Goal: Contribute content: Add original content to the website for others to see

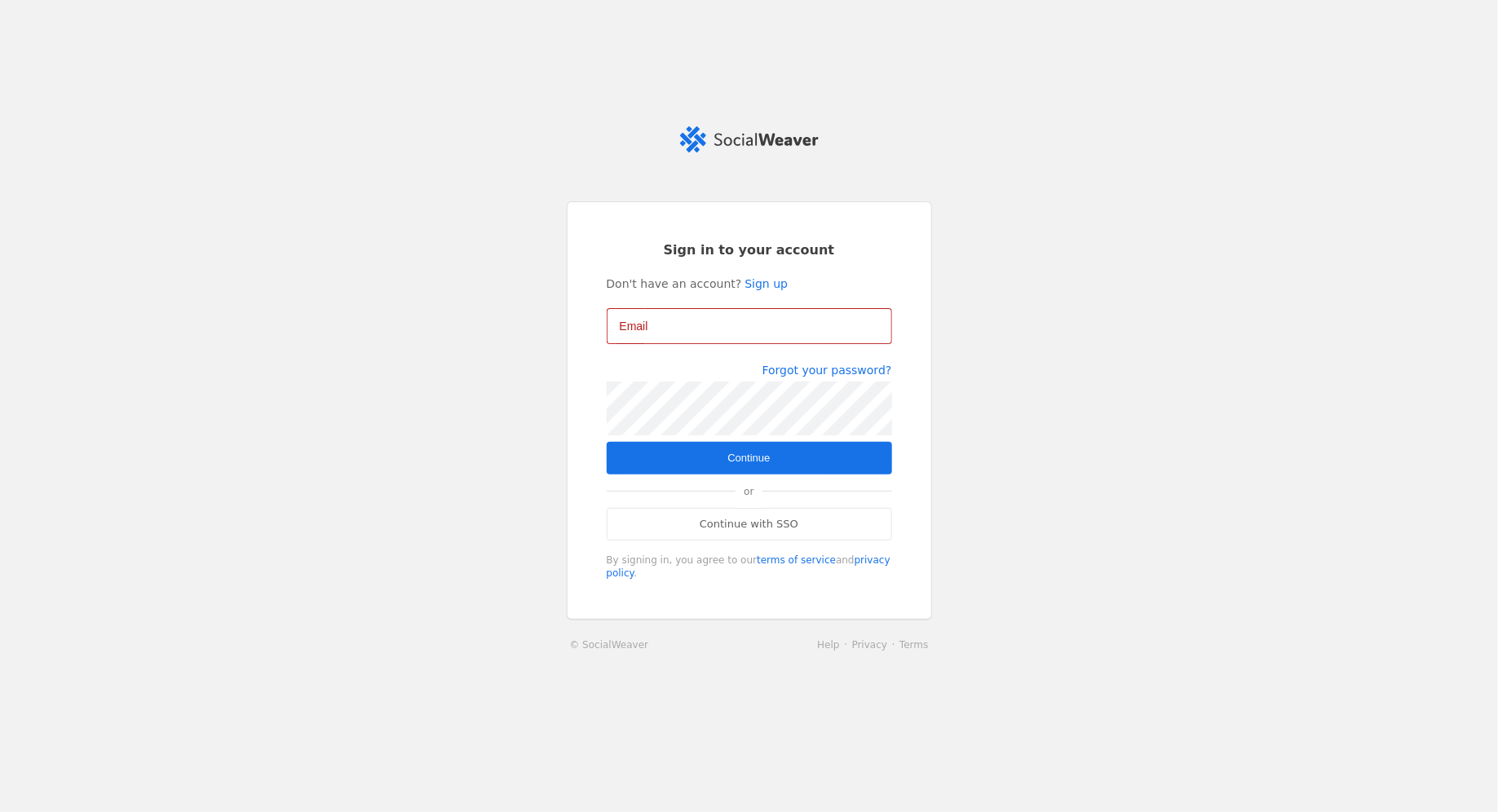
type input "[EMAIL_ADDRESS][DOMAIN_NAME]"
click at [764, 456] on span "Continue" at bounding box center [749, 458] width 42 height 16
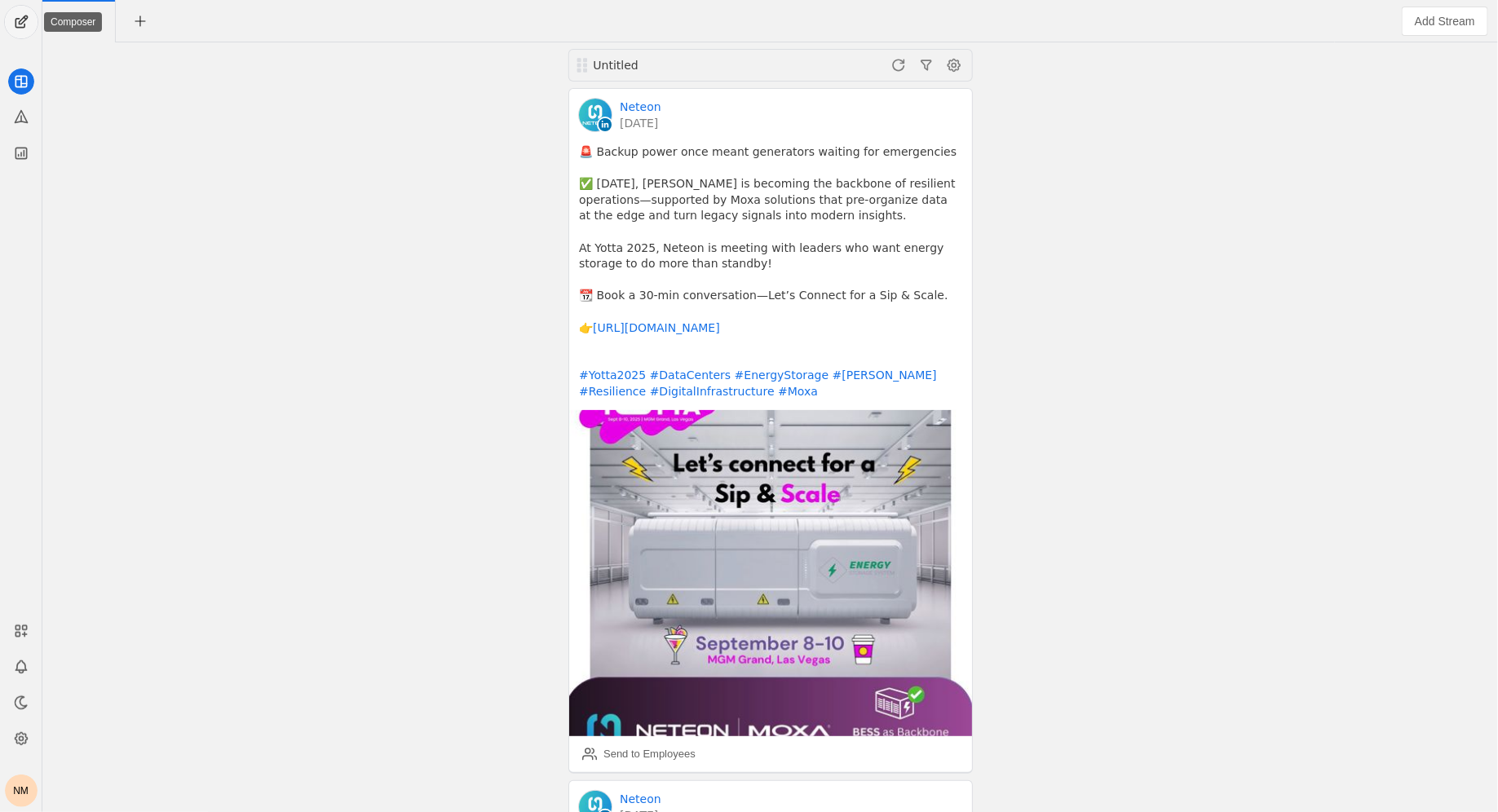
click at [19, 22] on span "undefined" at bounding box center [21, 21] width 33 height 33
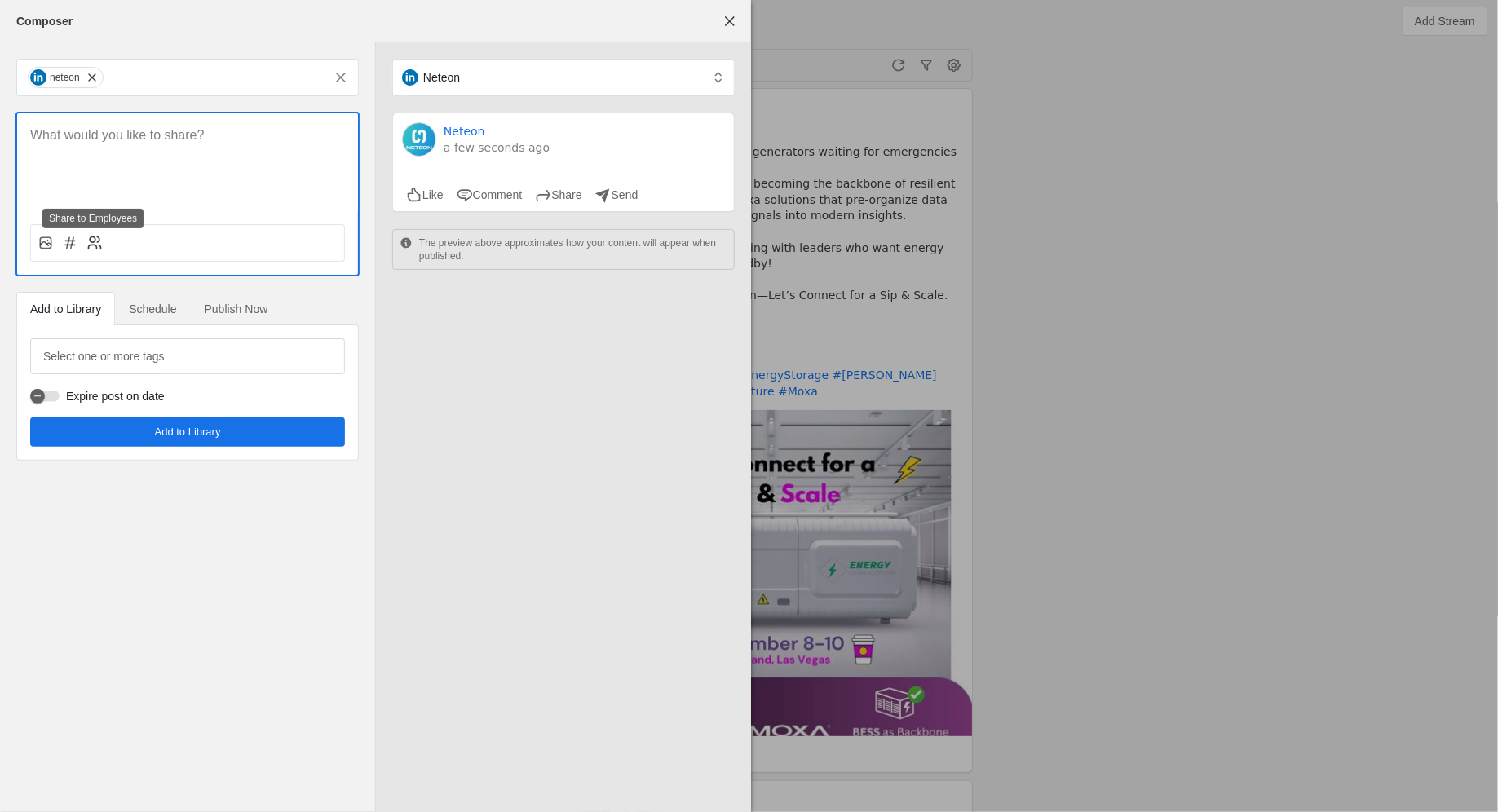
click at [93, 245] on icon at bounding box center [93, 247] width 8 height 4
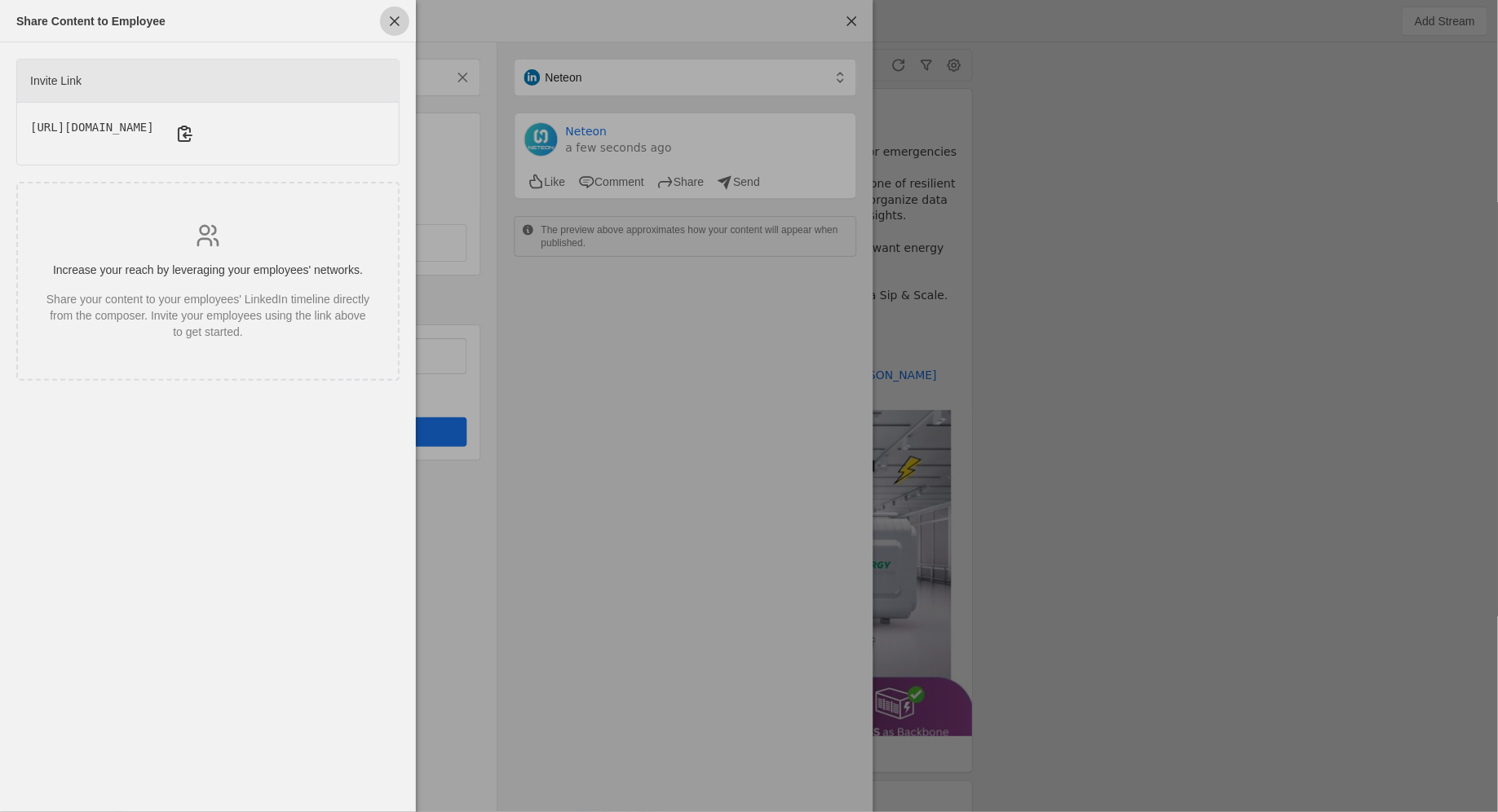
click at [392, 19] on span "button" at bounding box center [394, 20] width 29 height 29
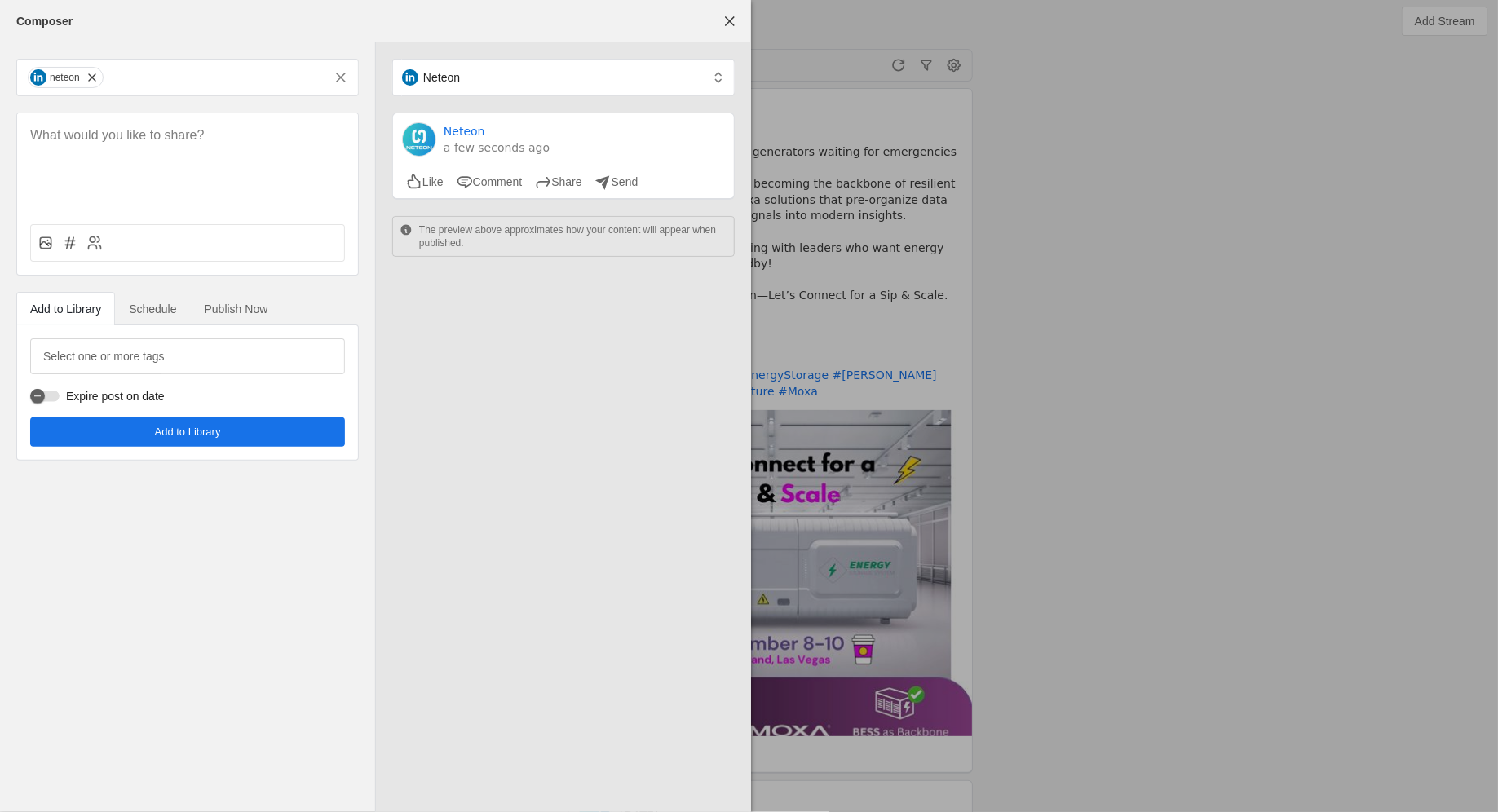
click at [154, 306] on span "Schedule" at bounding box center [153, 309] width 48 height 11
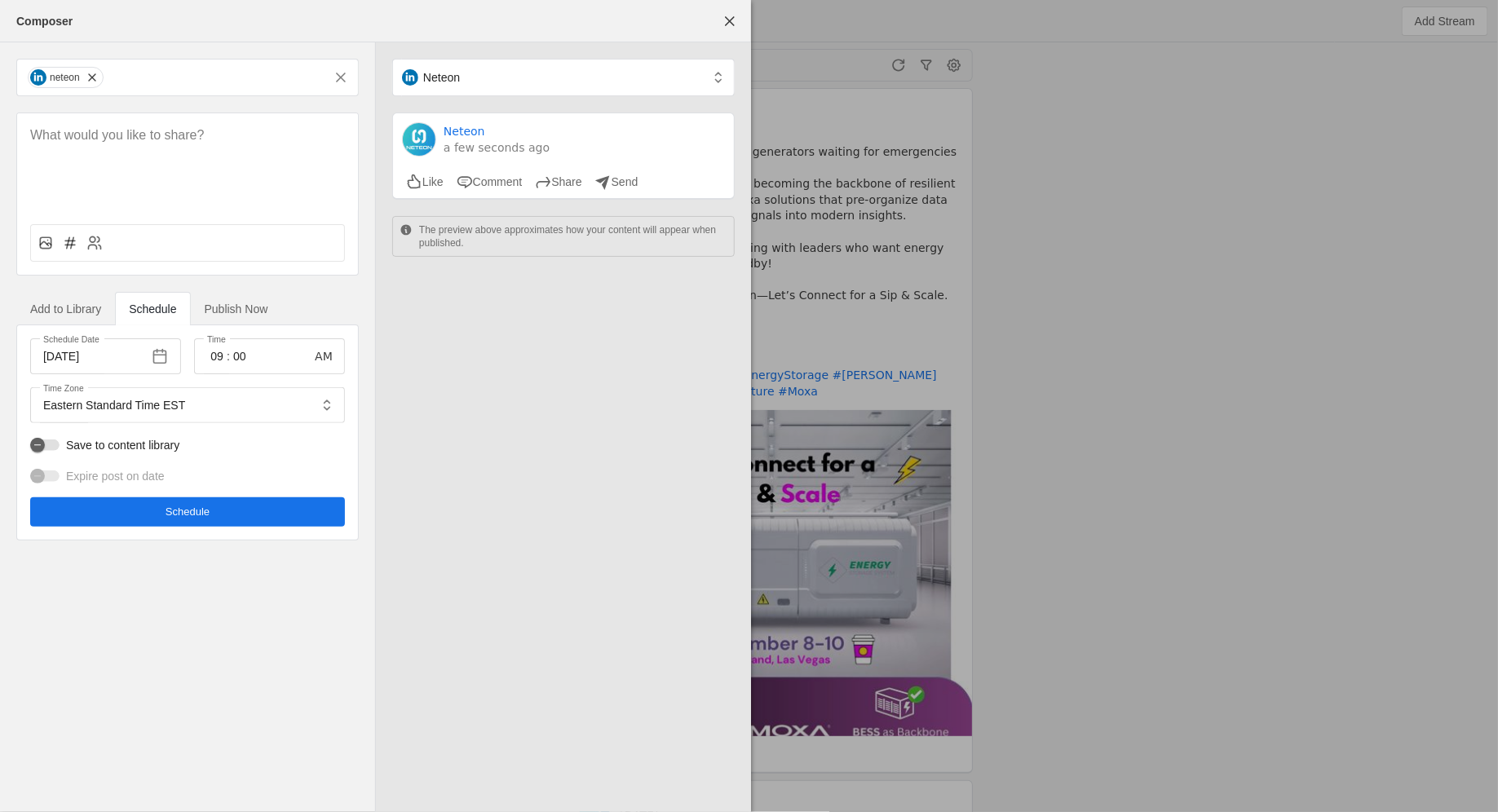
click at [219, 304] on span "Publish Now" at bounding box center [237, 309] width 64 height 11
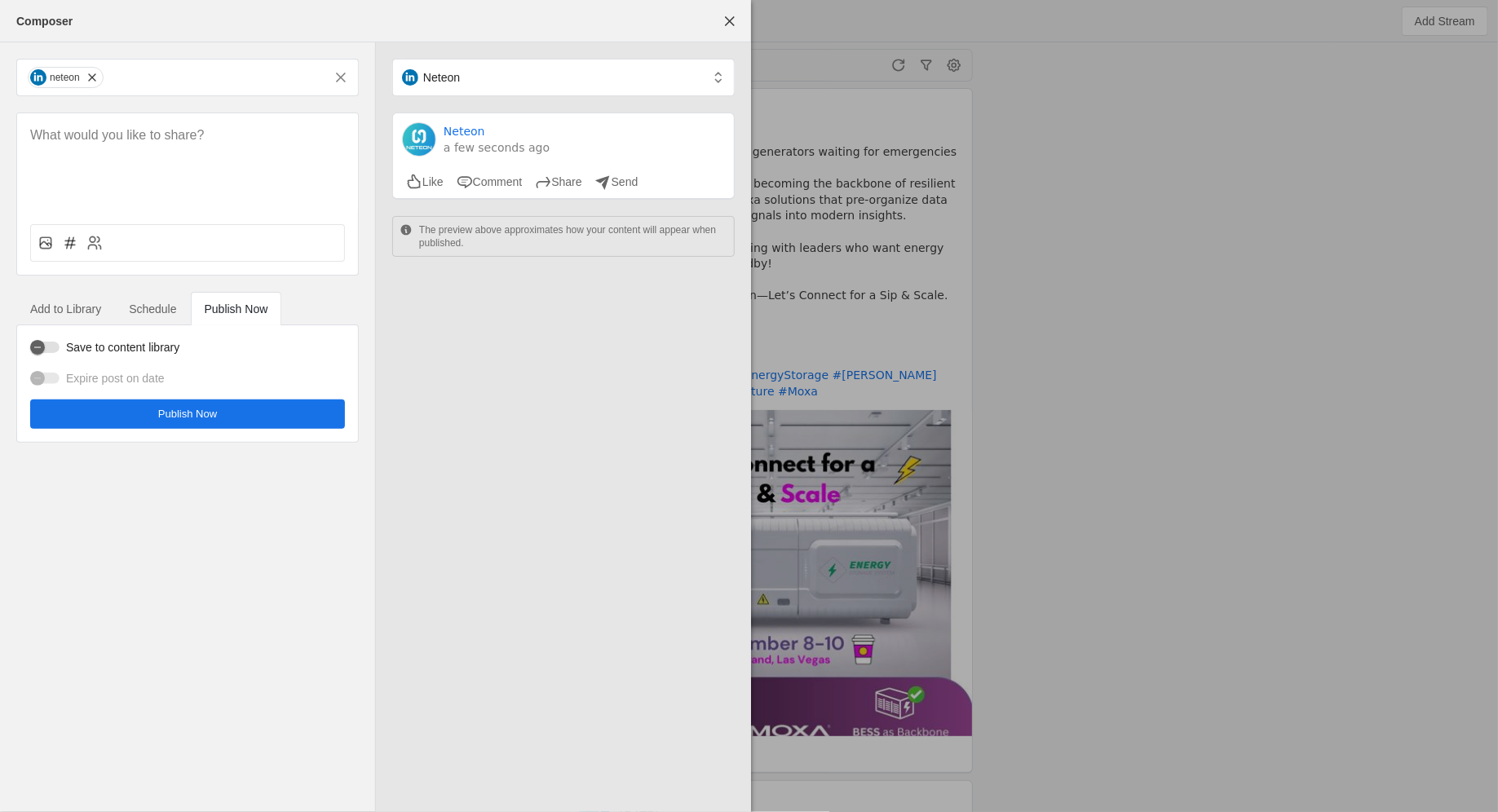
click at [66, 313] on span "Add to Library" at bounding box center [65, 309] width 71 height 11
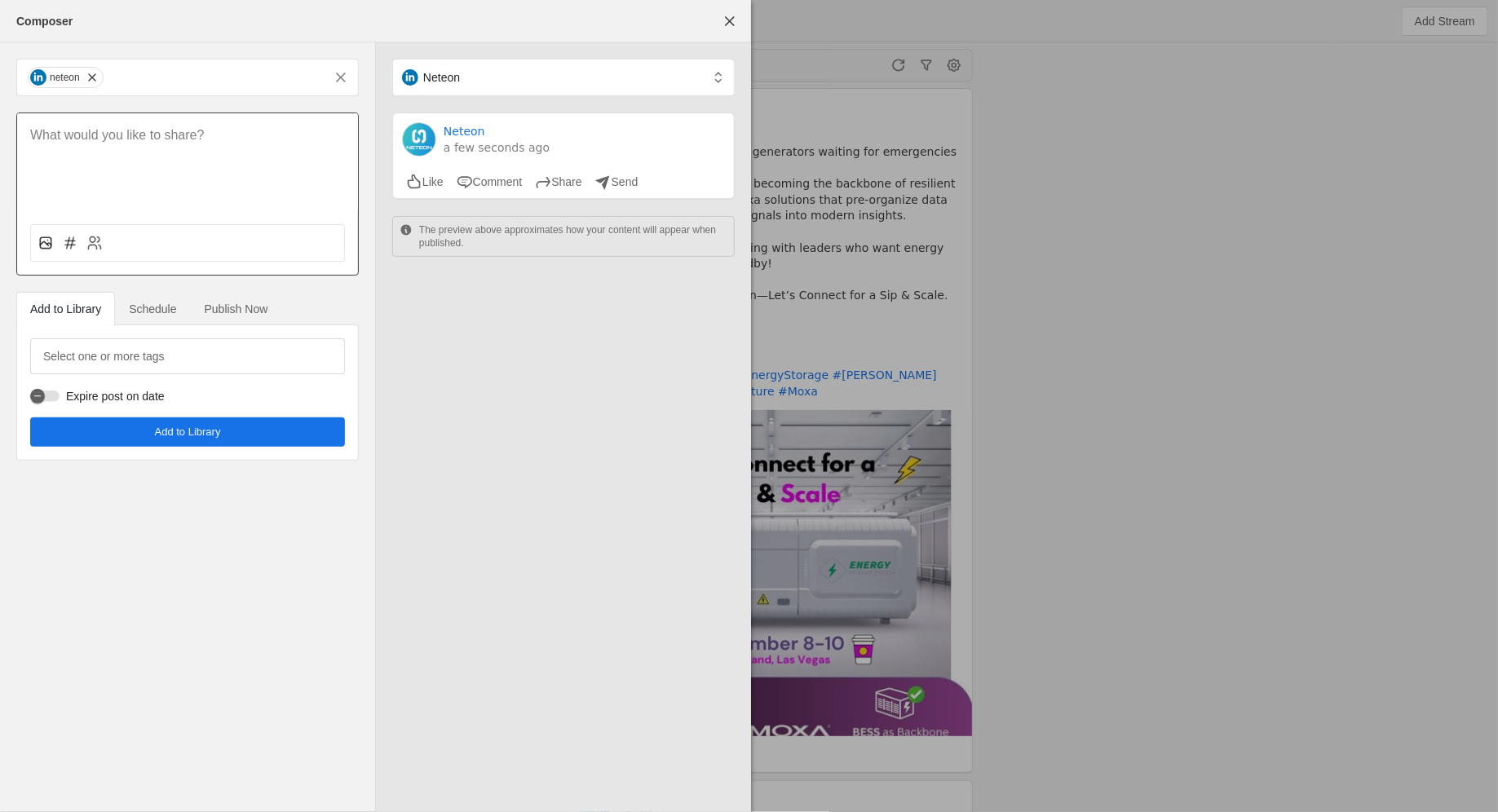
click at [44, 243] on icon at bounding box center [45, 243] width 16 height 16
click at [0, 0] on input "file" at bounding box center [0, 0] width 0 height 0
click at [40, 251] on icon at bounding box center [45, 243] width 16 height 16
click at [0, 0] on input "file" at bounding box center [0, 0] width 0 height 0
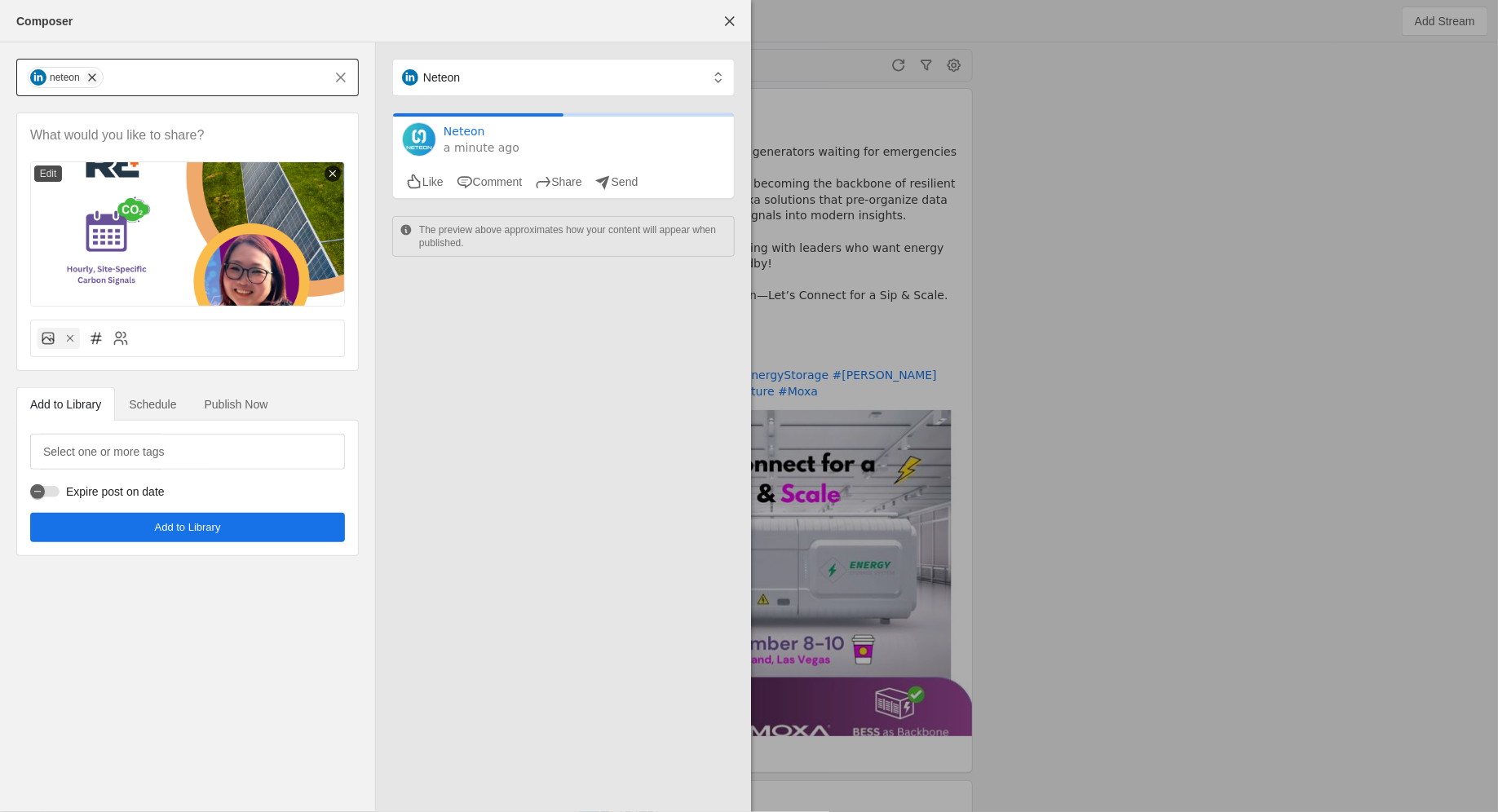
click at [94, 80] on span "undefined" at bounding box center [92, 78] width 16 height 16
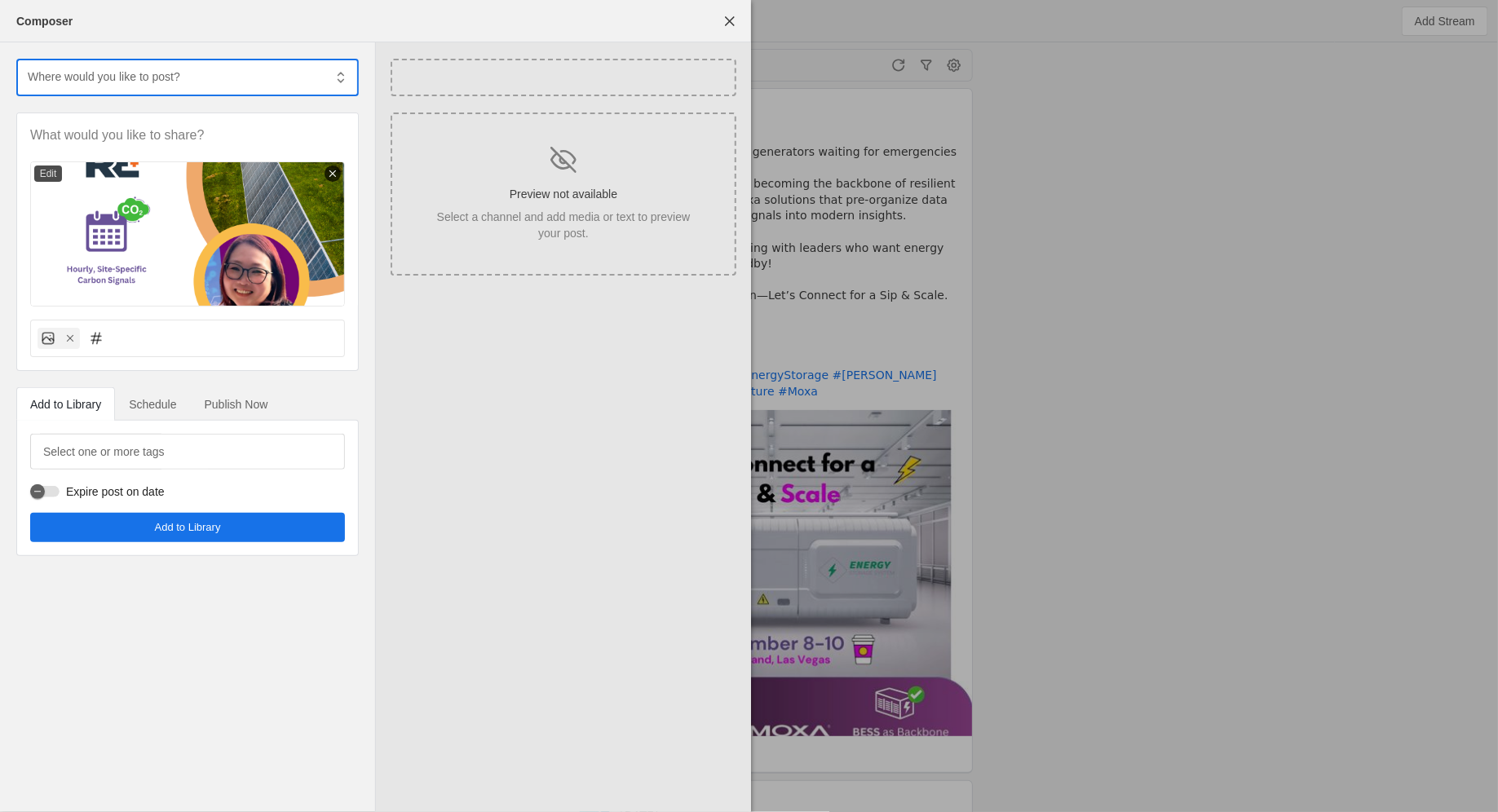
click at [94, 80] on input "text" at bounding box center [175, 77] width 297 height 19
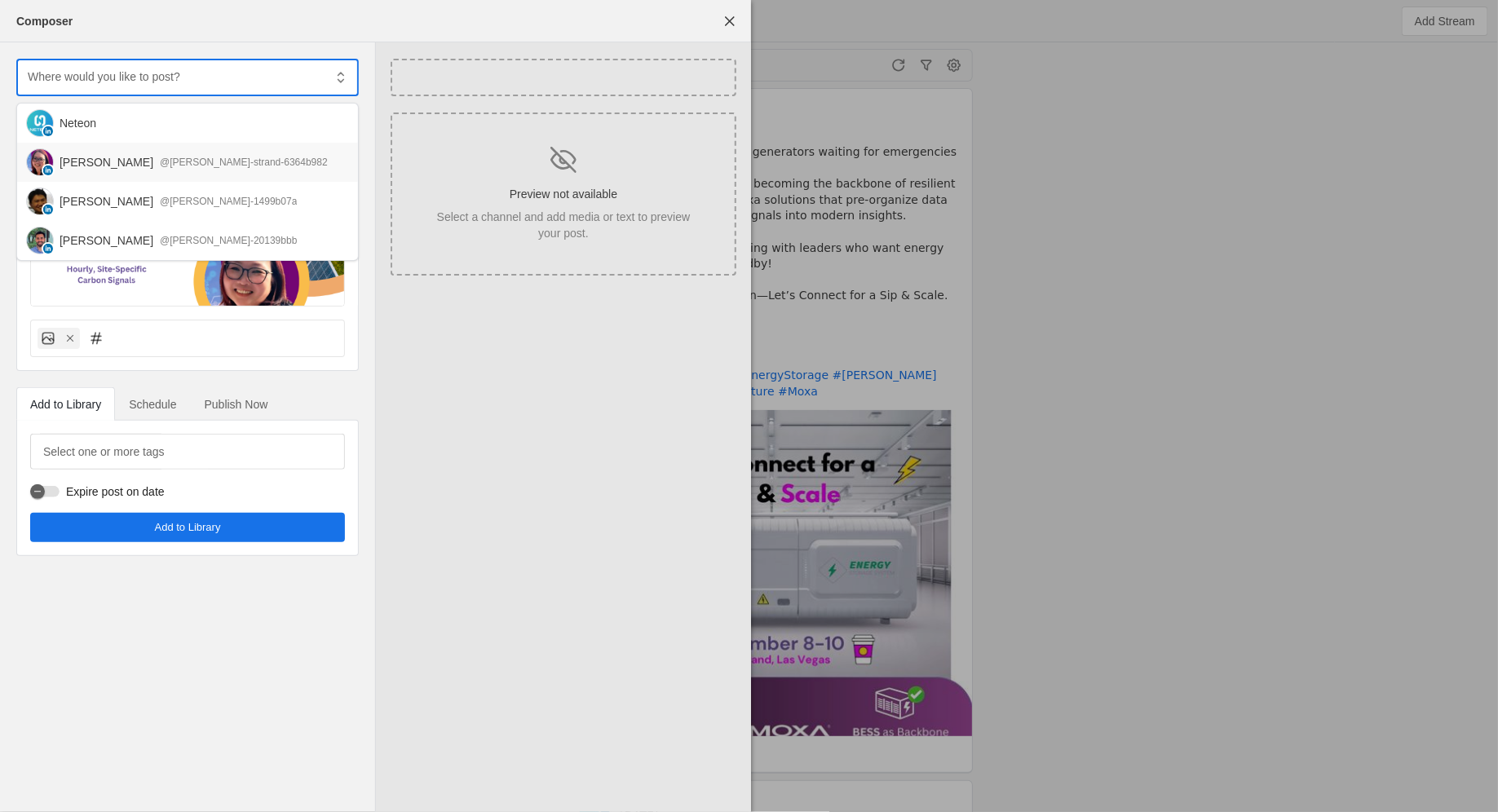
click at [102, 155] on div "[PERSON_NAME]" at bounding box center [106, 162] width 94 height 16
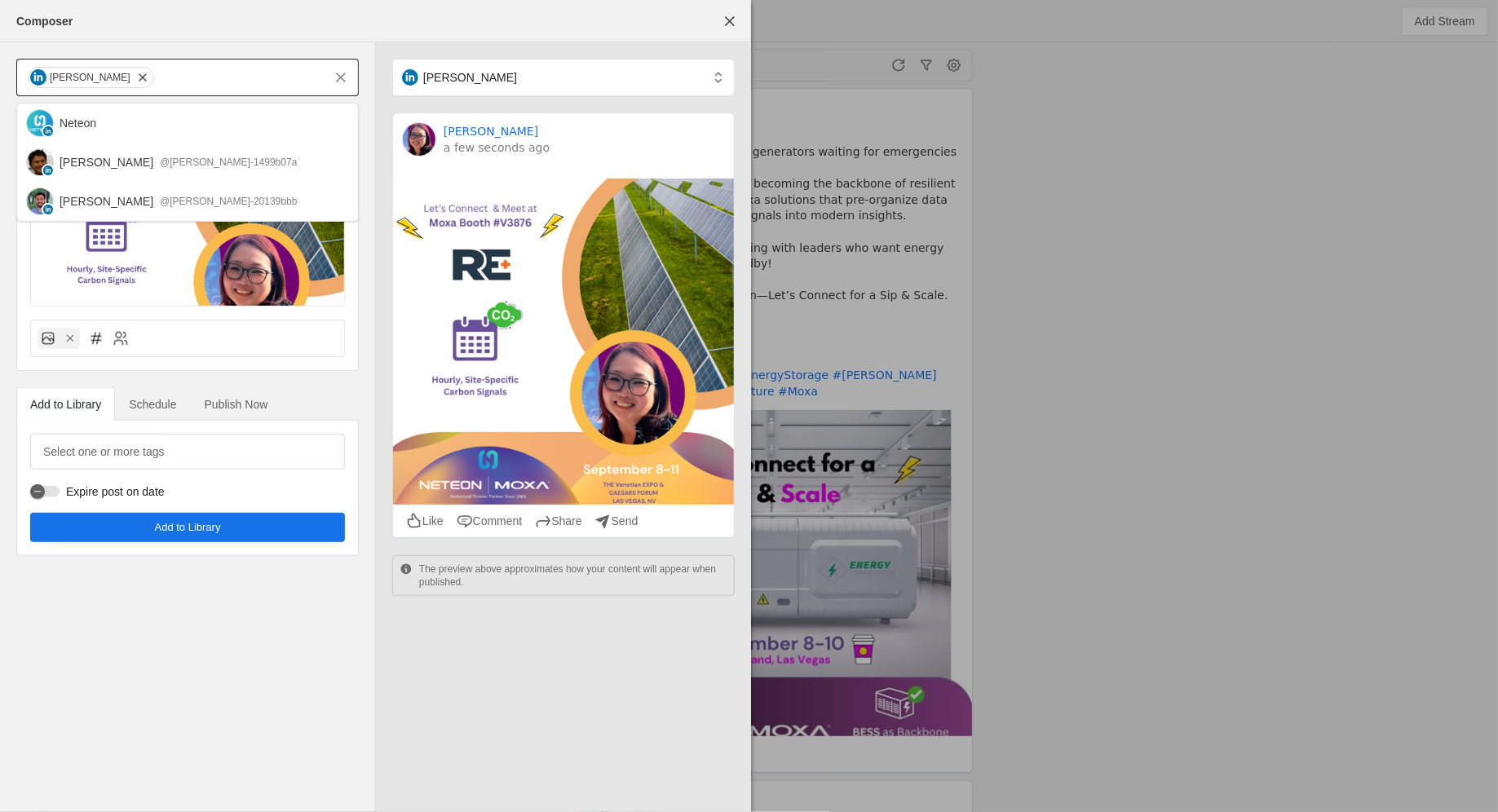
click at [394, 324] on img at bounding box center [563, 341] width 341 height 326
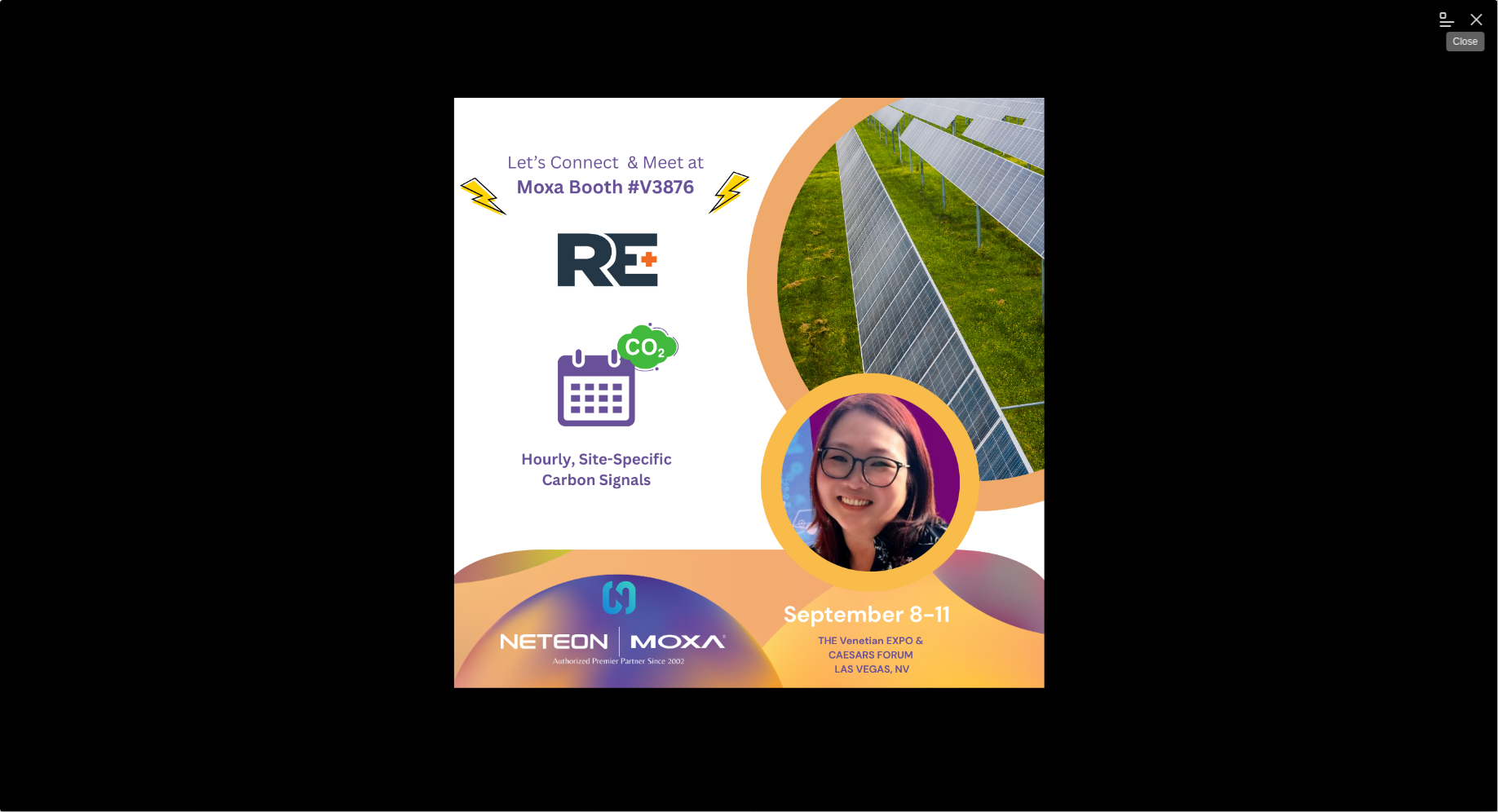
click at [1471, 23] on span "undefined" at bounding box center [1476, 19] width 29 height 29
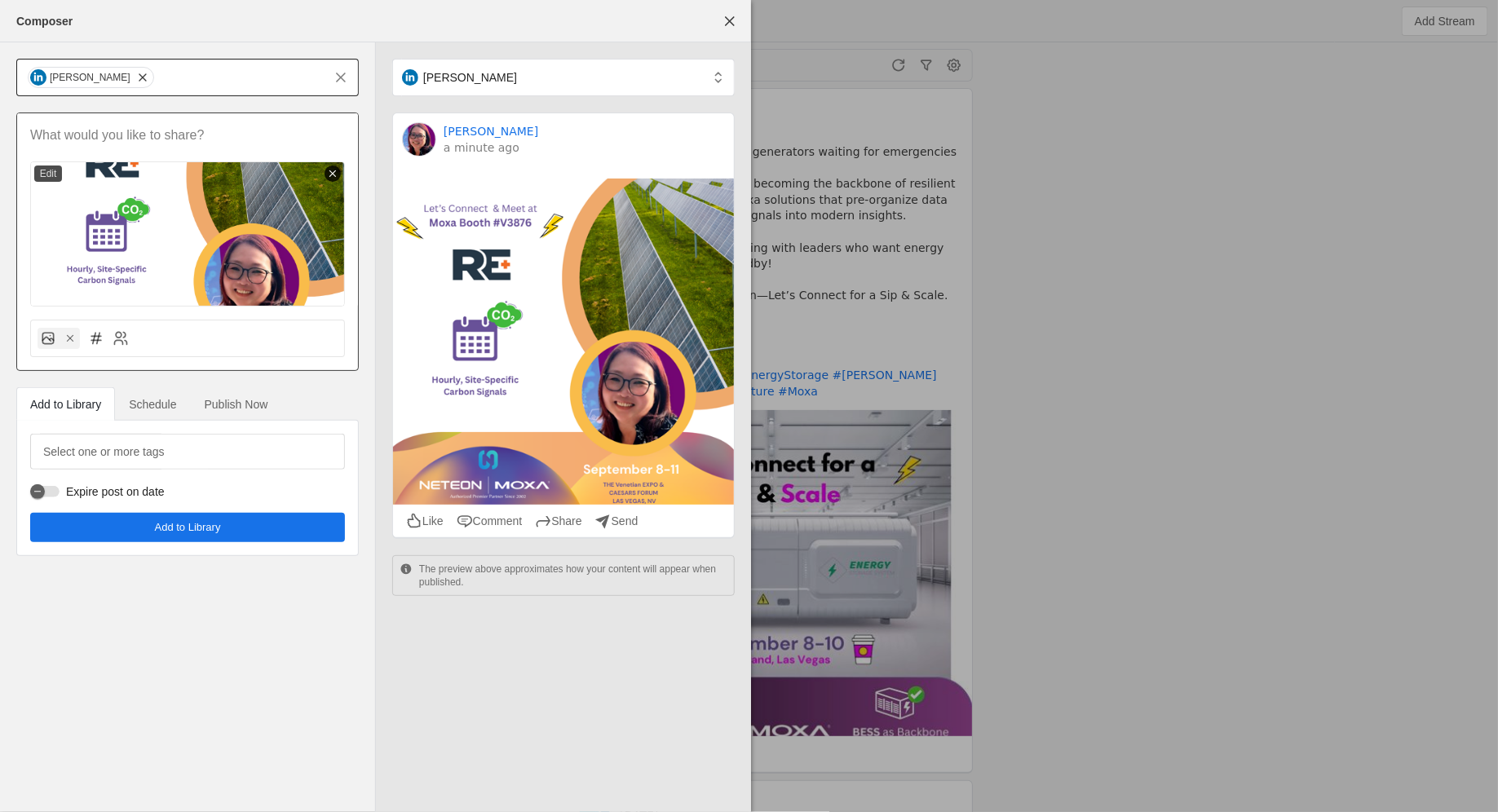
click at [332, 170] on icon at bounding box center [332, 173] width 11 height 11
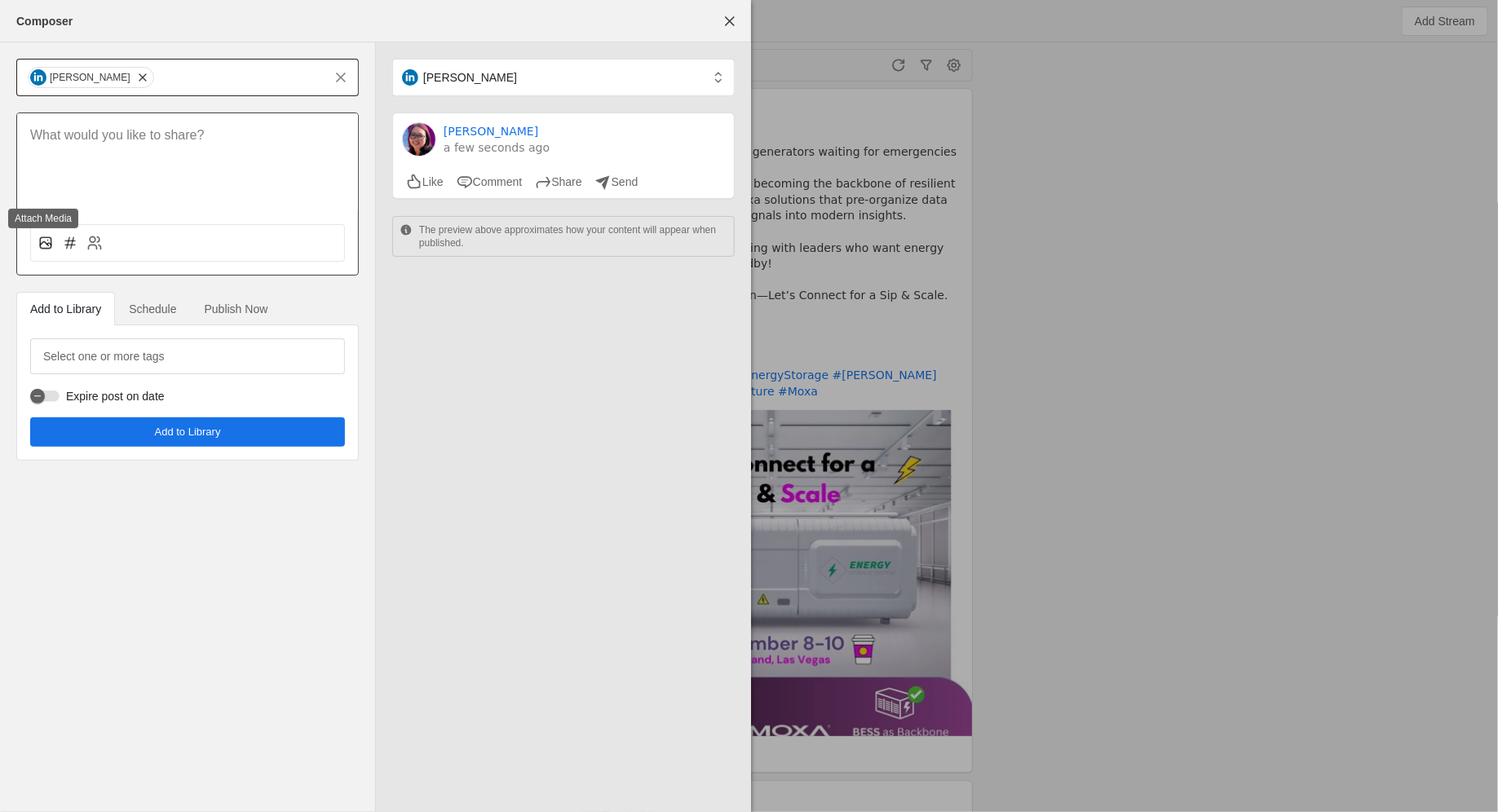
click at [45, 241] on icon at bounding box center [45, 243] width 16 height 16
click at [0, 0] on input "file" at bounding box center [0, 0] width 0 height 0
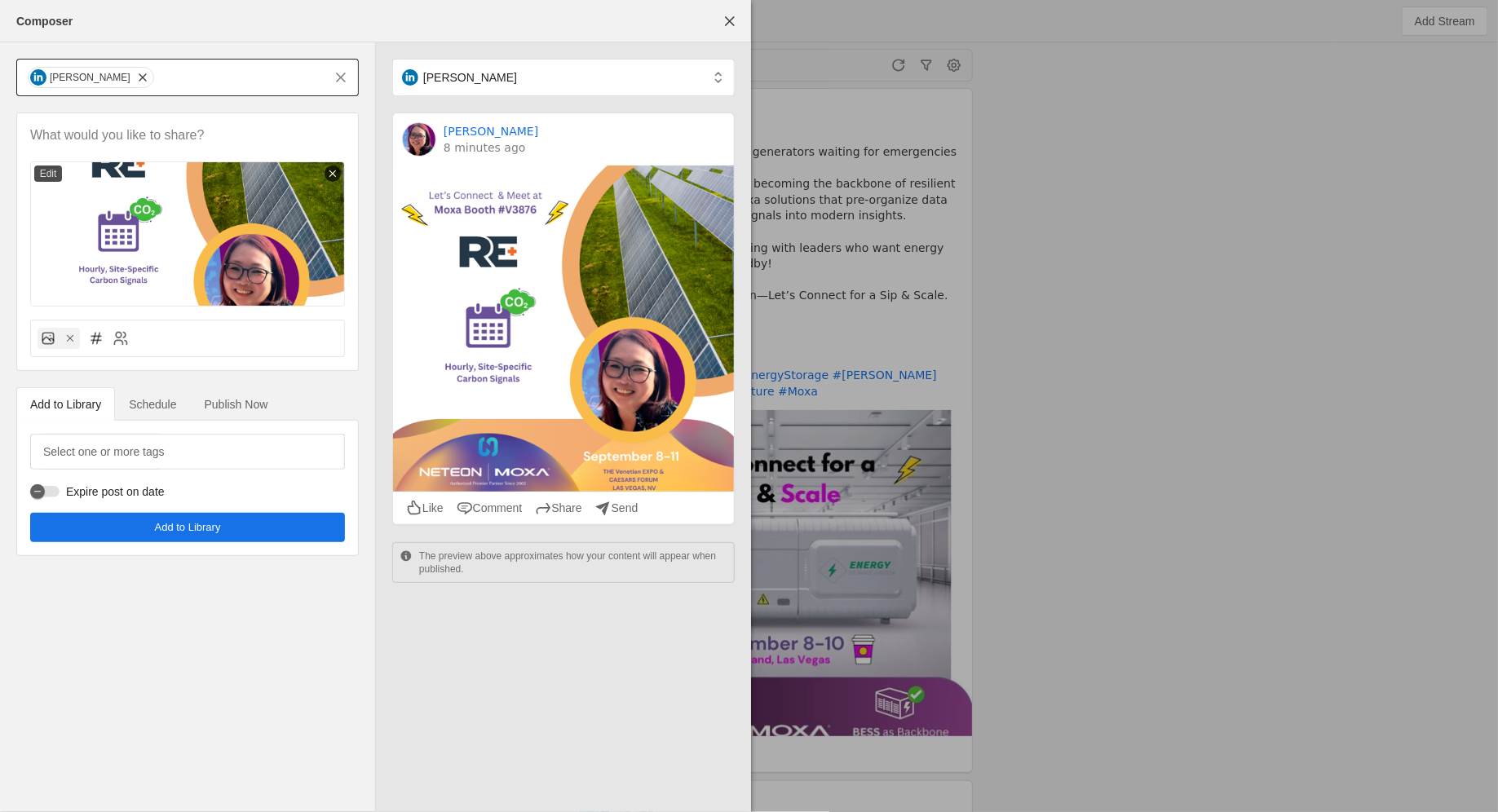
click at [97, 139] on p at bounding box center [187, 135] width 315 height 19
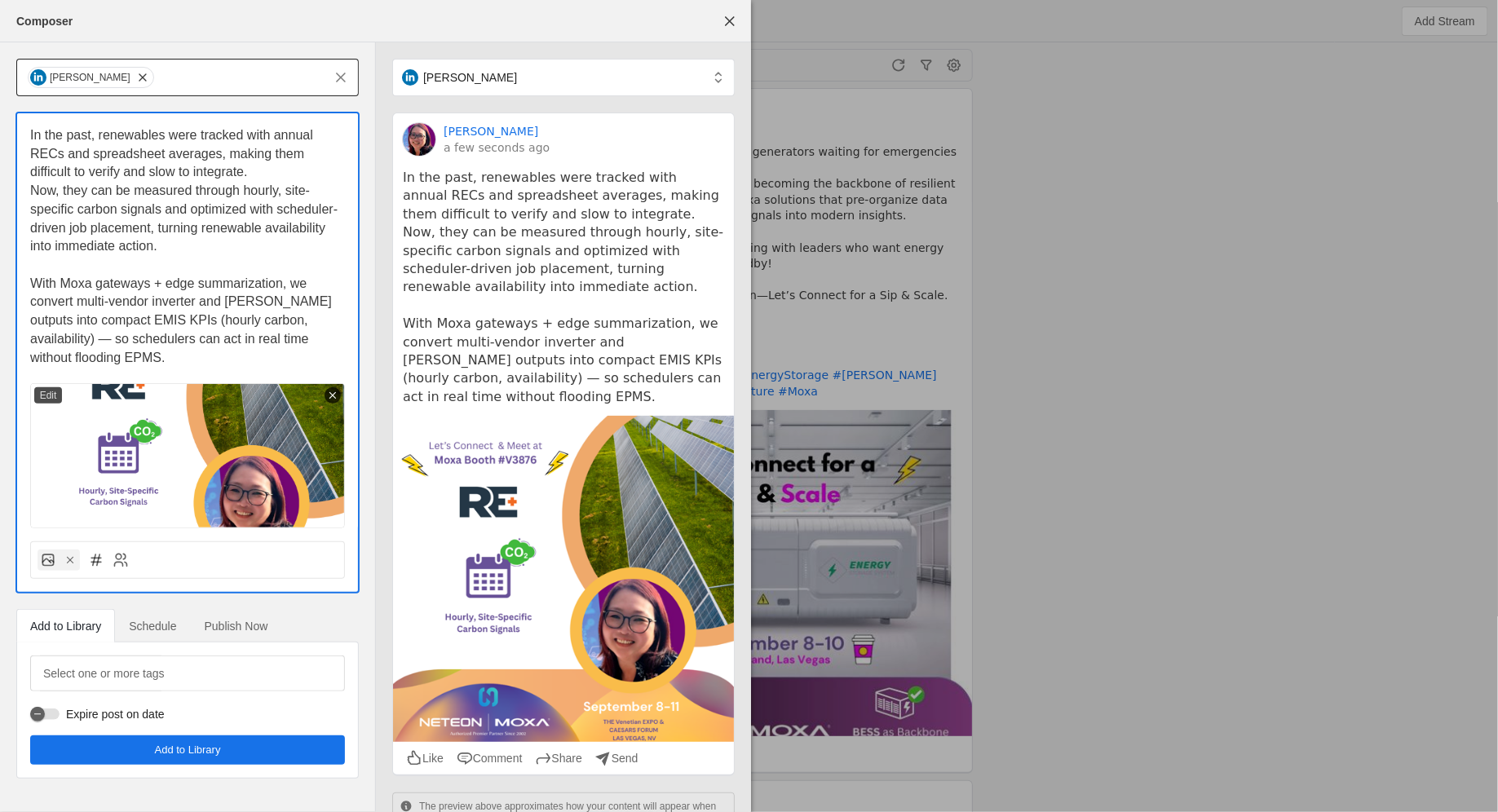
click at [263, 173] on p "In the past, renewables were tracked with annual RECs and spreadsheet averages,…" at bounding box center [187, 154] width 315 height 56
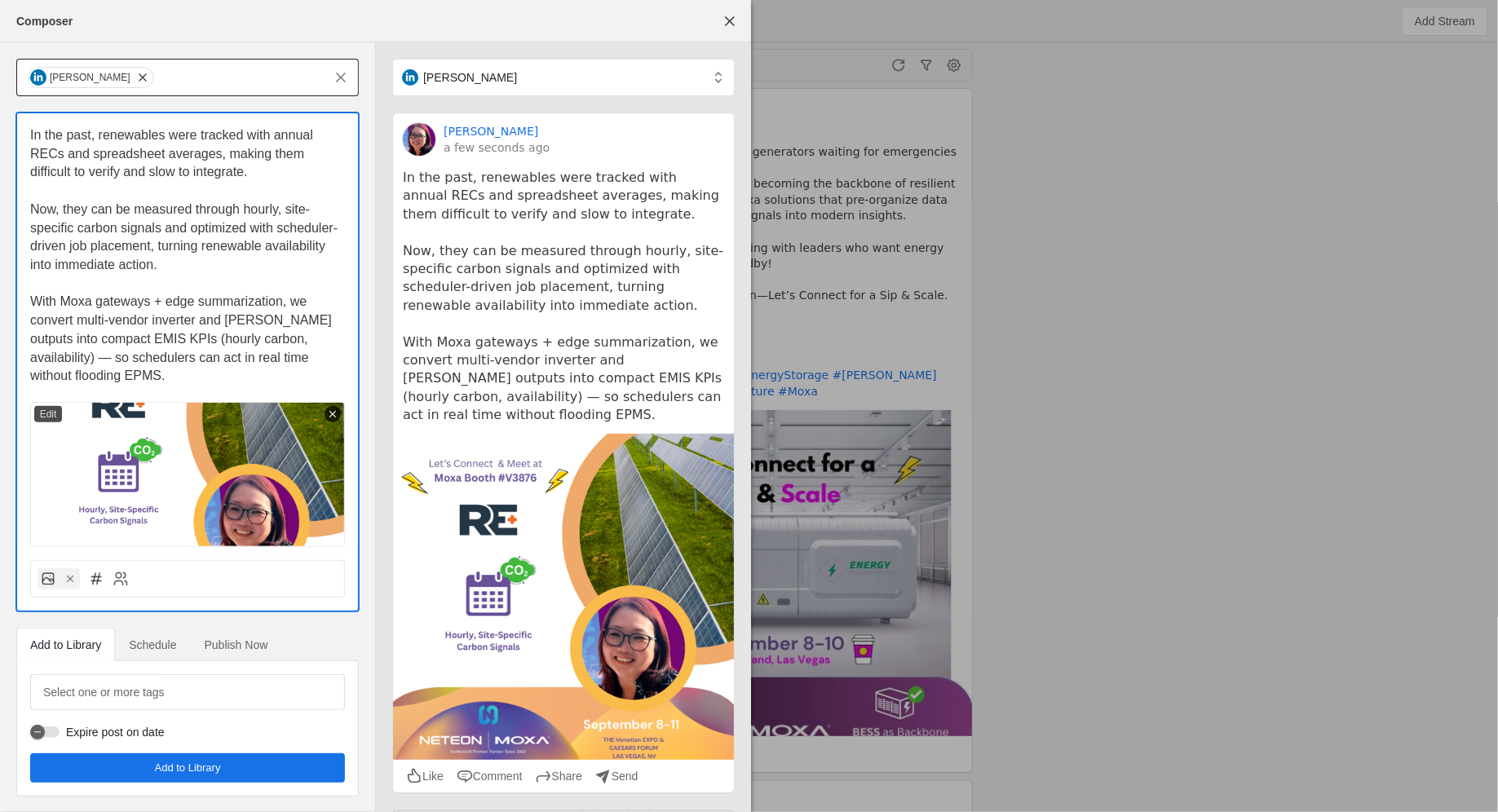
click at [345, 361] on div "In the past, renewables were tracked with annual RECs and spreadsheet averages,…" at bounding box center [187, 329] width 341 height 433
click at [335, 358] on span "With Moxa gateways + edge summarization, we convert multi-vendor inverter and […" at bounding box center [182, 338] width 305 height 88
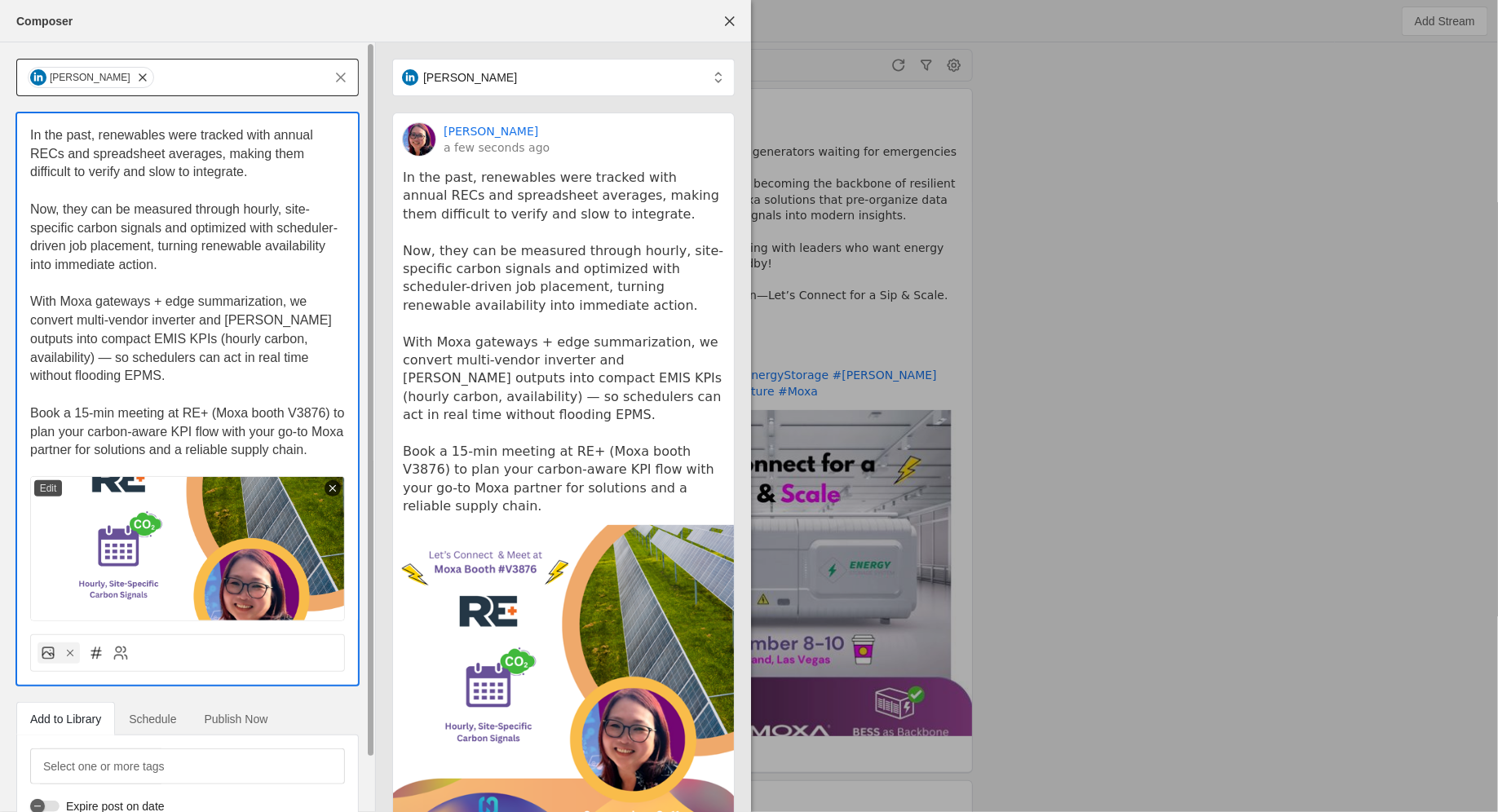
click at [33, 406] on span "Book a 15-min meeting at RE+ (Moxa booth V3876) to plan your carbon-aware KPI f…" at bounding box center [189, 431] width 318 height 50
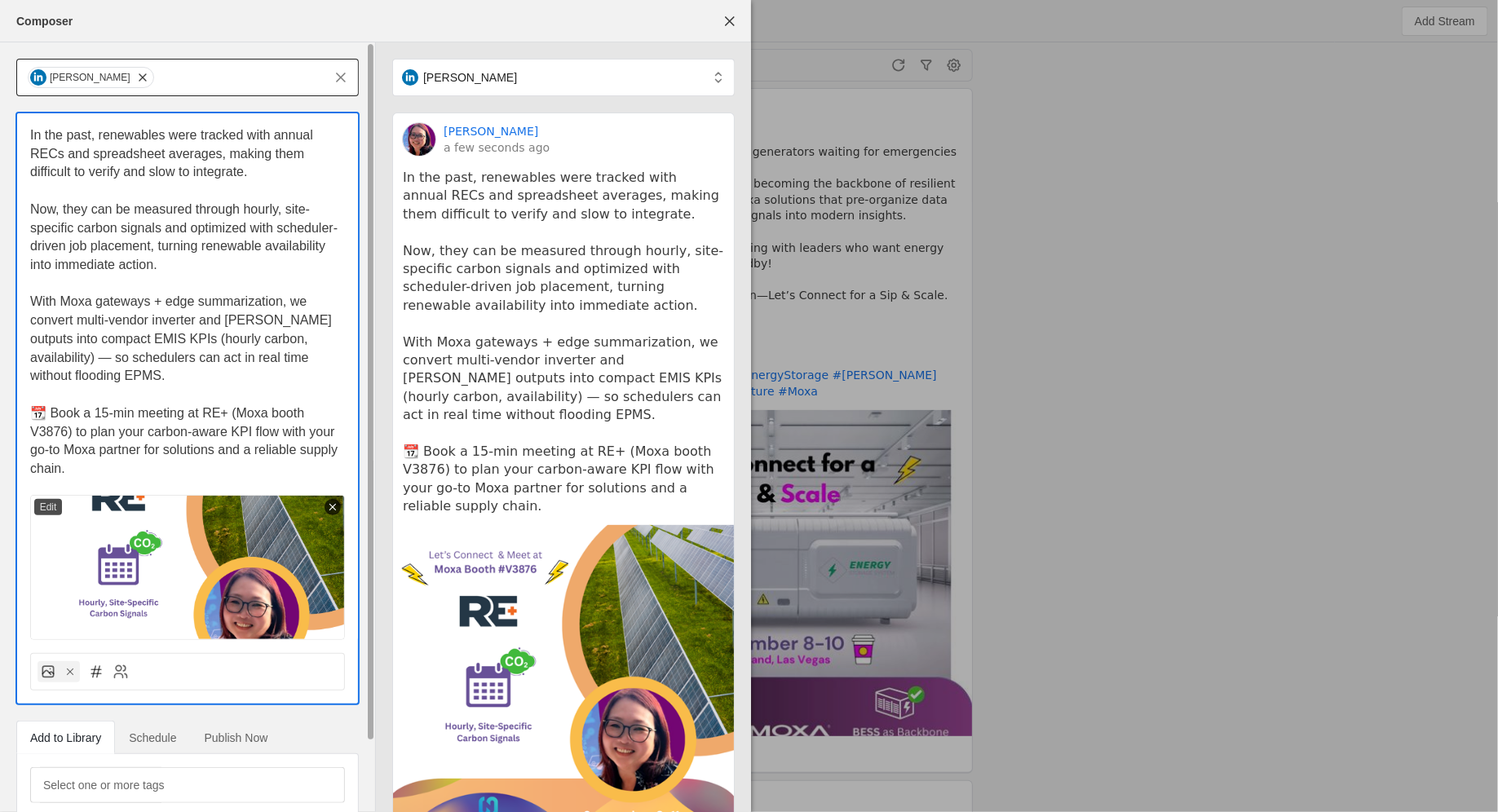
drag, startPoint x: 105, startPoint y: 398, endPoint x: 95, endPoint y: 396, distance: 10.2
click at [95, 406] on span "📆 Book a 15-min meeting at RE+ (Moxa booth V3876) to plan your carbon-aware KPI…" at bounding box center [185, 440] width 312 height 70
drag, startPoint x: 92, startPoint y: 395, endPoint x: 130, endPoint y: 401, distance: 38.5
click at [130, 406] on span "📆 Book a 15-min meeting at RE+ (Moxa booth V3876) to plan your carbon-aware KPI…" at bounding box center [185, 440] width 312 height 70
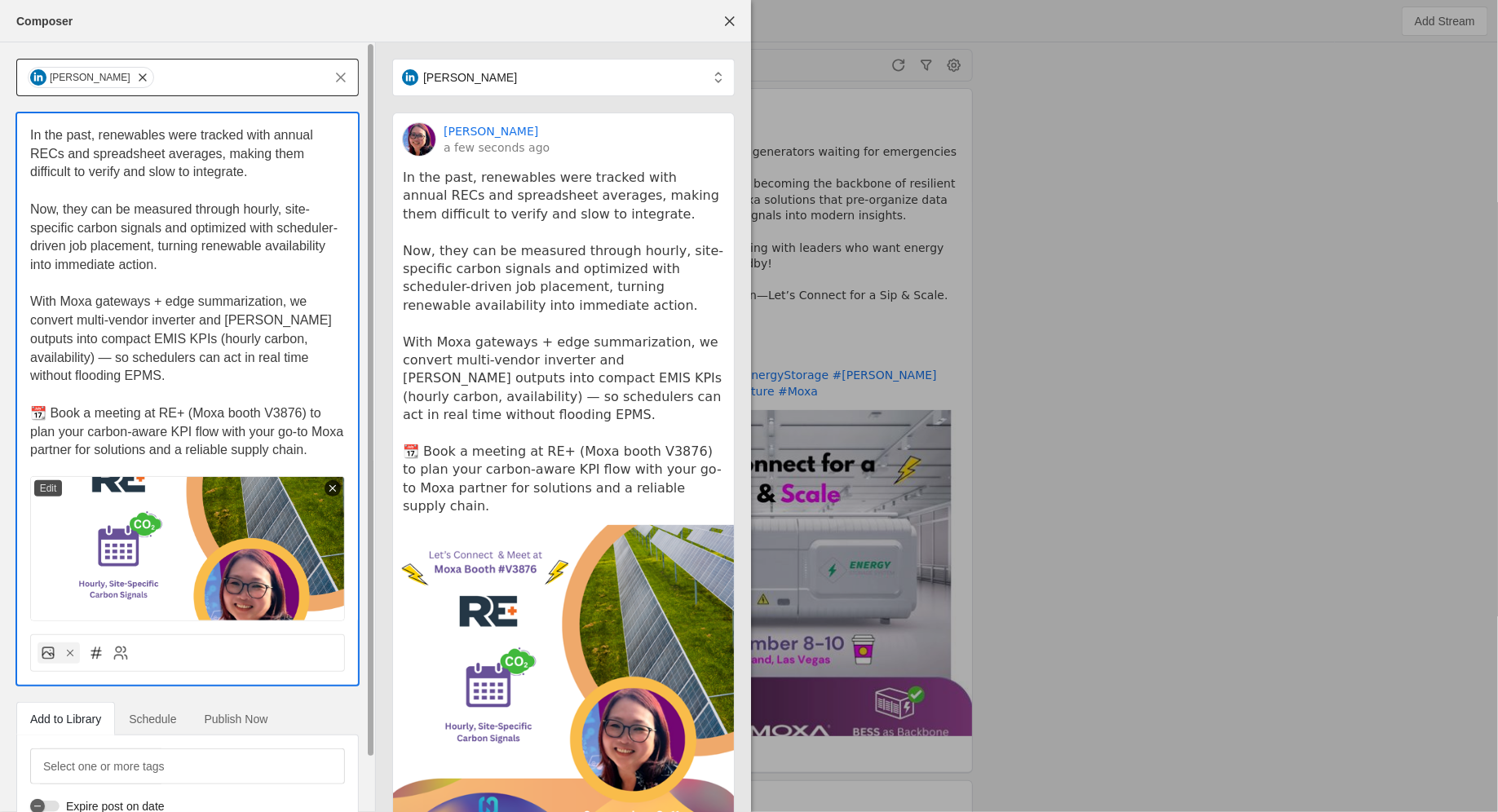
drag, startPoint x: 89, startPoint y: 416, endPoint x: 267, endPoint y: 418, distance: 178.0
click at [267, 418] on span "📆 Book a meeting at RE+ (Moxa booth V3876) to plan your carbon-aware KPI flow w…" at bounding box center [188, 431] width 317 height 50
click at [124, 411] on span "📆 Book a meeting at RE+ (Moxa booth V3876) to plan your carbon-aware KPI flow w…" at bounding box center [188, 431] width 317 height 50
click at [90, 416] on span "📆 Book a meeting at RE+ (Moxa booth V3876) to plan your carbon-aware KPI flow w…" at bounding box center [188, 431] width 317 height 50
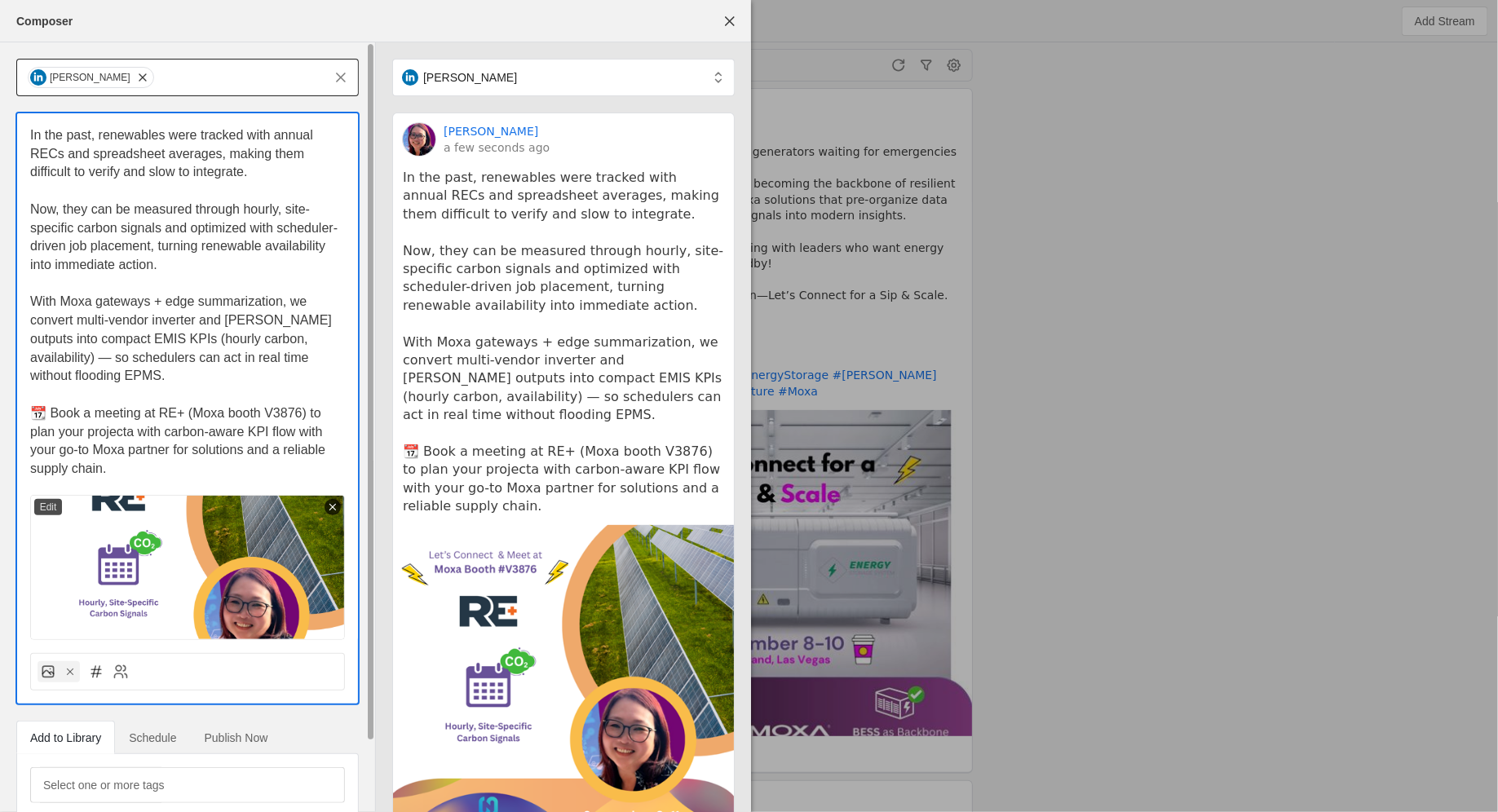
click at [107, 416] on span "📆 Book a meeting at RE+ (Moxa booth V3876) to plan your projecta with carbon-aw…" at bounding box center [179, 440] width 298 height 70
click at [133, 419] on span "📆 Book a meeting at RE+ (Moxa booth V3876) to plan your projecta with carbon-aw…" at bounding box center [179, 440] width 298 height 70
drag, startPoint x: 147, startPoint y: 417, endPoint x: 194, endPoint y: 417, distance: 47.0
click at [194, 417] on span "📆 Book a meeting at RE+ (Moxa booth V3876) to plan your projects a trusuted wit…" at bounding box center [183, 440] width 306 height 70
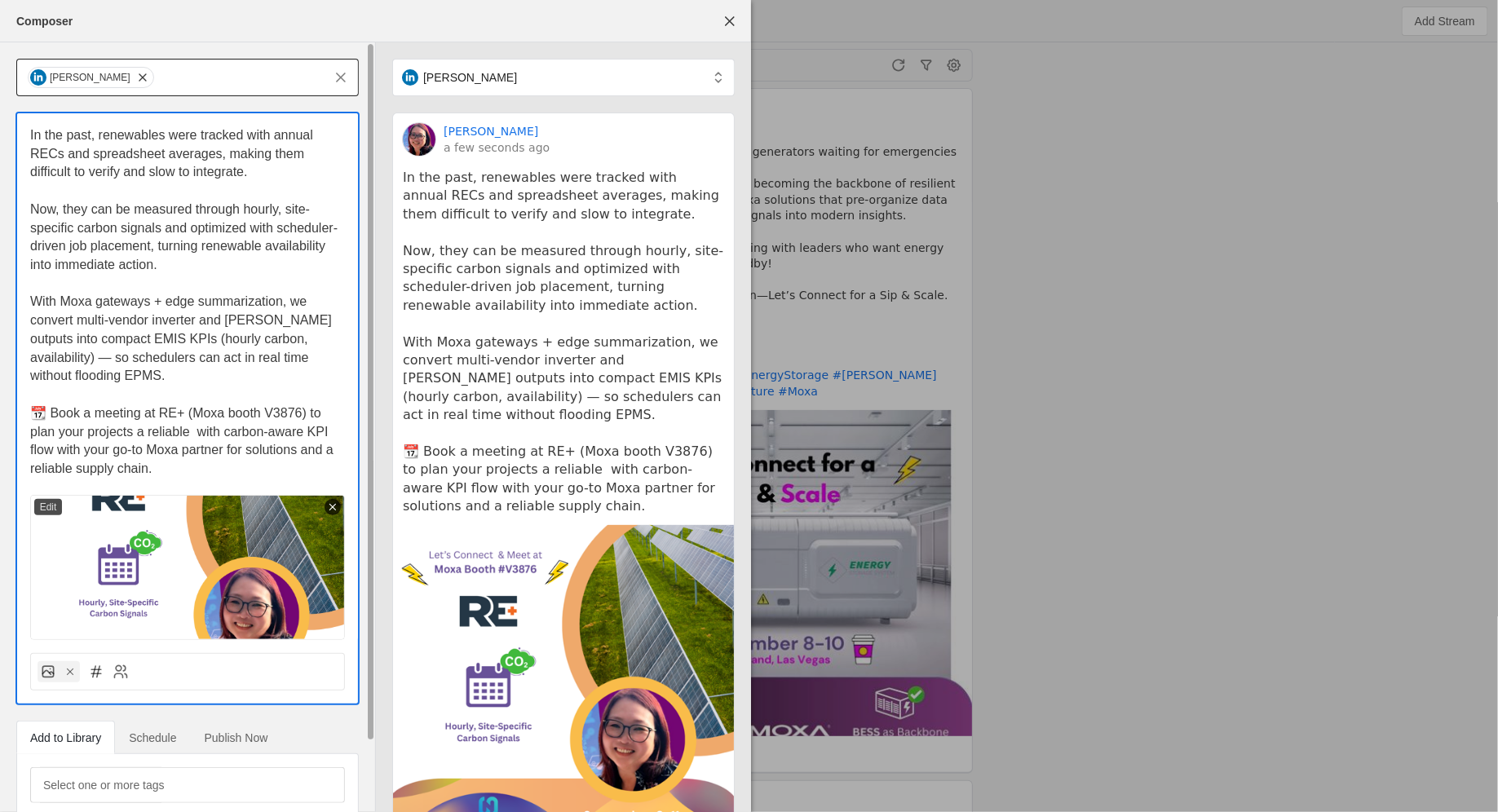
drag, startPoint x: 72, startPoint y: 452, endPoint x: 145, endPoint y: 455, distance: 73.1
click at [145, 455] on span "📆 Book a meeting at RE+ (Moxa booth V3876) to plan your projects a reliable wit…" at bounding box center [183, 440] width 306 height 70
copy span "supply chain."
click at [189, 412] on span "📆 Book a meeting at RE+ (Moxa booth V3876) to plan your projects a reliable wit…" at bounding box center [183, 440] width 306 height 70
click at [198, 415] on span "📆 Book a meeting at RE+ (Moxa booth V3876) to plan your projects a reliable sup…" at bounding box center [182, 440] width 305 height 70
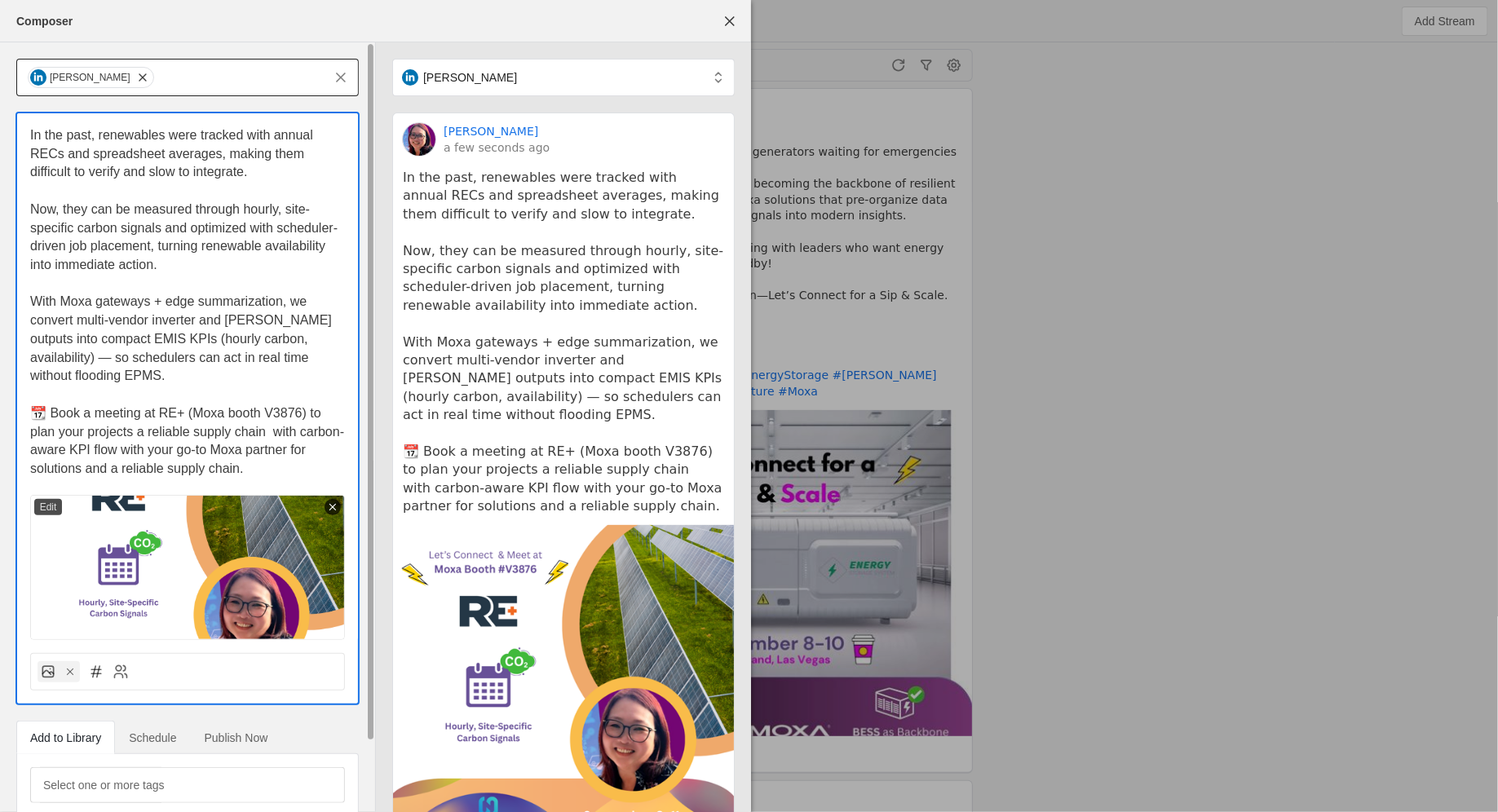
click at [264, 418] on span "📆 Book a meeting at RE+ (Moxa booth V3876) to plan your projects a reliable sup…" at bounding box center [187, 440] width 314 height 70
drag, startPoint x: 279, startPoint y: 412, endPoint x: 190, endPoint y: 438, distance: 92.7
click at [190, 438] on span "📆 Book a meeting at RE+ (Moxa booth V3876) to plan your projects a reliable sup…" at bounding box center [182, 440] width 305 height 70
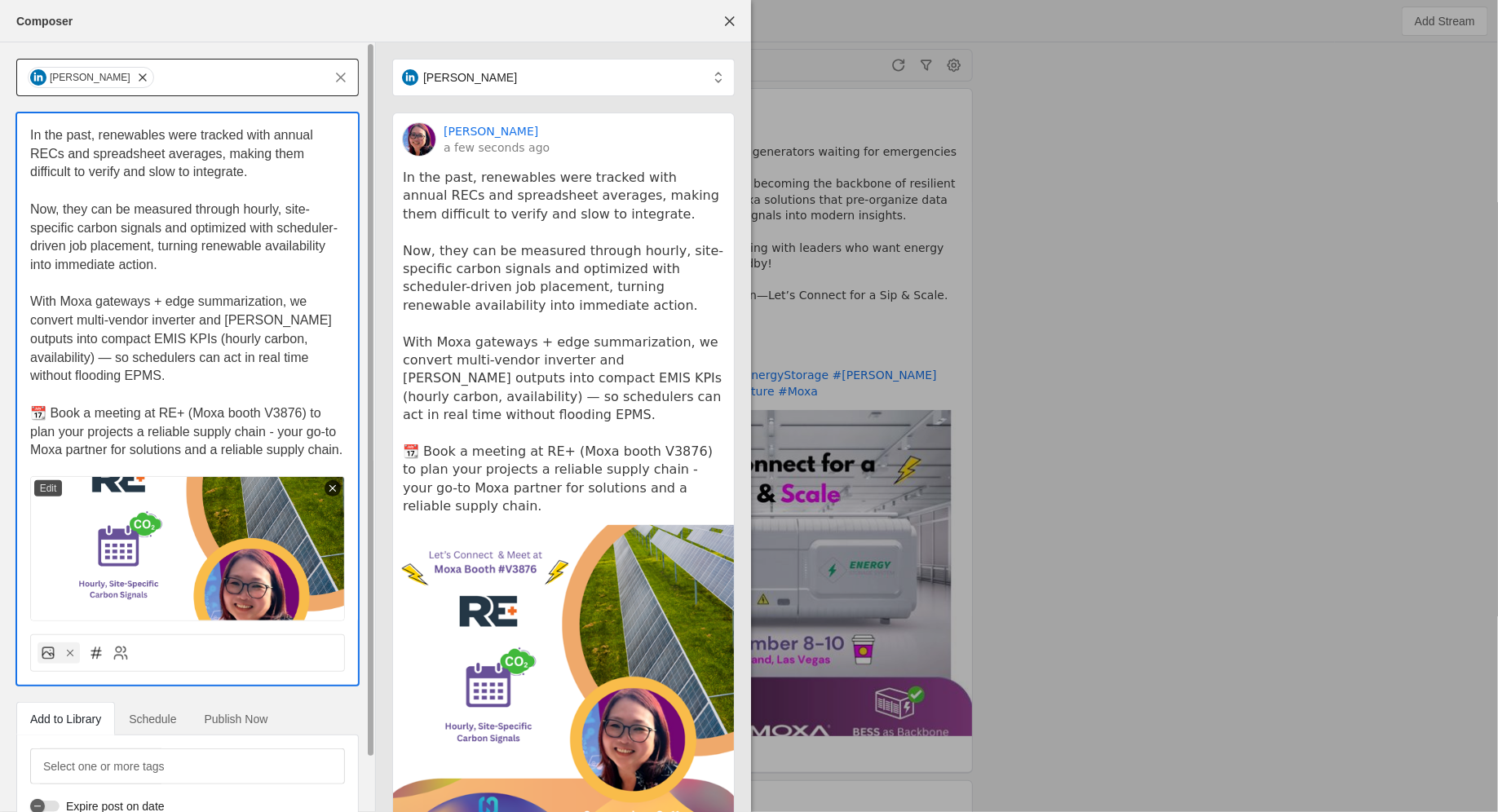
click at [348, 432] on div "In the past, renewables were tracked with annual RECs and spreadsheet averages,…" at bounding box center [187, 366] width 341 height 508
click at [344, 438] on p "📆 Book a meeting at RE+ (Moxa booth V3876) to plan your projects a reliable sup…" at bounding box center [187, 432] width 315 height 56
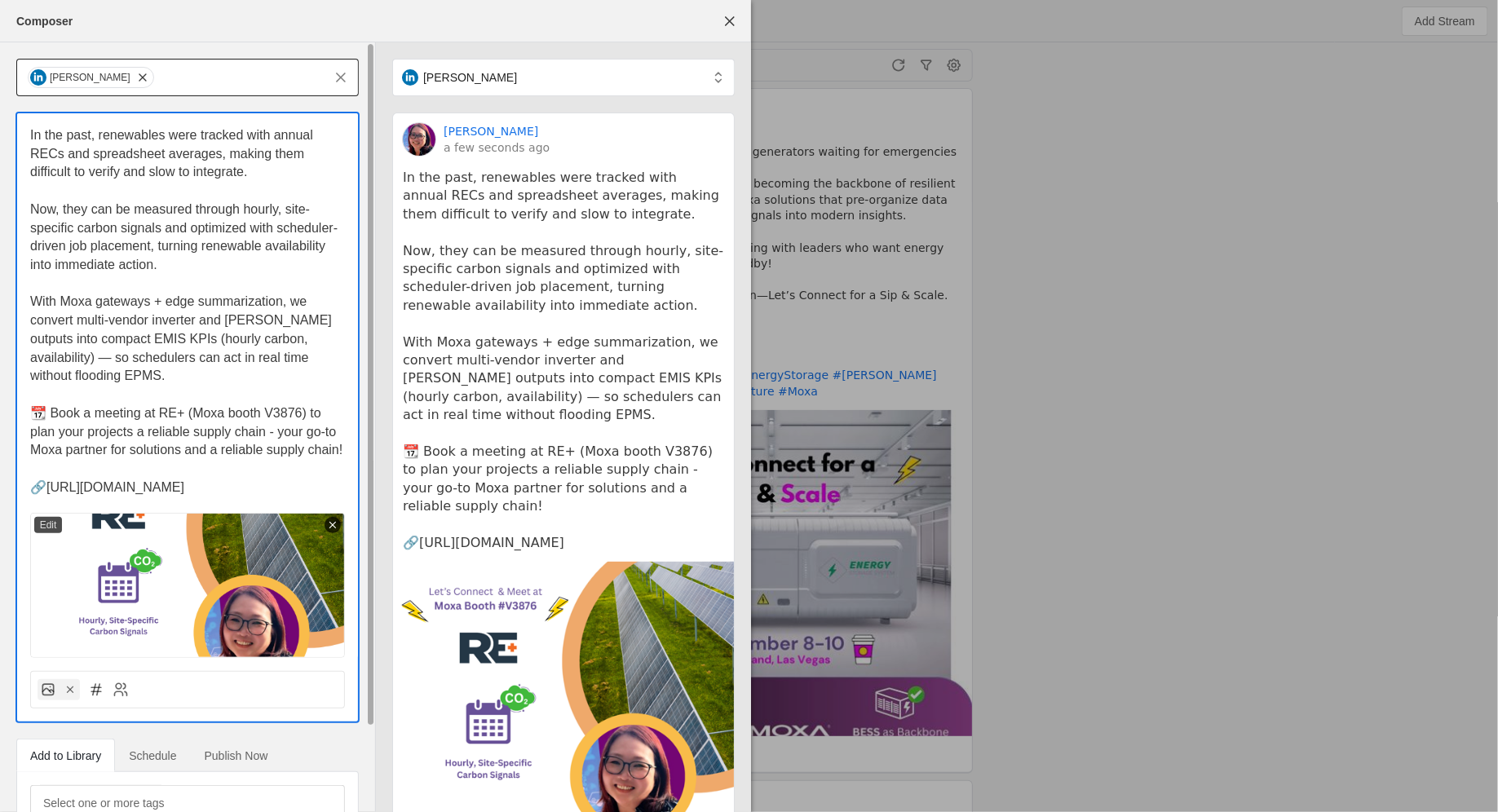
click at [41, 480] on span "🔗[URL][DOMAIN_NAME]" at bounding box center [107, 487] width 154 height 14
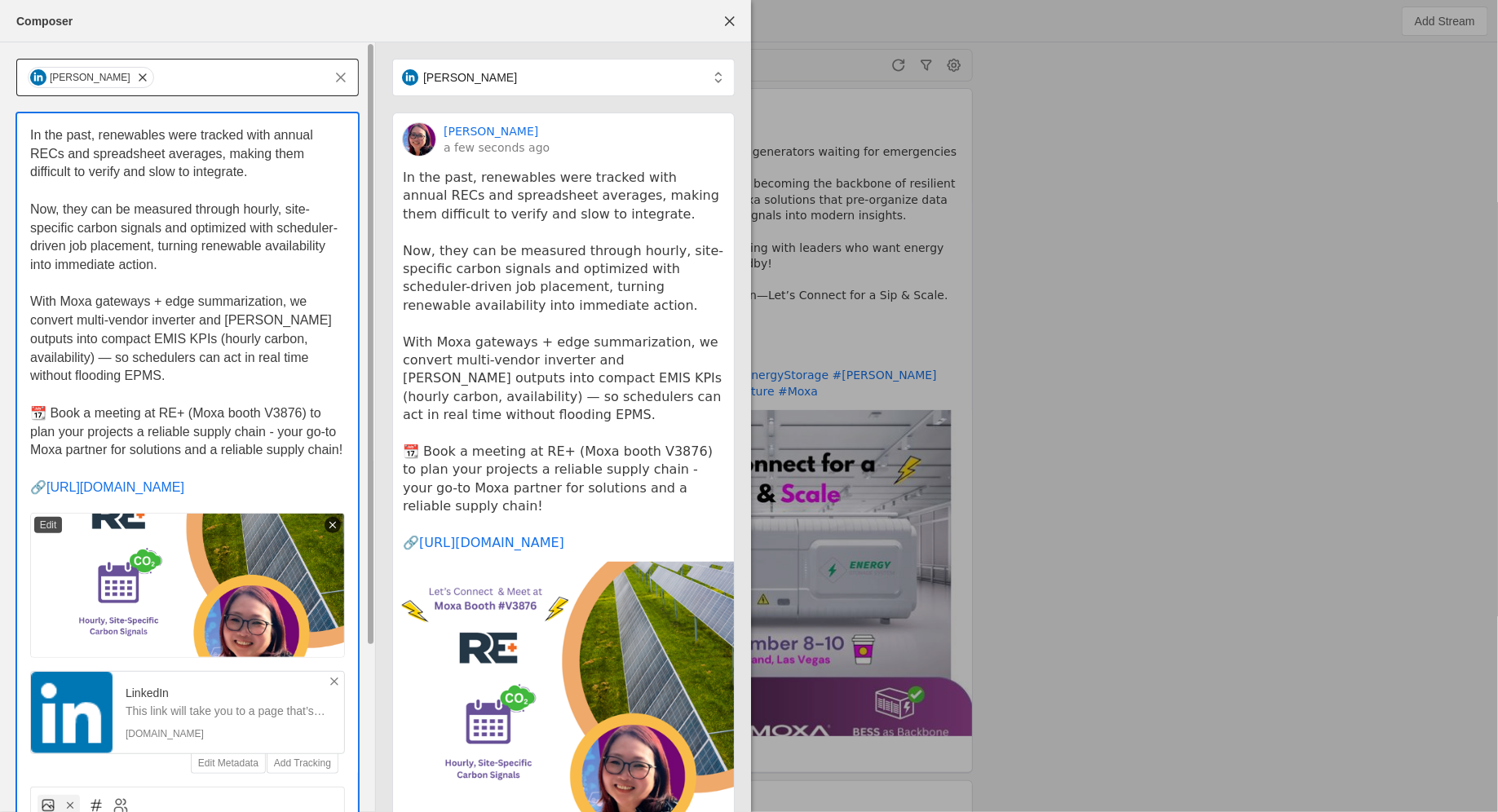
drag, startPoint x: 192, startPoint y: 475, endPoint x: 18, endPoint y: 470, distance: 174.1
click at [18, 470] on div "In the past, renewables were tracked with annual RECs and spreadsheet averages,…" at bounding box center [187, 443] width 341 height 660
copy p "🔗 [URL][DOMAIN_NAME]"
click at [335, 357] on span "With Moxa gateways + edge summarization, we convert multi-vendor inverter and […" at bounding box center [182, 338] width 305 height 88
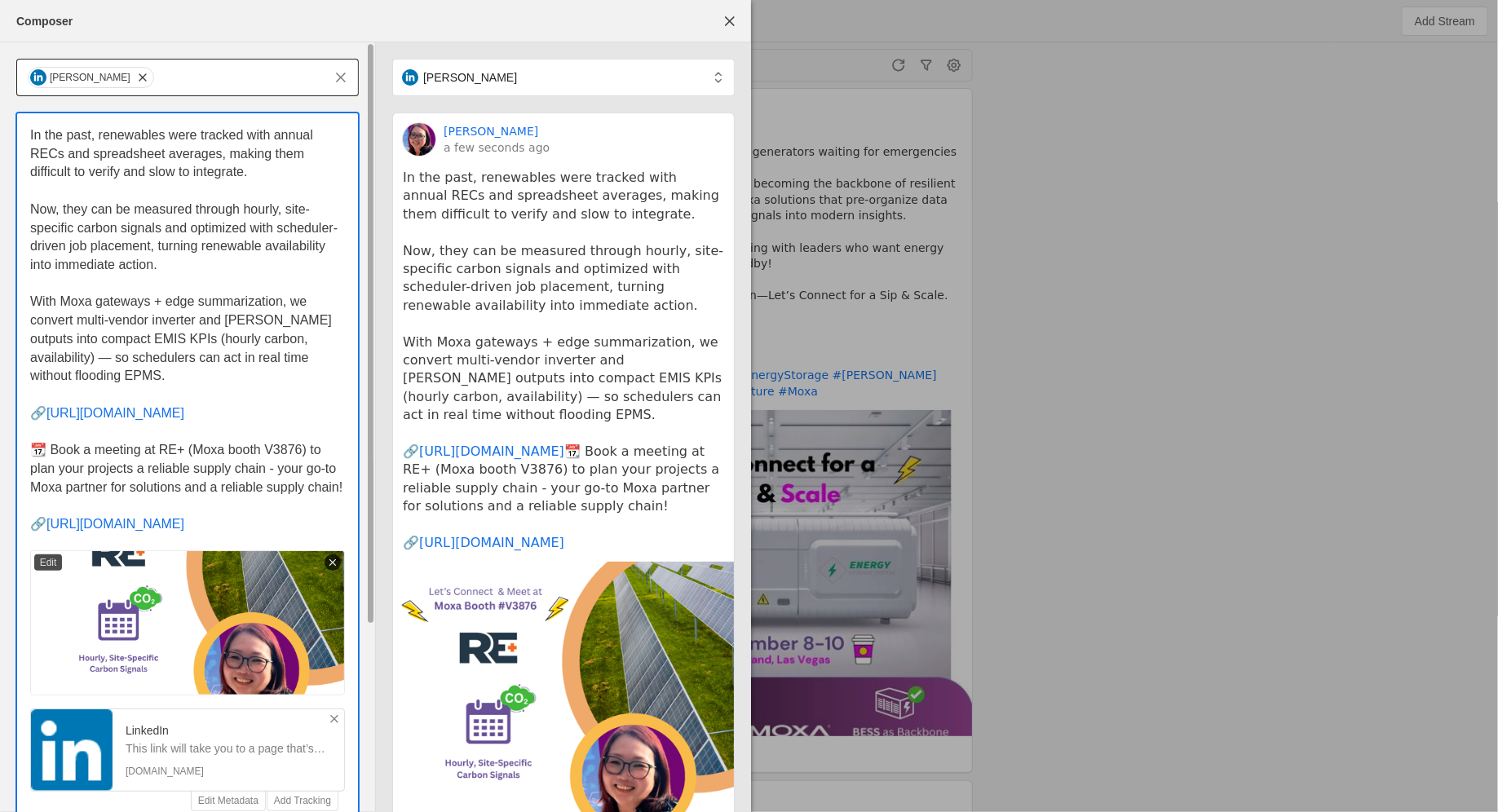
drag, startPoint x: 183, startPoint y: 508, endPoint x: 2, endPoint y: 508, distance: 181.0
click at [2, 508] on div "[PERSON_NAME] In the past, renewables were tracked with annual RECs and spreads…" at bounding box center [187, 560] width 375 height 1034
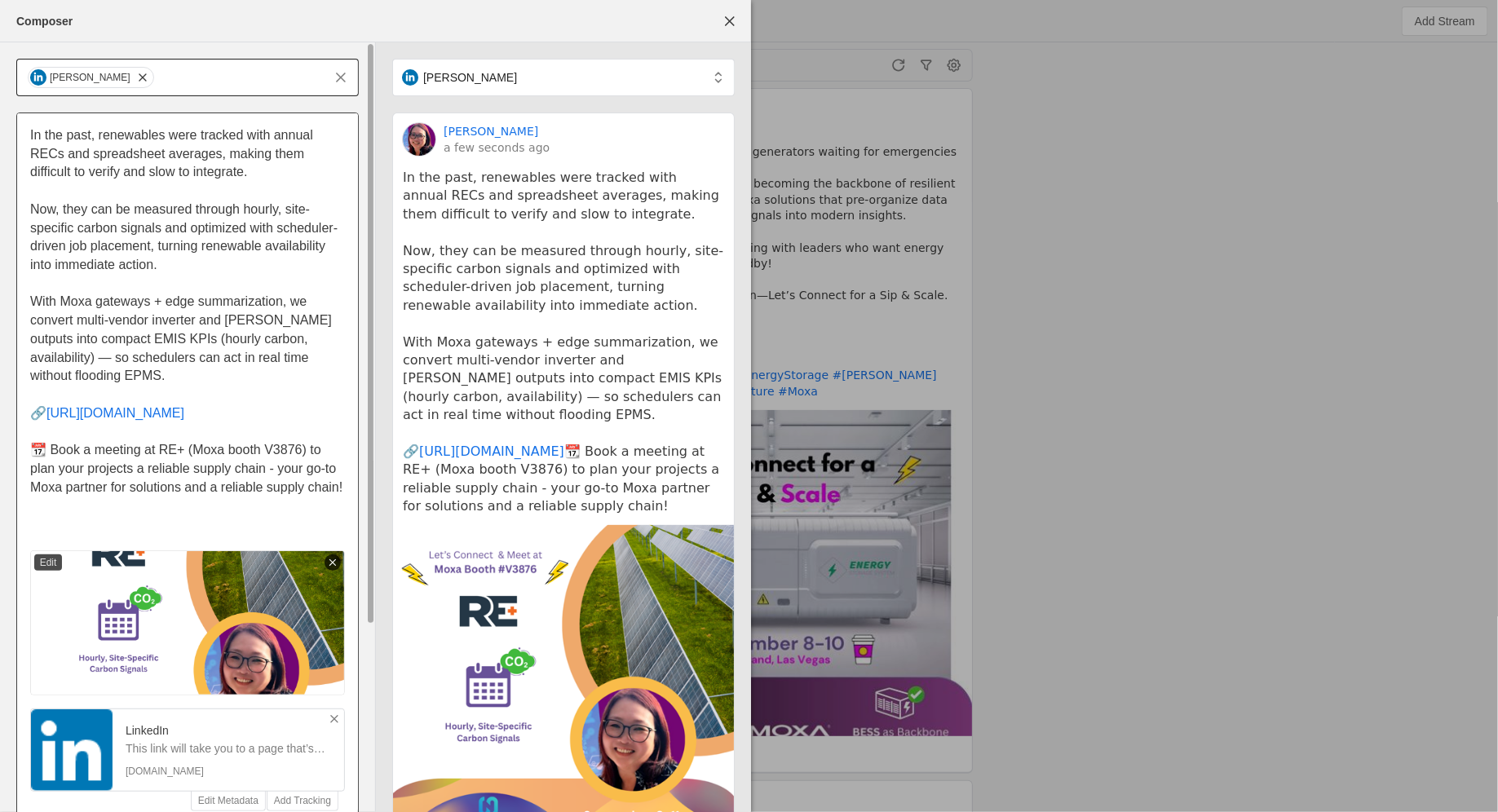
drag, startPoint x: 42, startPoint y: 432, endPoint x: 29, endPoint y: 432, distance: 13.0
click at [30, 443] on span "📆 Book a meeting at RE+ (Moxa booth V3876) to plan your projects a reliable sup…" at bounding box center [186, 468] width 312 height 50
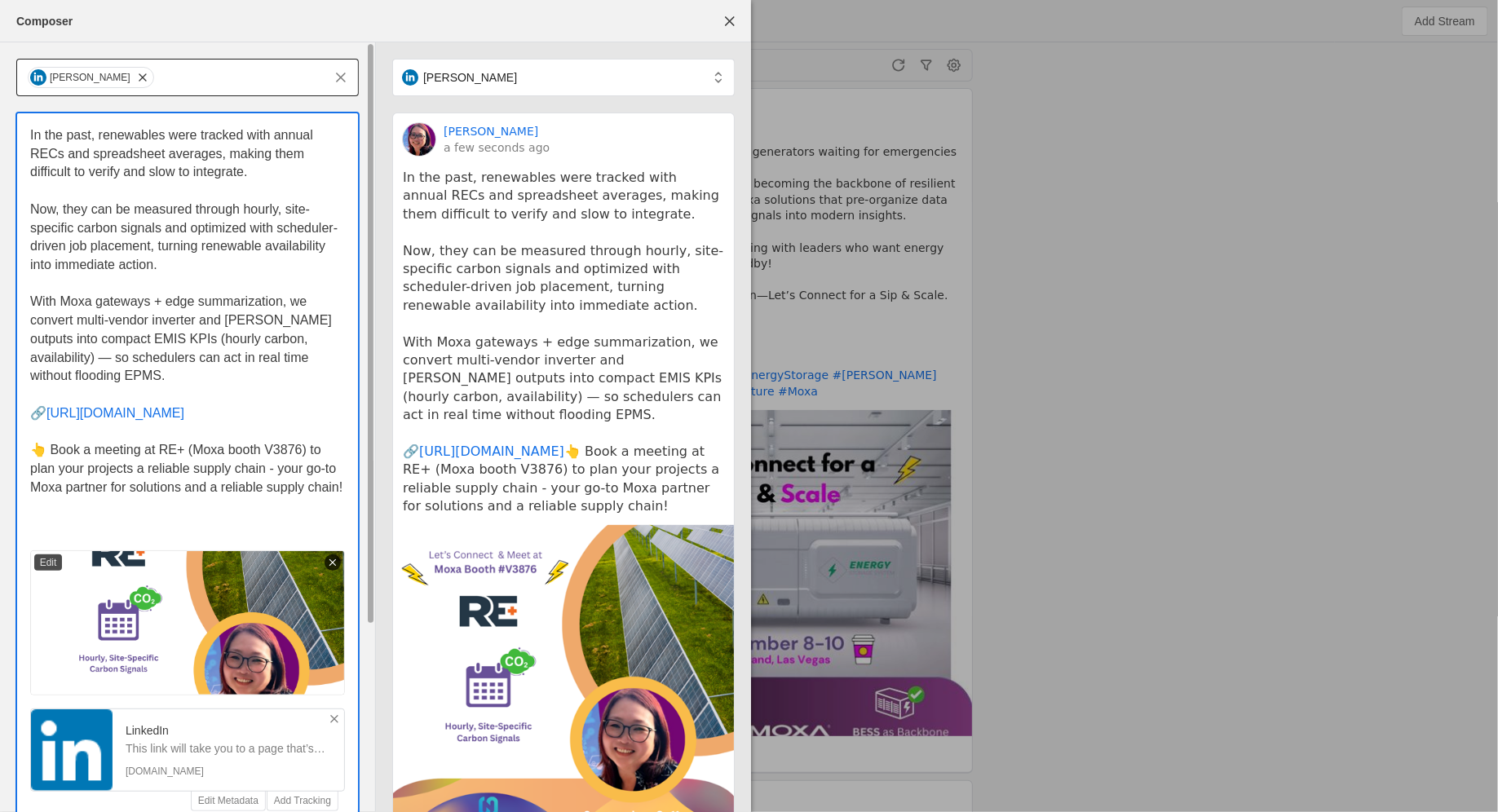
click at [207, 516] on div "In the past, renewables were tracked with annual RECs and spreadsheet averages,…" at bounding box center [187, 462] width 341 height 698
click at [139, 455] on span "👆 Book a meeting at RE+ (Moxa booth V3876) to plan your projects a reliable sup…" at bounding box center [186, 468] width 312 height 50
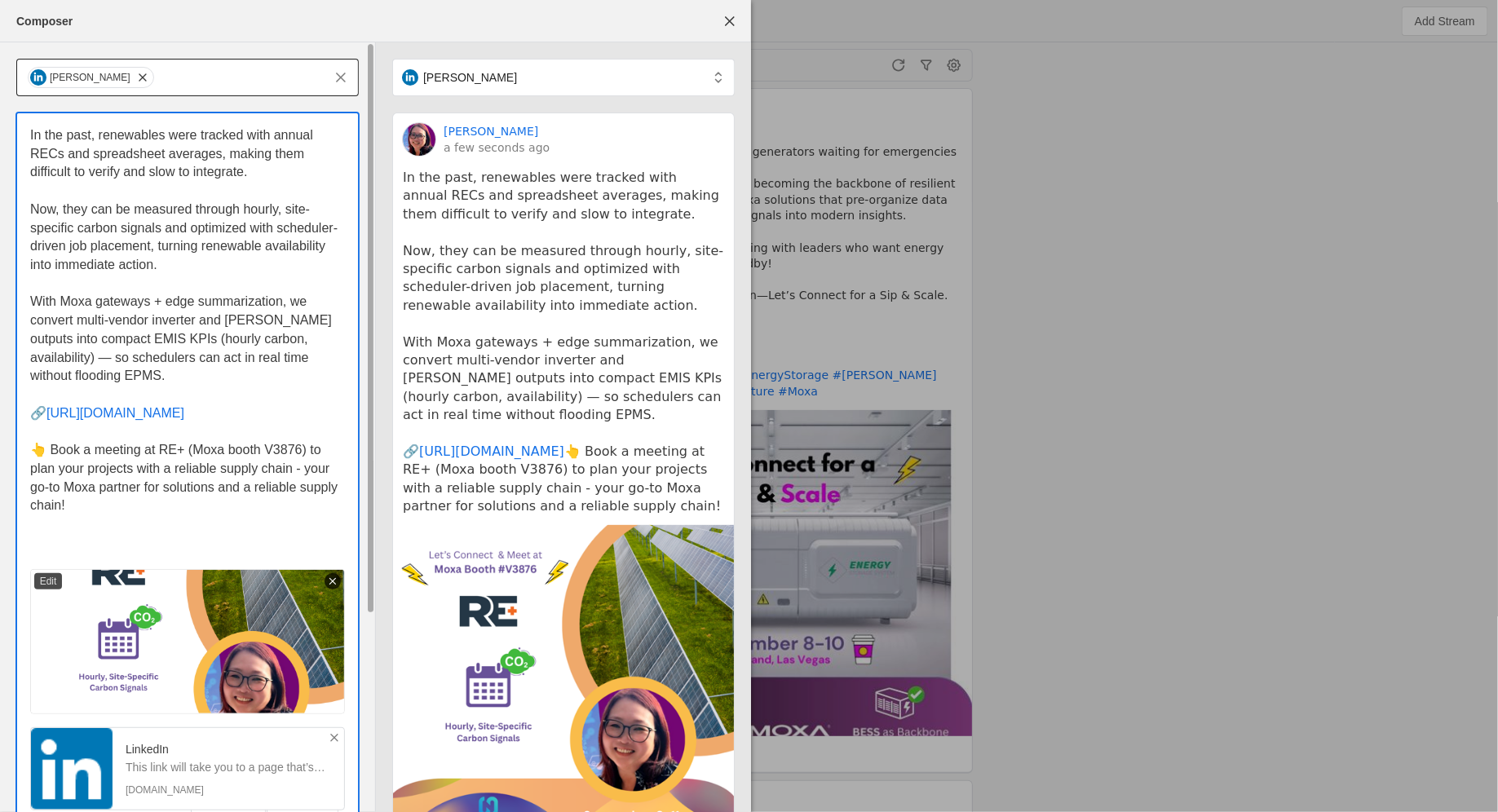
click at [310, 455] on span "👆 Book a meeting at RE+ (Moxa booth V3876) to plan your projects with a reliabl…" at bounding box center [185, 477] width 312 height 70
drag, startPoint x: 56, startPoint y: 449, endPoint x: 29, endPoint y: 449, distance: 27.0
click at [30, 449] on span "👆 Book a meeting at RE+ (Moxa booth V3876) to plan your projects with a reliabl…" at bounding box center [185, 477] width 312 height 70
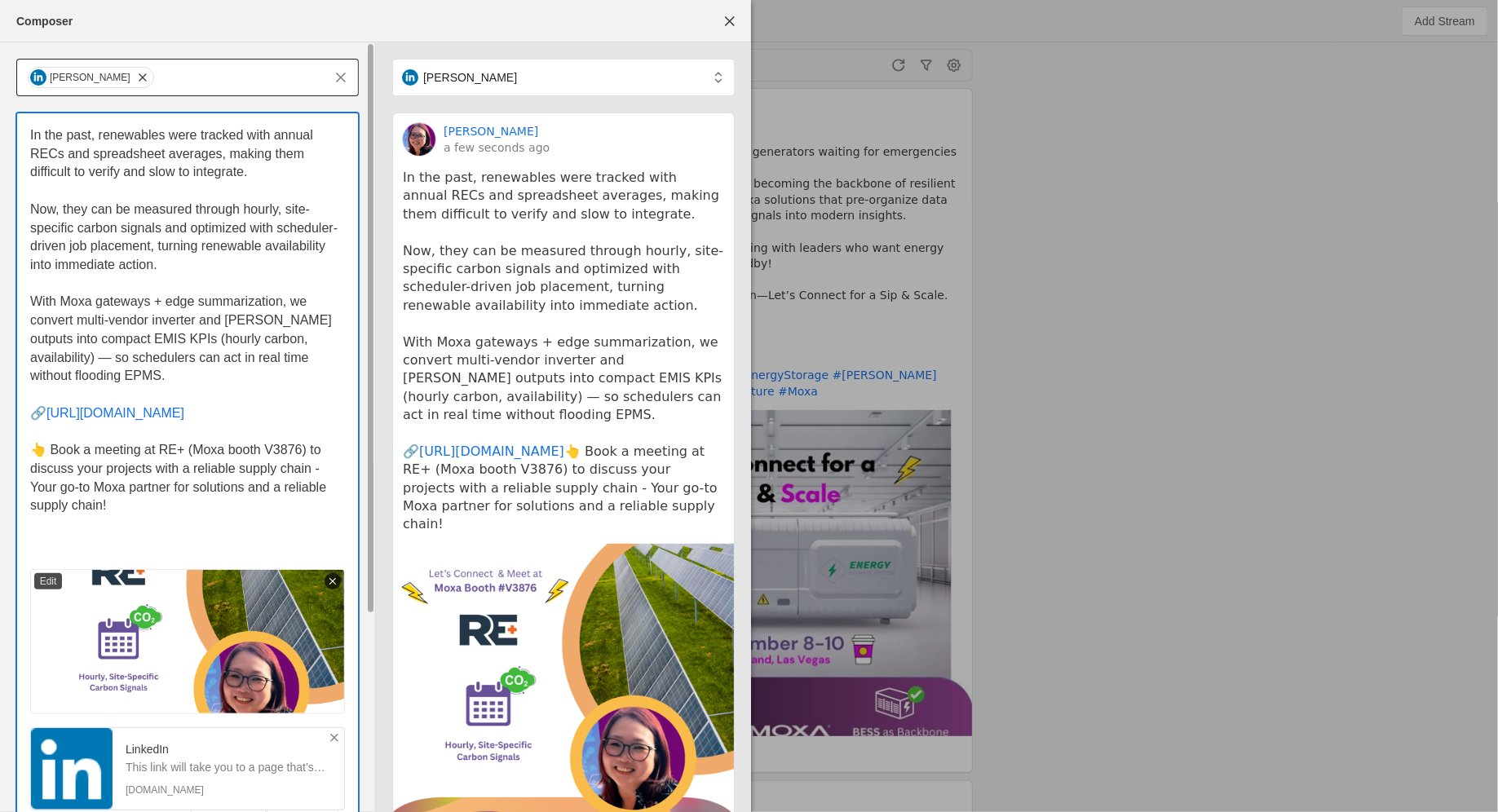
drag, startPoint x: 173, startPoint y: 471, endPoint x: 190, endPoint y: 487, distance: 23.3
click at [190, 487] on p "👆 Book a meeting at RE+ (Moxa booth V3876) to discuss your projects with a reli…" at bounding box center [187, 478] width 315 height 74
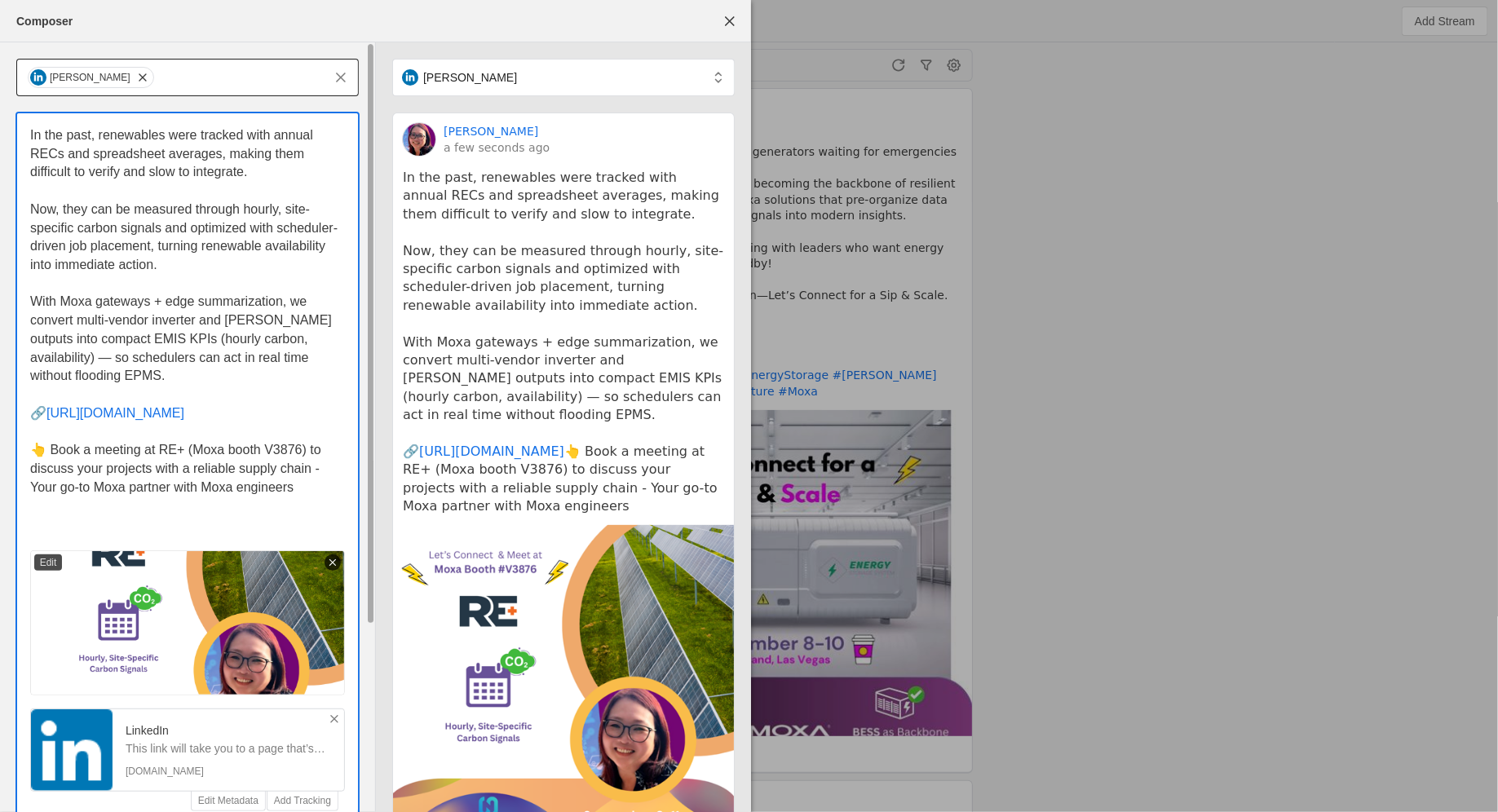
drag, startPoint x: 201, startPoint y: 473, endPoint x: 291, endPoint y: 474, distance: 90.0
click at [291, 474] on span "👆 Book a meeting at RE+ (Moxa booth V3876) to discuss your projects with a reli…" at bounding box center [177, 468] width 294 height 50
copy span "oxa engineers"
click at [181, 454] on span "👆 Book a meeting at RE+ (Moxa booth V3876) to discuss your projects with a reli…" at bounding box center [177, 468] width 294 height 50
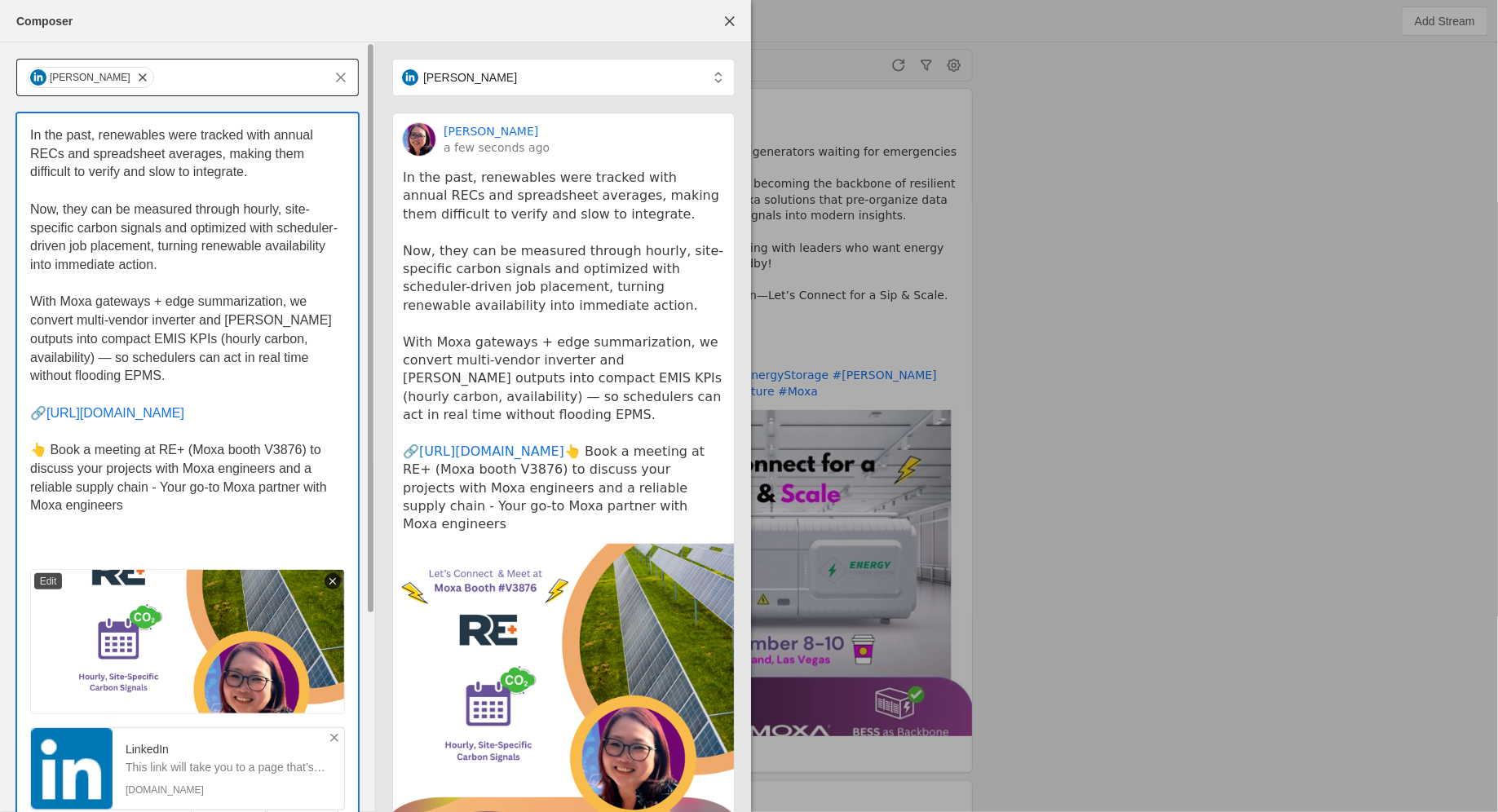
drag, startPoint x: 162, startPoint y: 471, endPoint x: 14, endPoint y: 466, distance: 148.1
click at [14, 466] on div "[PERSON_NAME] In the past, renewables were tracked with annual RECs and spreads…" at bounding box center [187, 568] width 375 height 1053
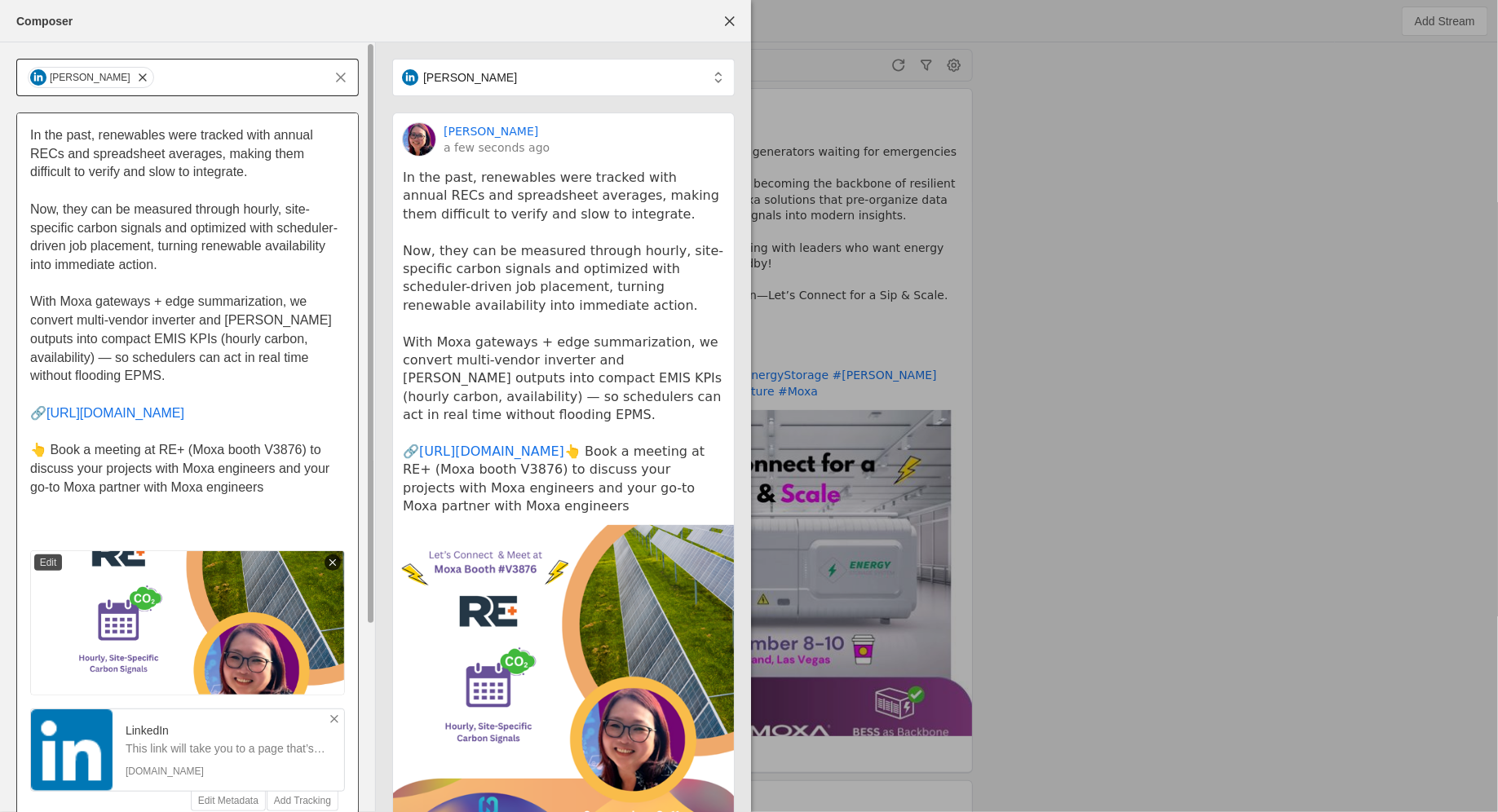
drag, startPoint x: 144, startPoint y: 472, endPoint x: 267, endPoint y: 470, distance: 123.0
click at [267, 470] on p "👆 Book a meeting at RE+ (Moxa booth V3876) to discuss your projects with Moxa e…" at bounding box center [187, 469] width 315 height 56
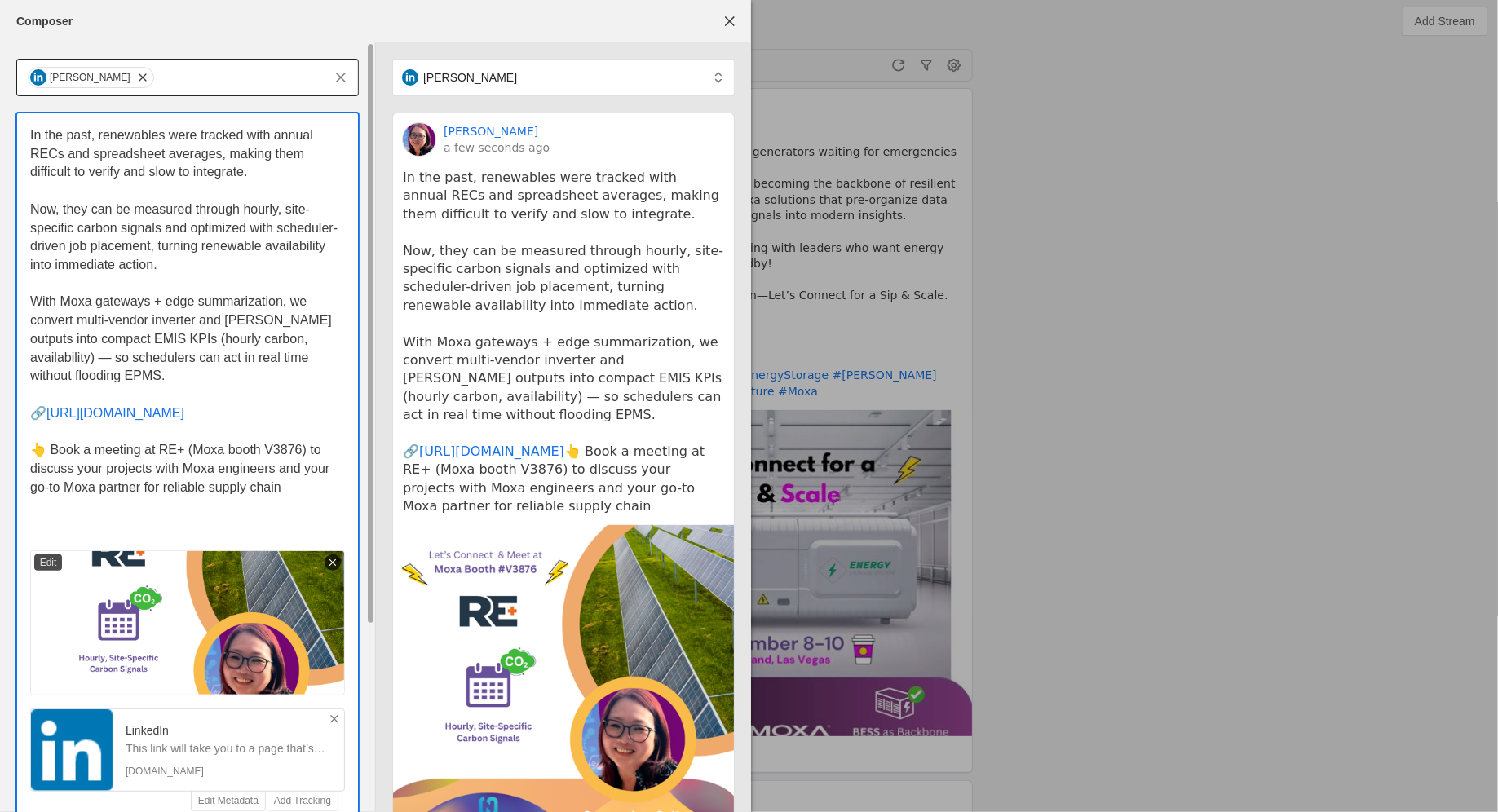
drag, startPoint x: 294, startPoint y: 474, endPoint x: 43, endPoint y: 437, distance: 253.7
click at [43, 441] on p "👆 Book a meeting at RE+ (Moxa booth V3876) to discuss your projects with Moxa e…" at bounding box center [187, 469] width 315 height 56
copy span "Book a meeting at RE+ (Moxa booth V3876) to discuss your projects with Moxa eng…"
click at [291, 497] on p at bounding box center [187, 506] width 315 height 19
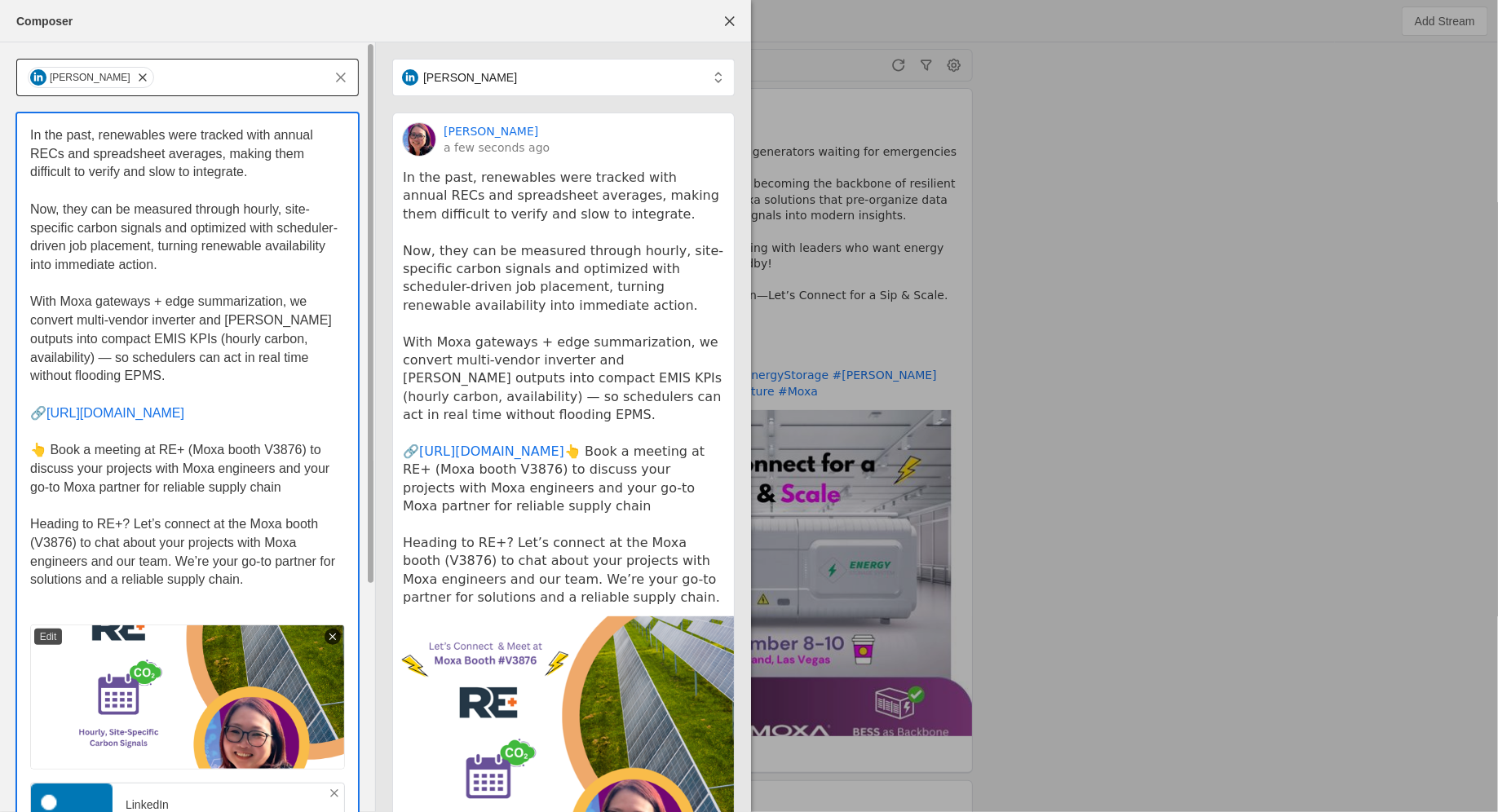
drag, startPoint x: 136, startPoint y: 543, endPoint x: 117, endPoint y: 543, distance: 19.0
click at [117, 543] on span "Heading to RE+? Let’s connect at the Moxa booth (V3876) to chat about your proj…" at bounding box center [184, 552] width 309 height 70
drag, startPoint x: 92, startPoint y: 543, endPoint x: 169, endPoint y: 541, distance: 77.0
click at [169, 541] on span "Heading to RE+? Let’s connect at the Moxa booth (V3876) to chat about your proj…" at bounding box center [184, 552] width 310 height 70
drag, startPoint x: 128, startPoint y: 543, endPoint x: 97, endPoint y: 543, distance: 31.0
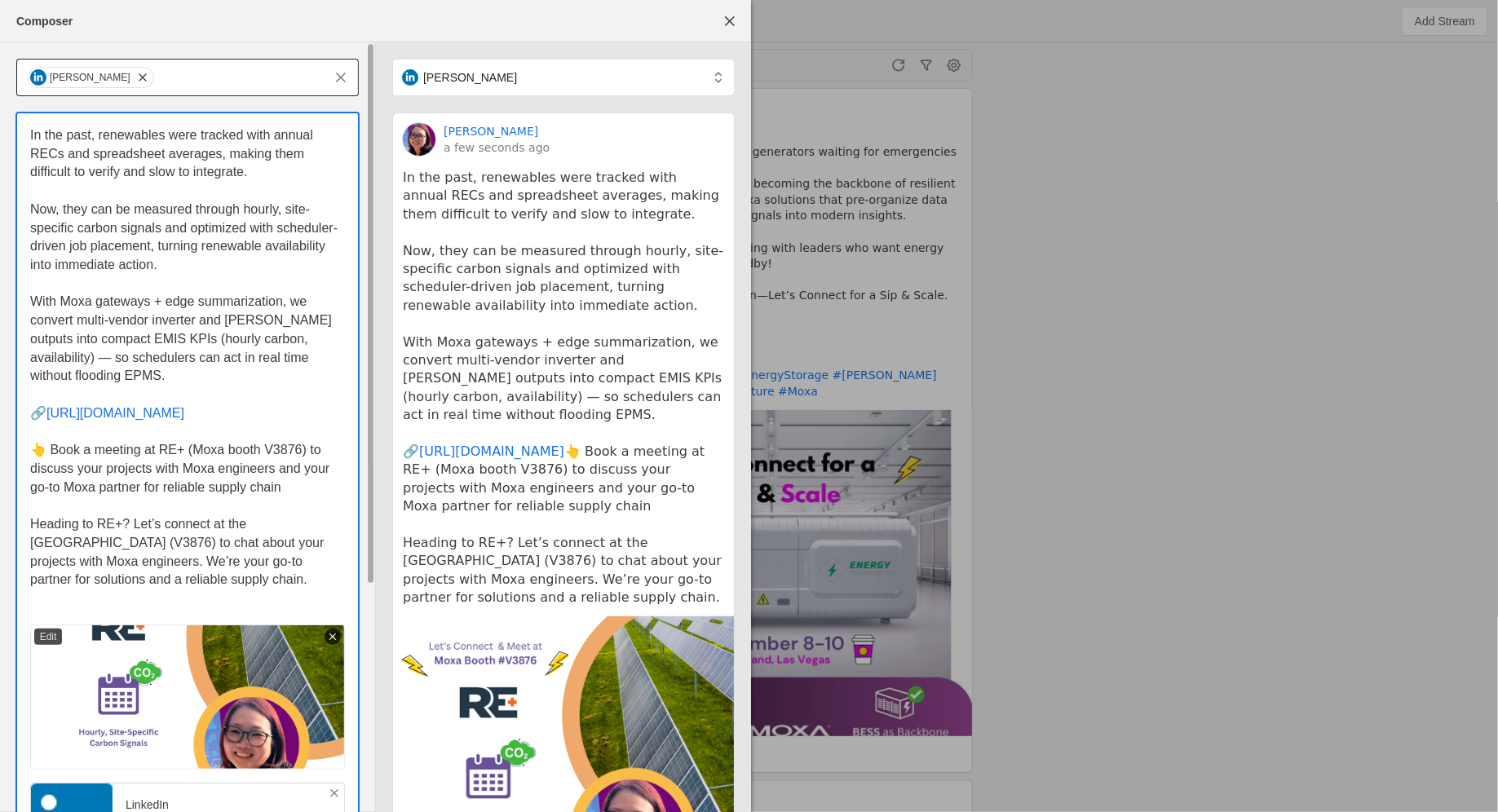
click at [97, 543] on span "Heading to RE+? Let’s connect at the [GEOGRAPHIC_DATA] (V3876) to chat about yo…" at bounding box center [178, 552] width 297 height 70
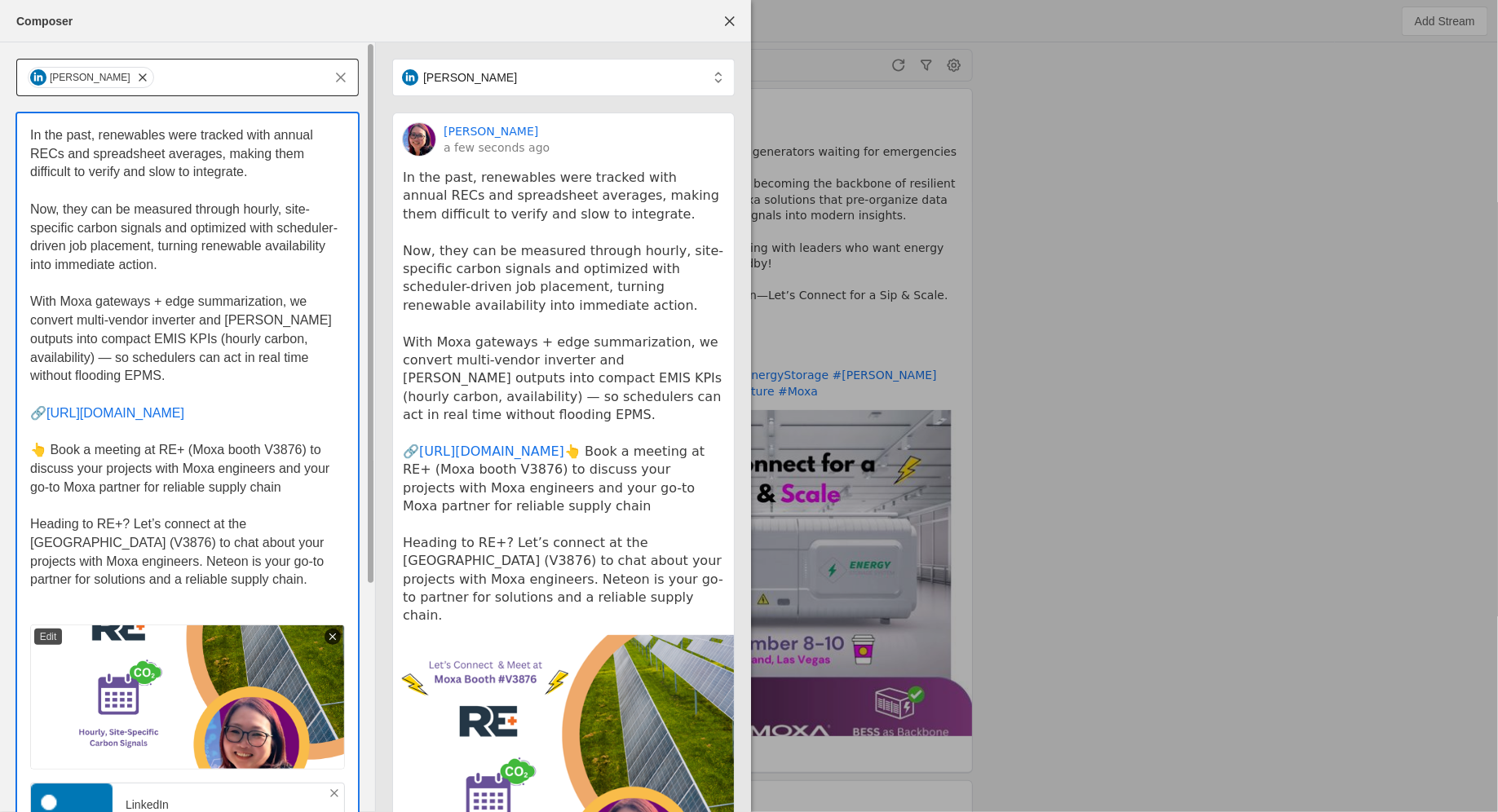
click at [278, 549] on span "Heading to RE+? Let’s connect at the [GEOGRAPHIC_DATA] (V3876) to chat about yo…" at bounding box center [178, 552] width 297 height 70
drag, startPoint x: 30, startPoint y: 508, endPoint x: 46, endPoint y: 424, distance: 85.5
click at [46, 424] on div "In the past, renewables were tracked with annual RECs and spreadsheet averages,…" at bounding box center [187, 367] width 315 height 482
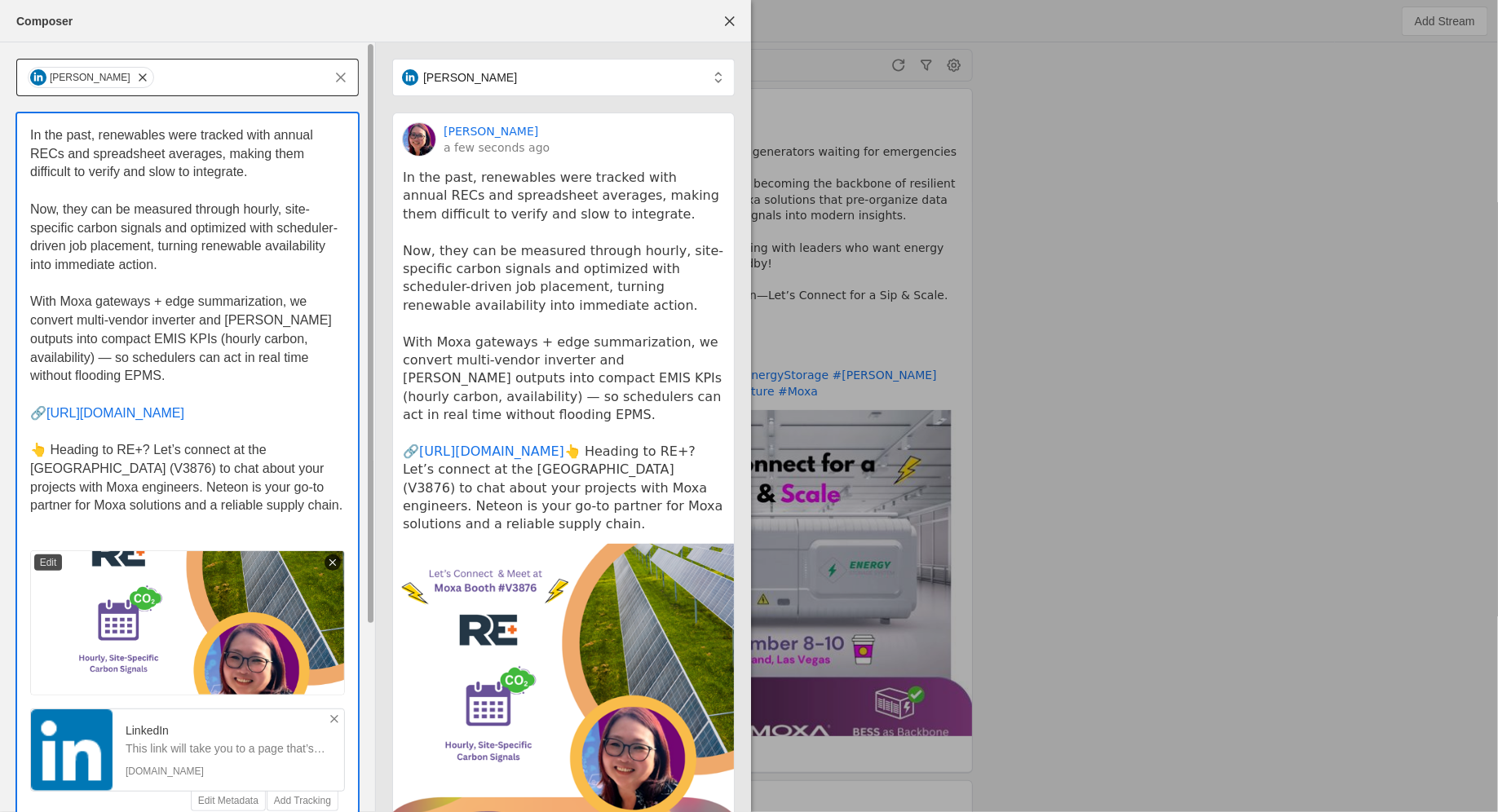
click at [36, 453] on span "👆 Heading to RE+? Let’s connect at the [GEOGRAPHIC_DATA] (V3876) to chat about …" at bounding box center [186, 477] width 312 height 70
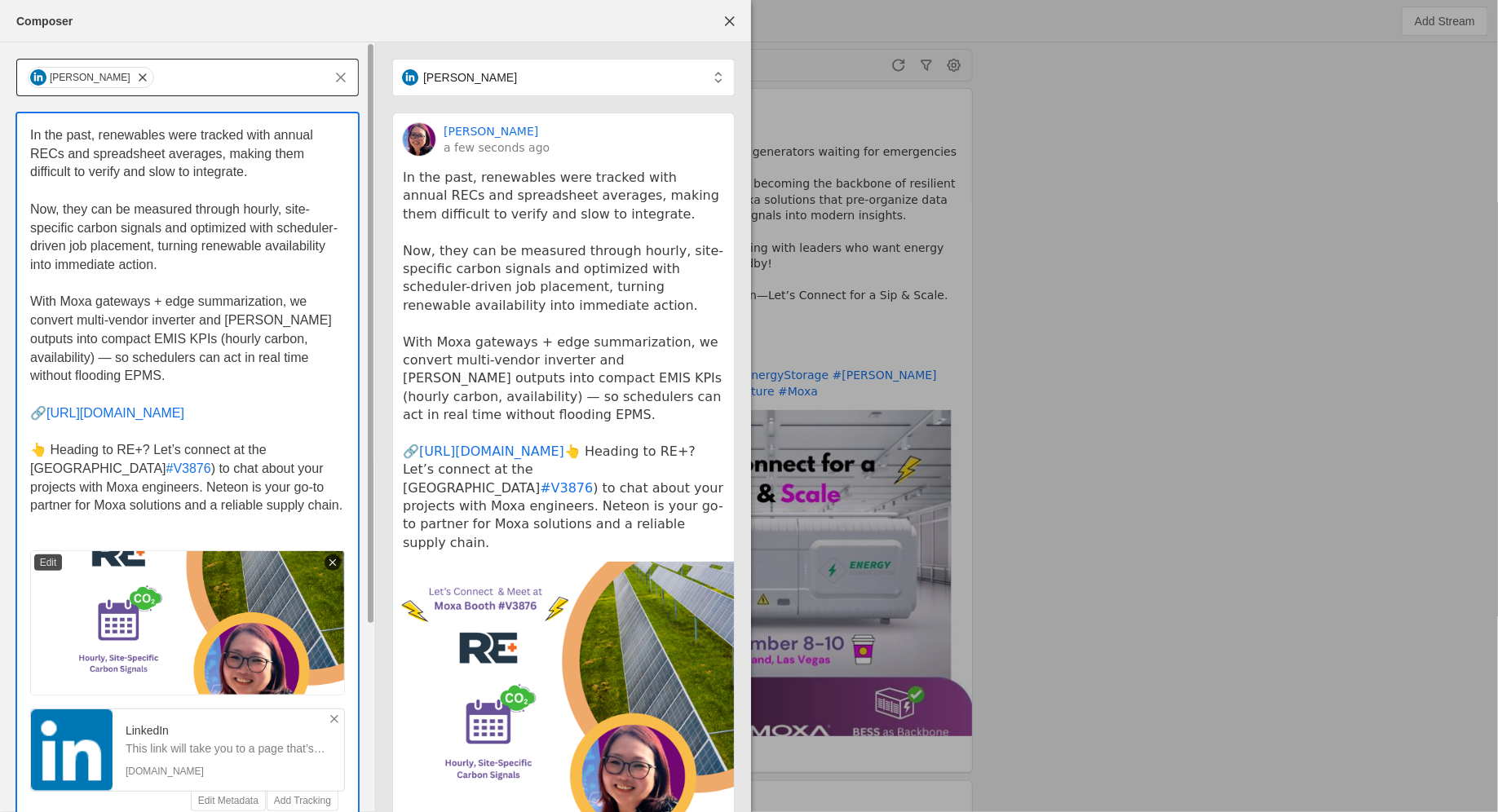
click at [79, 462] on span ") to chat about your projects with Moxa engineers. Neteon is your go-to partner…" at bounding box center [186, 486] width 312 height 50
click at [96, 466] on span "to chat about your projects with Moxa engineers. Neteon is your go-to partner f…" at bounding box center [186, 486] width 312 height 50
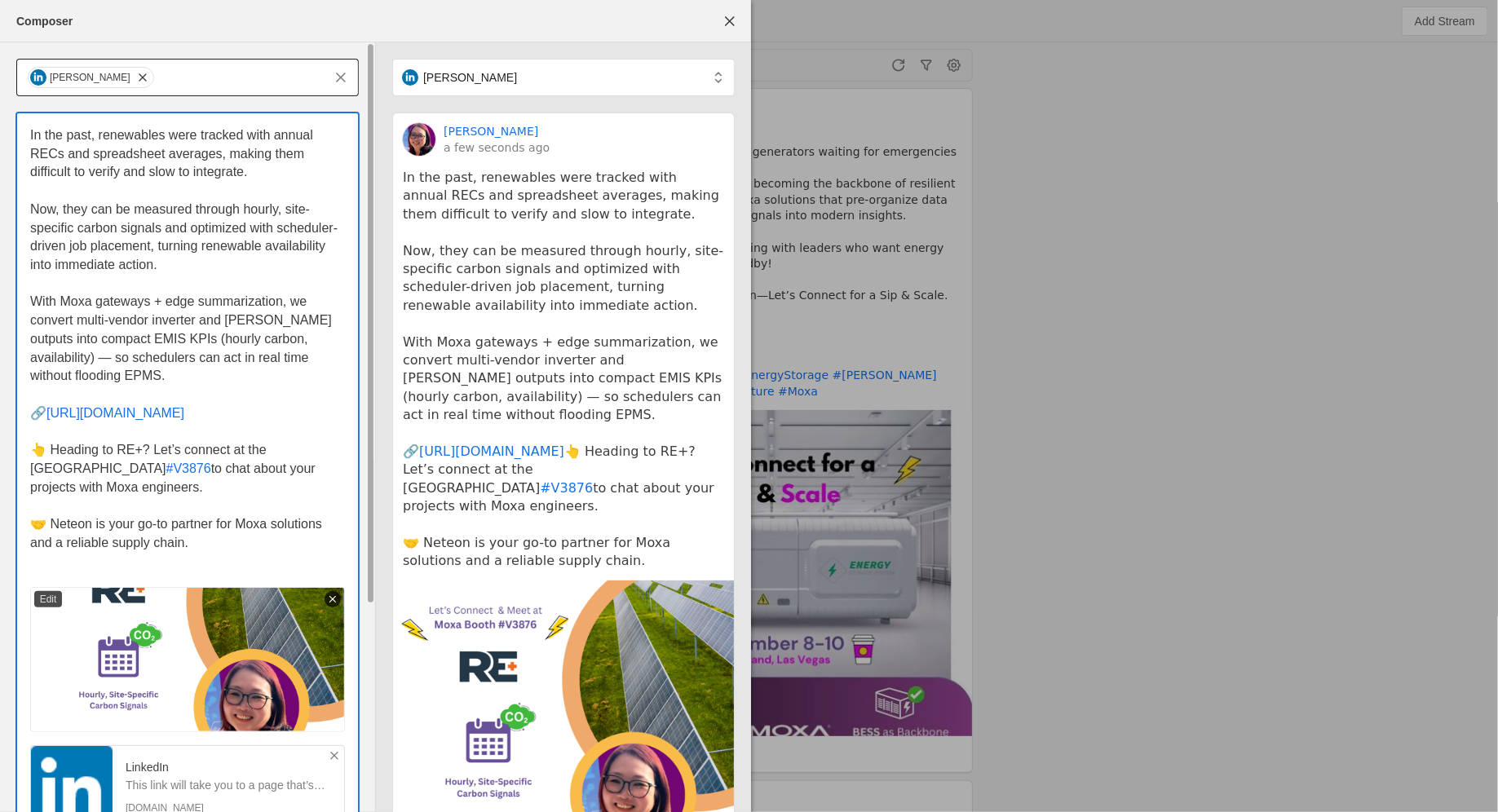
drag, startPoint x: 44, startPoint y: 394, endPoint x: 25, endPoint y: 394, distance: 19.0
click at [25, 394] on div "In the past, renewables were tracked with annual RECs and spreadsheet averages,…" at bounding box center [187, 480] width 341 height 734
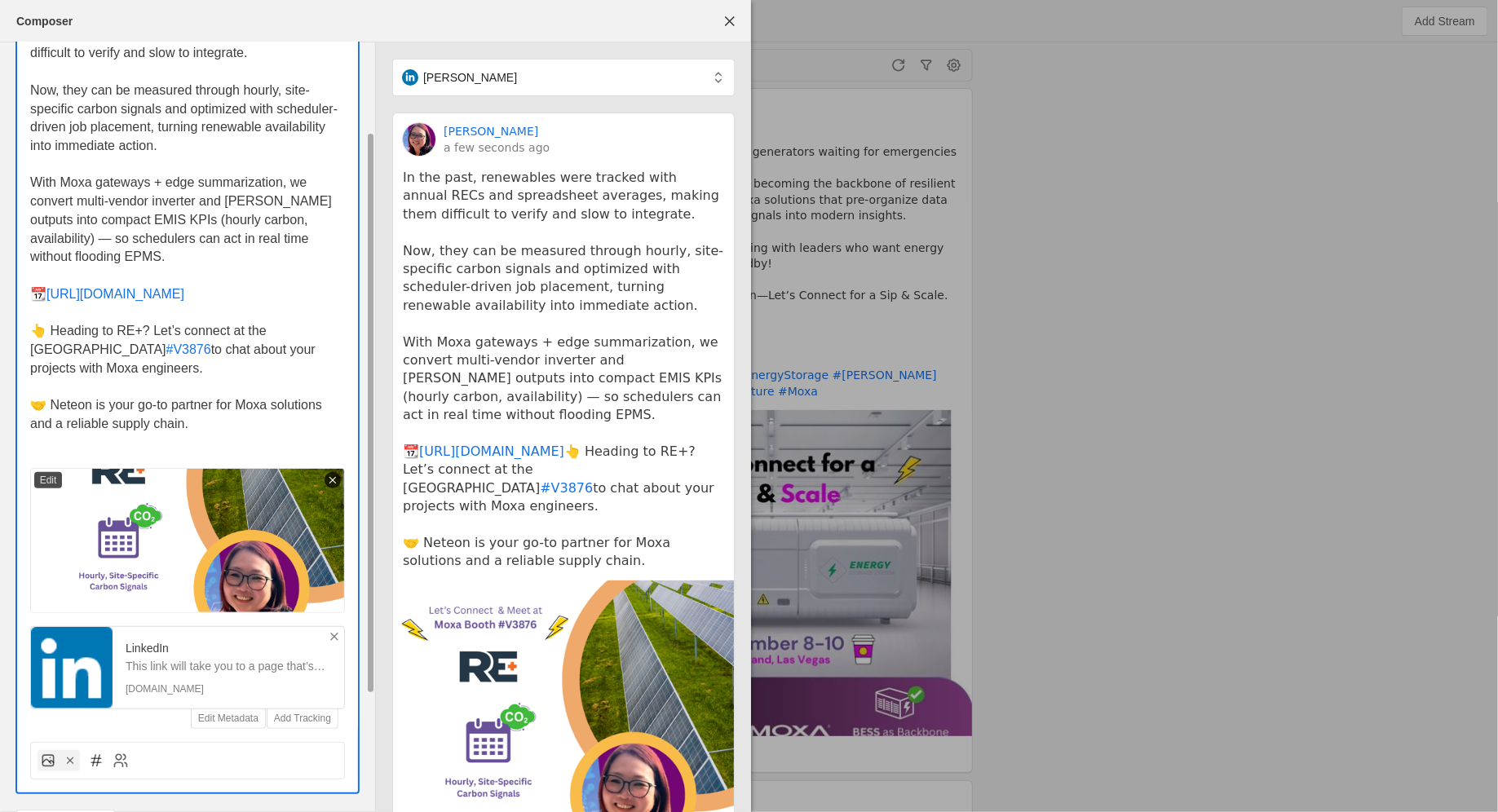
scroll to position [132, 0]
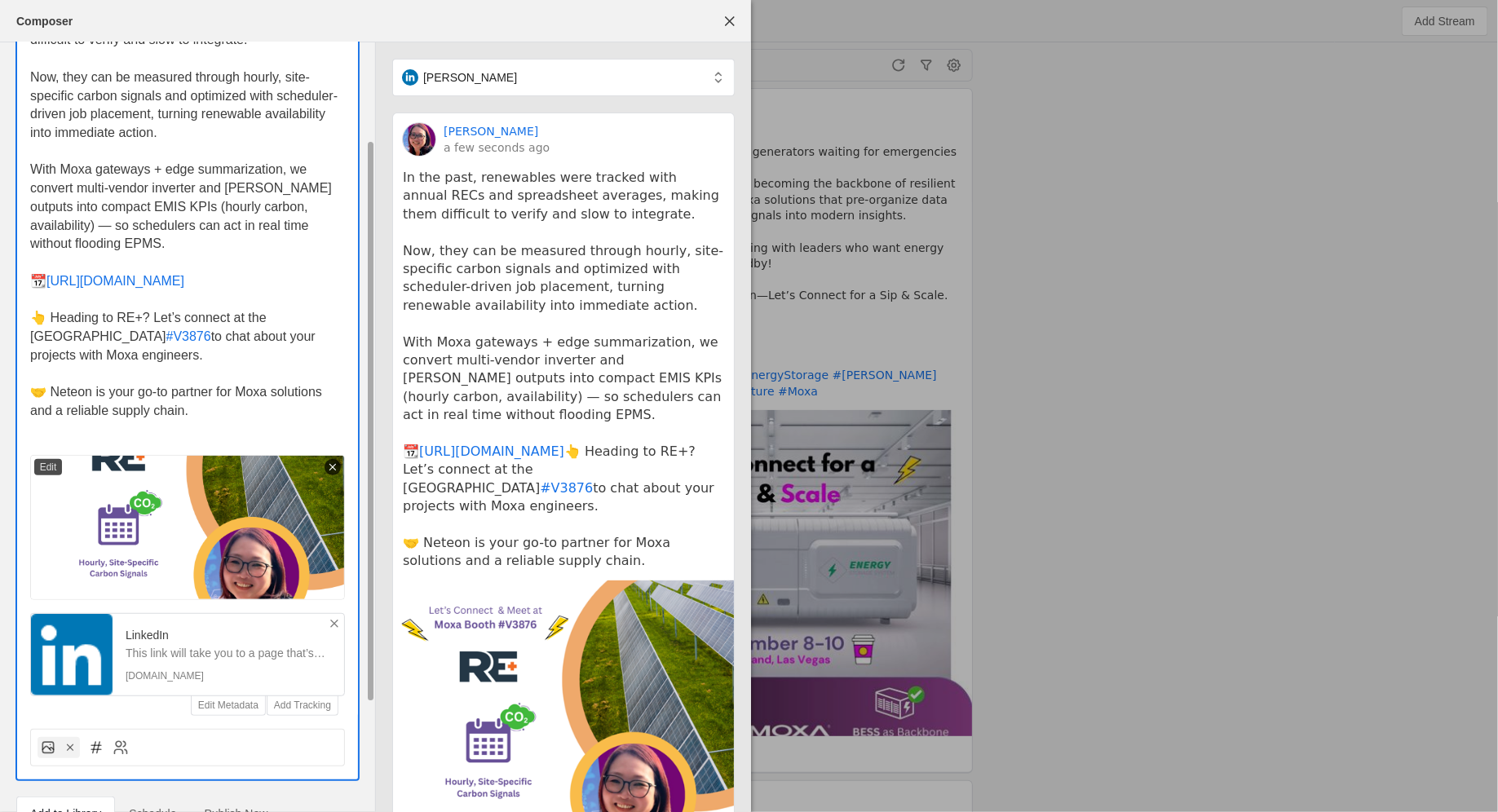
click at [198, 395] on p "🤝 Neteon is your go-to partner for Moxa solutions and a reliable supply chain." at bounding box center [187, 402] width 315 height 37
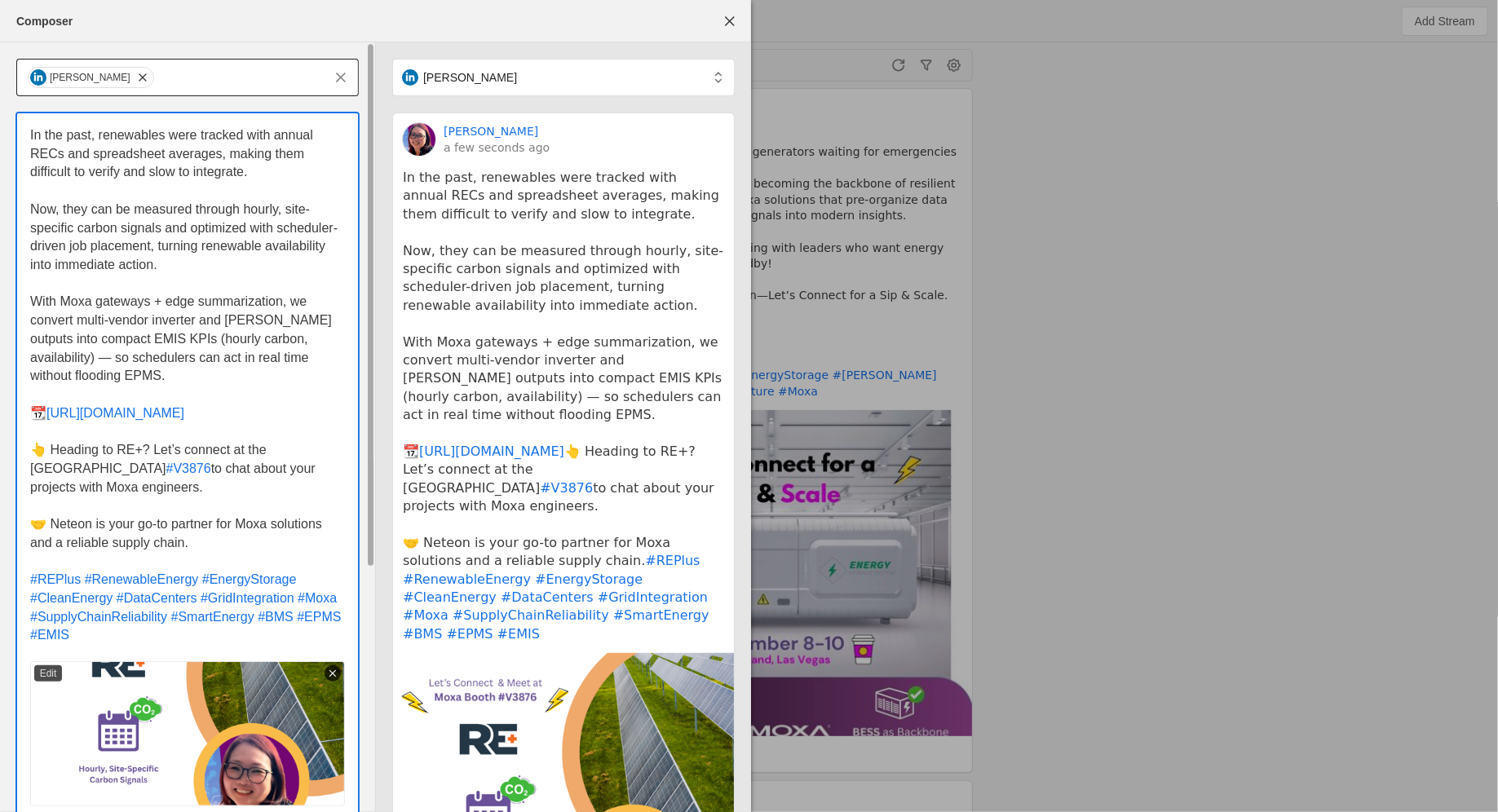
scroll to position [0, 0]
click at [80, 572] on span at bounding box center [82, 579] width 4 height 14
drag, startPoint x: 198, startPoint y: 586, endPoint x: 123, endPoint y: 577, distance: 75.5
click at [122, 576] on p "#REPlus2025 #RenewableEnergy #EnergyStorage #CleanEnergy #DataCenters #GridInte…" at bounding box center [187, 608] width 315 height 74
click at [318, 582] on p "#REPlus2025 #RenewableEnergy #EnergyStorage #CleanEnergy #GridIntegration #Moxa…" at bounding box center [187, 608] width 315 height 74
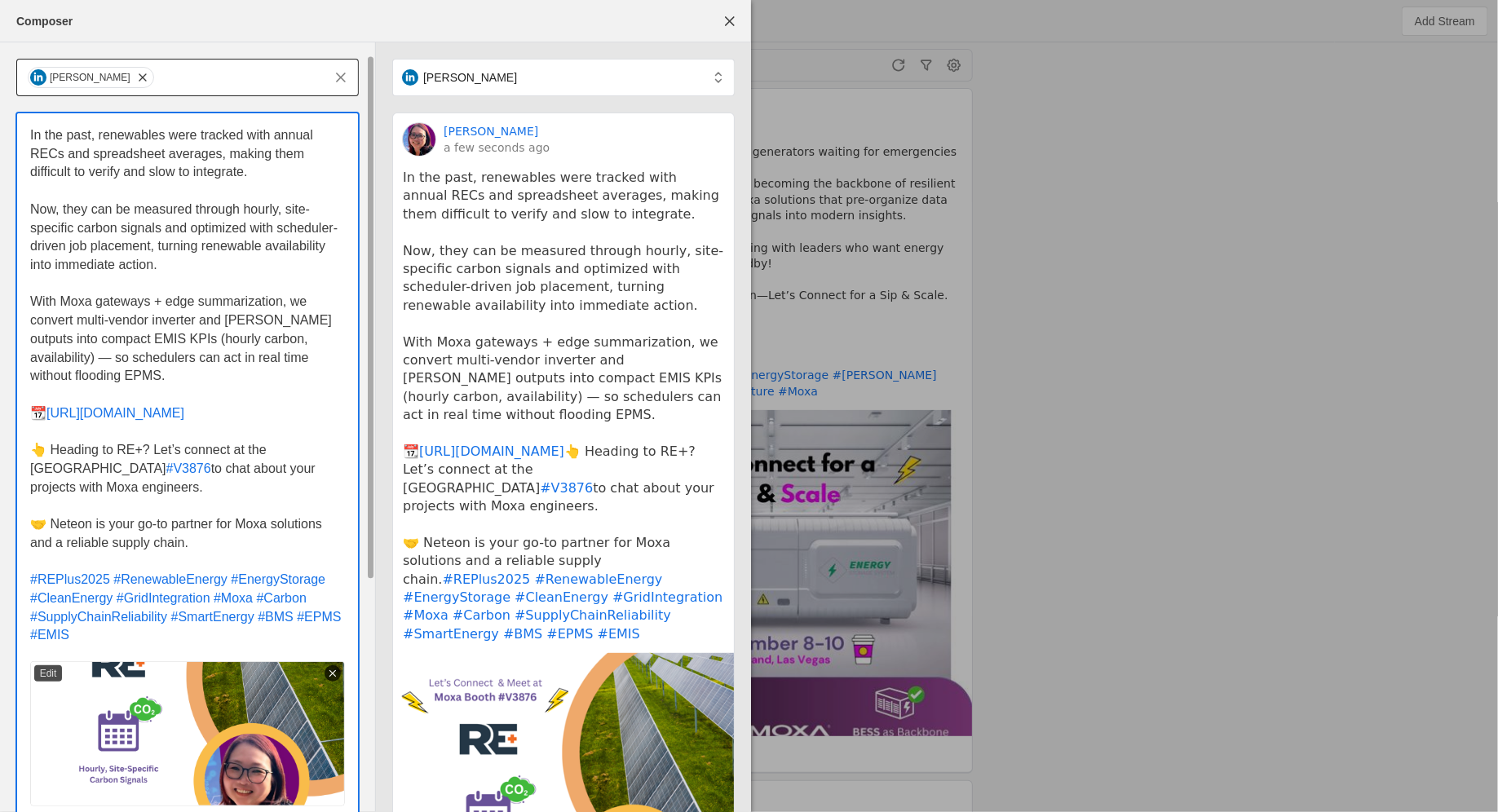
scroll to position [355, 0]
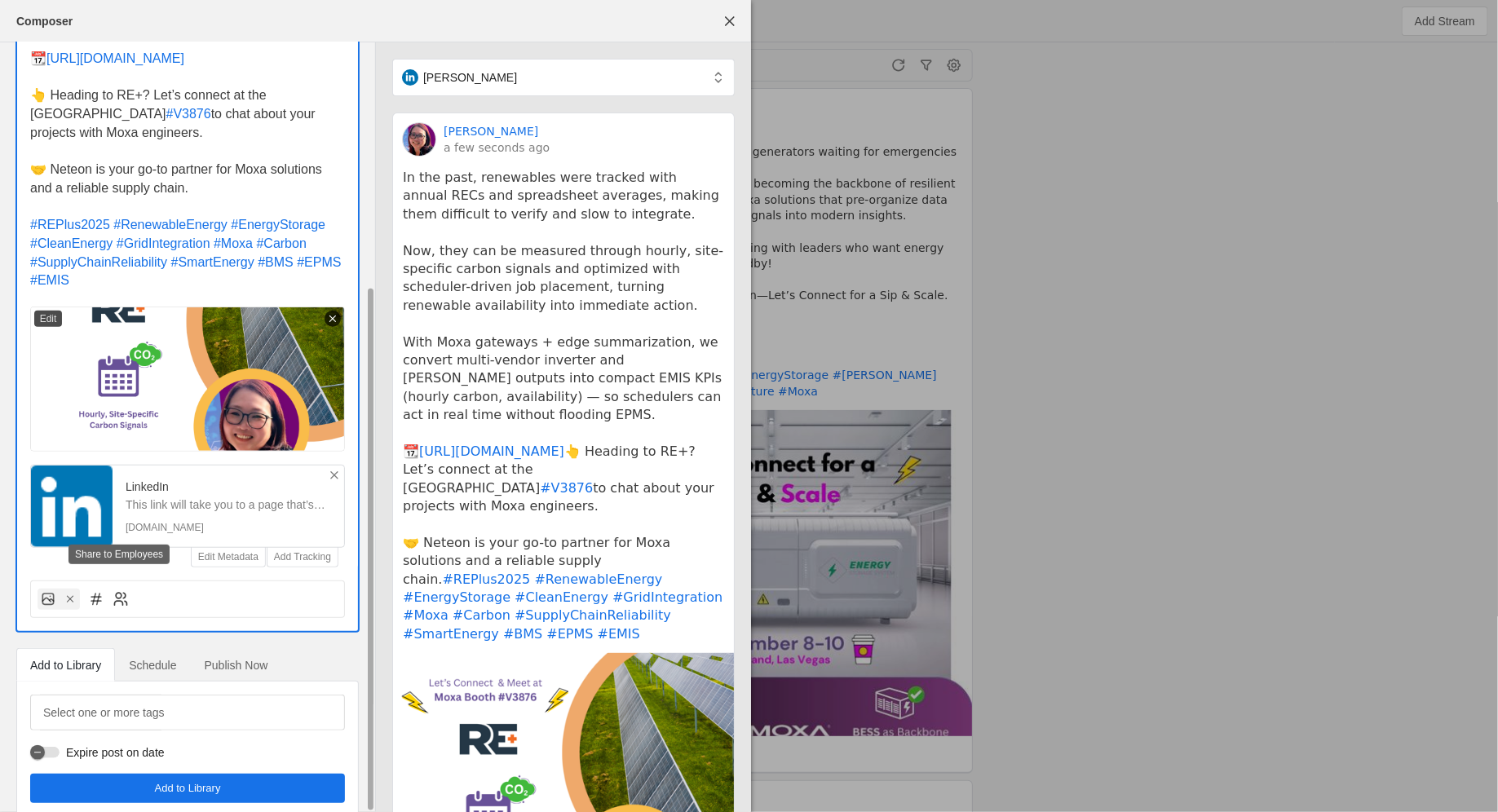
click at [117, 591] on icon at bounding box center [120, 599] width 16 height 16
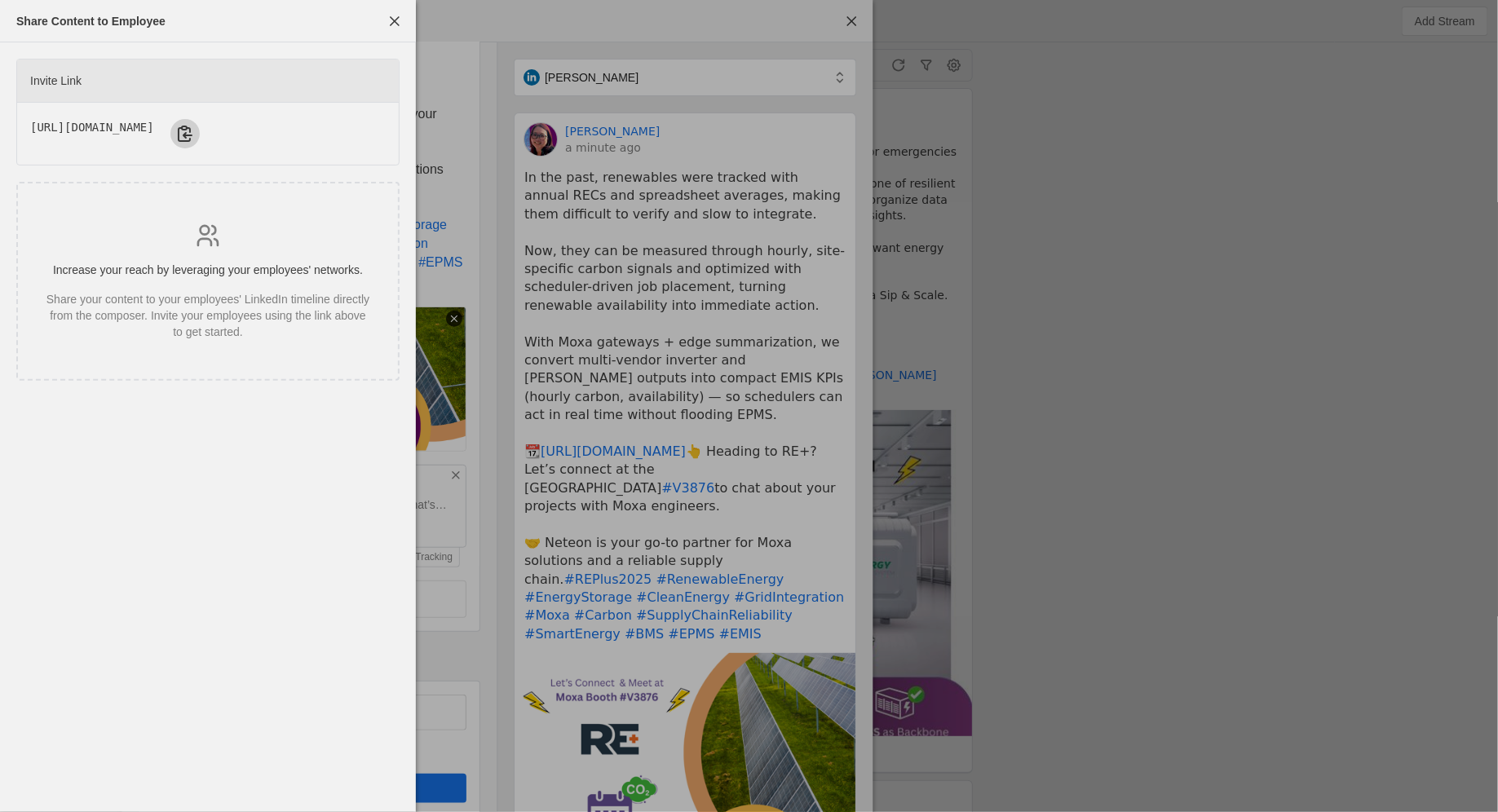
click at [199, 142] on span "undefined" at bounding box center [184, 133] width 29 height 29
click at [199, 134] on span "undefined" at bounding box center [184, 133] width 29 height 29
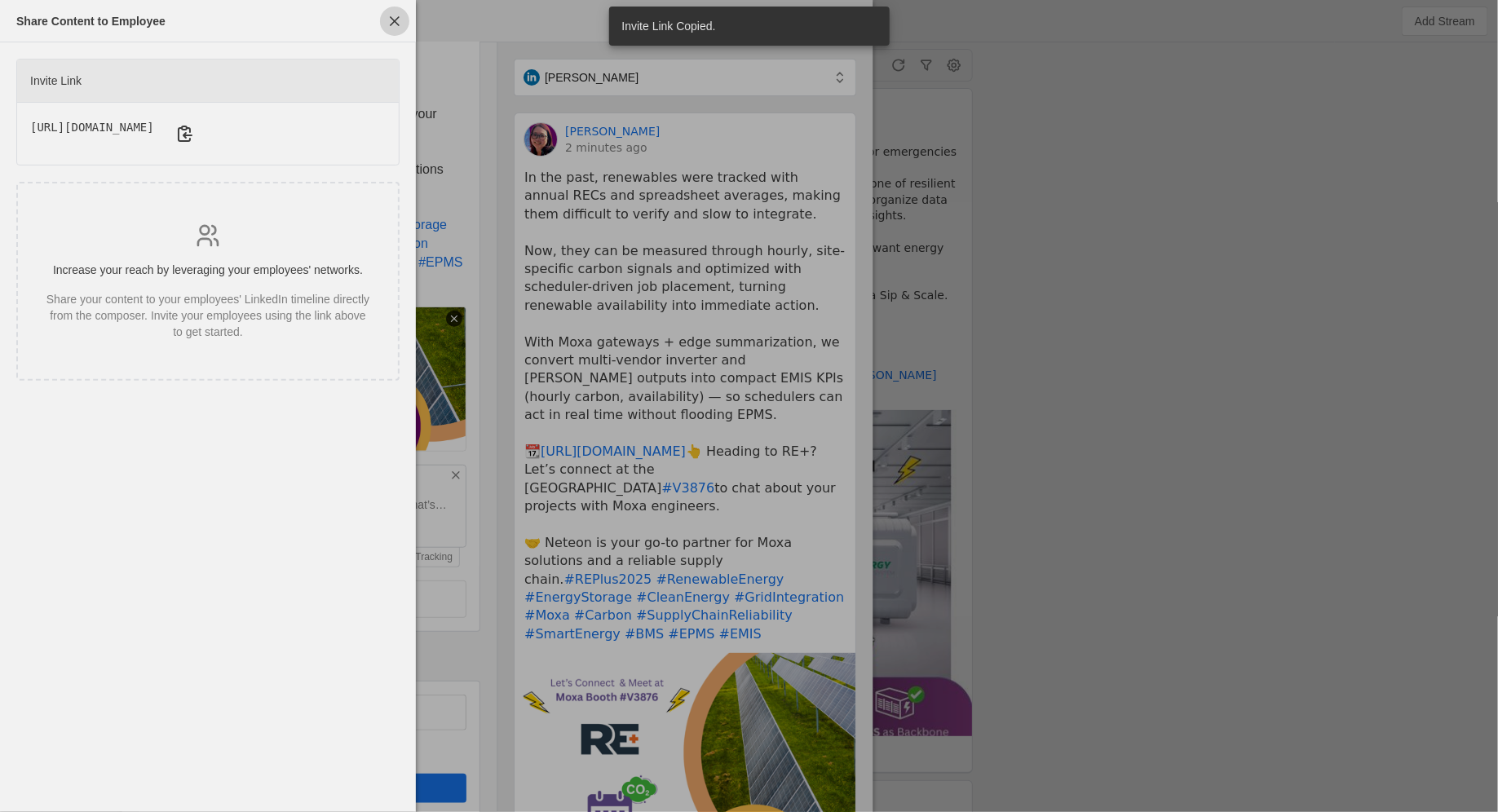
click at [394, 22] on span "button" at bounding box center [394, 20] width 29 height 29
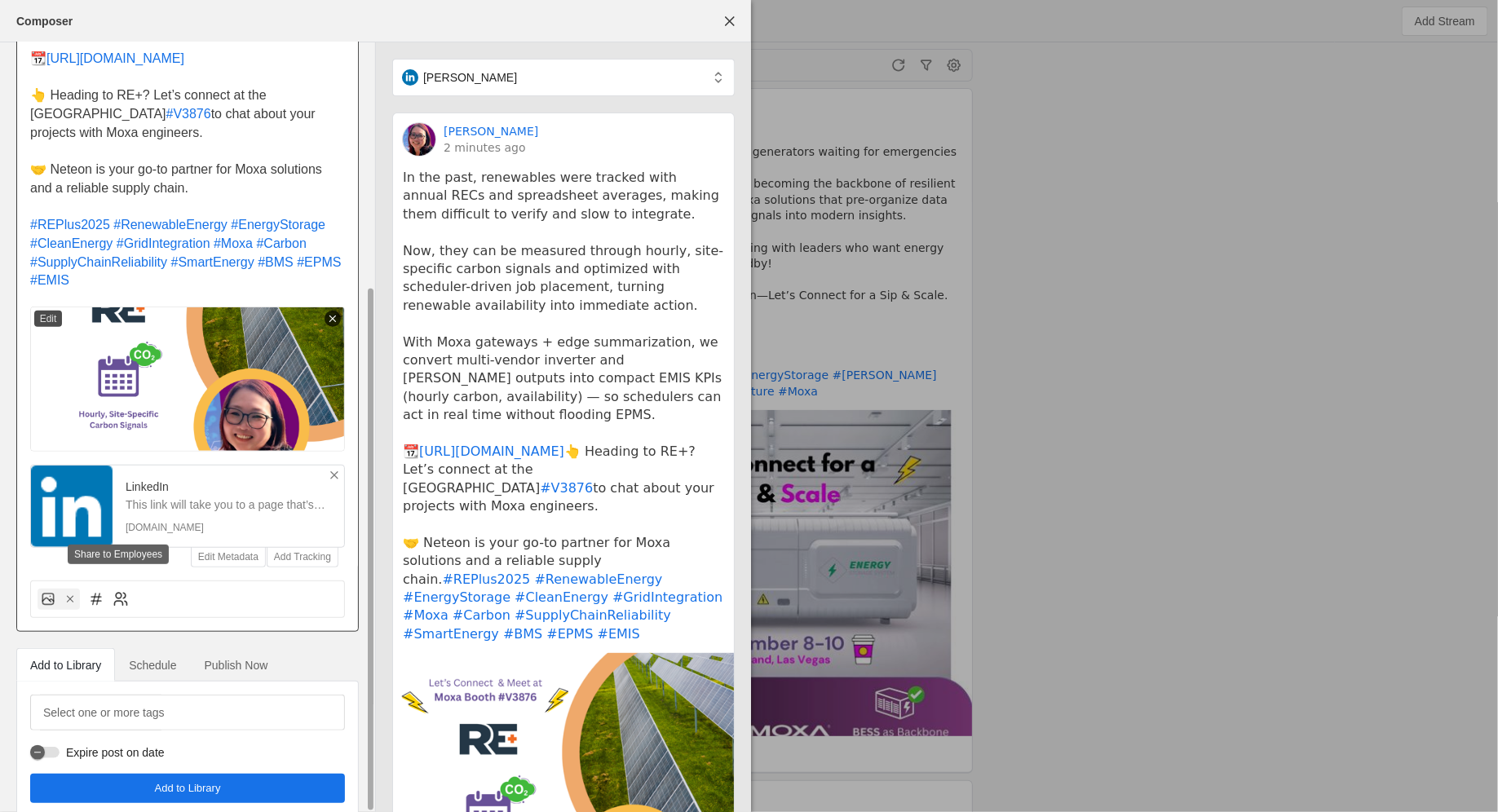
click at [119, 591] on icon at bounding box center [120, 599] width 16 height 16
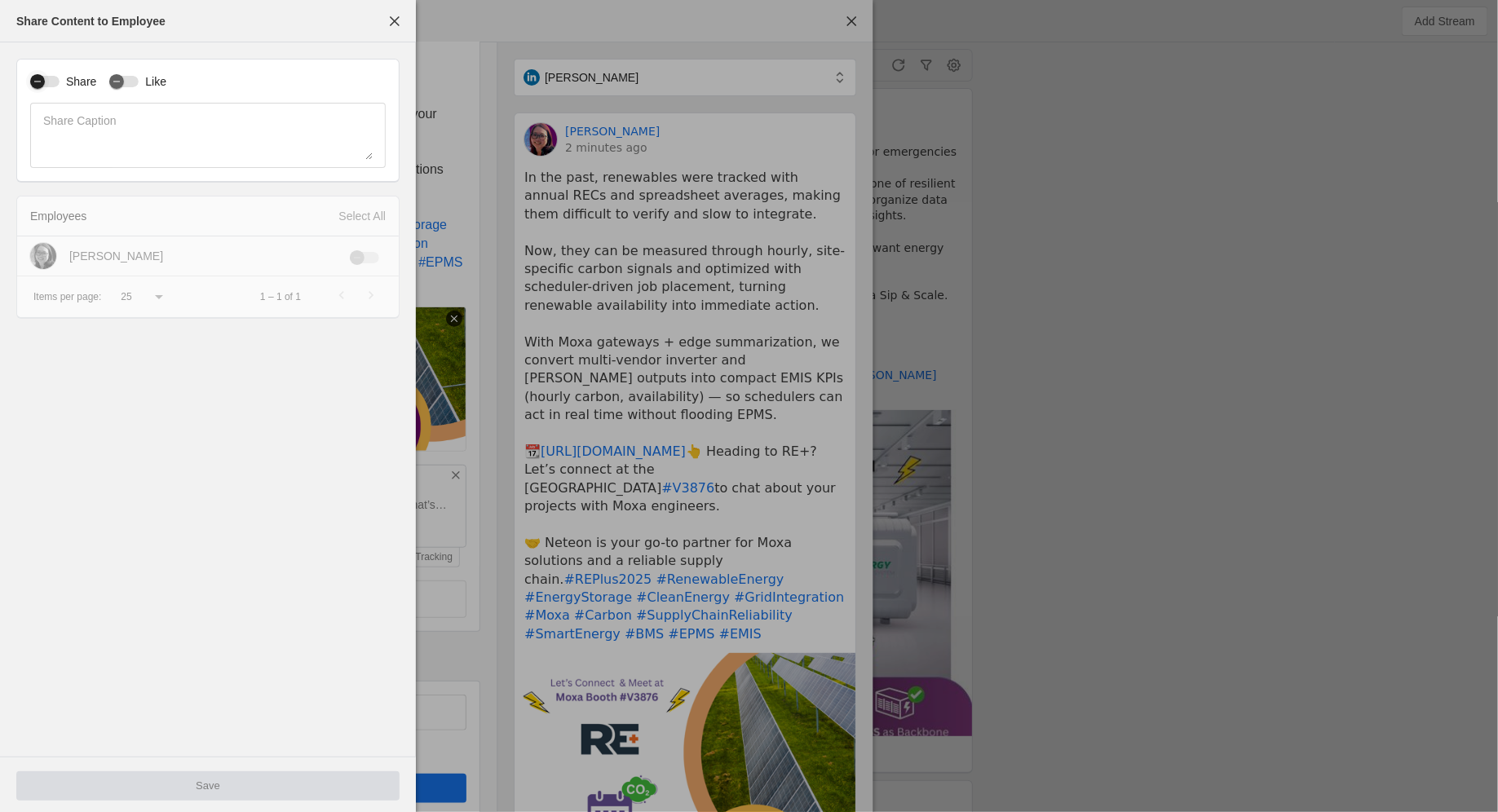
click at [41, 82] on div "button" at bounding box center [37, 81] width 15 height 15
click at [366, 251] on div "button" at bounding box center [358, 258] width 23 height 23
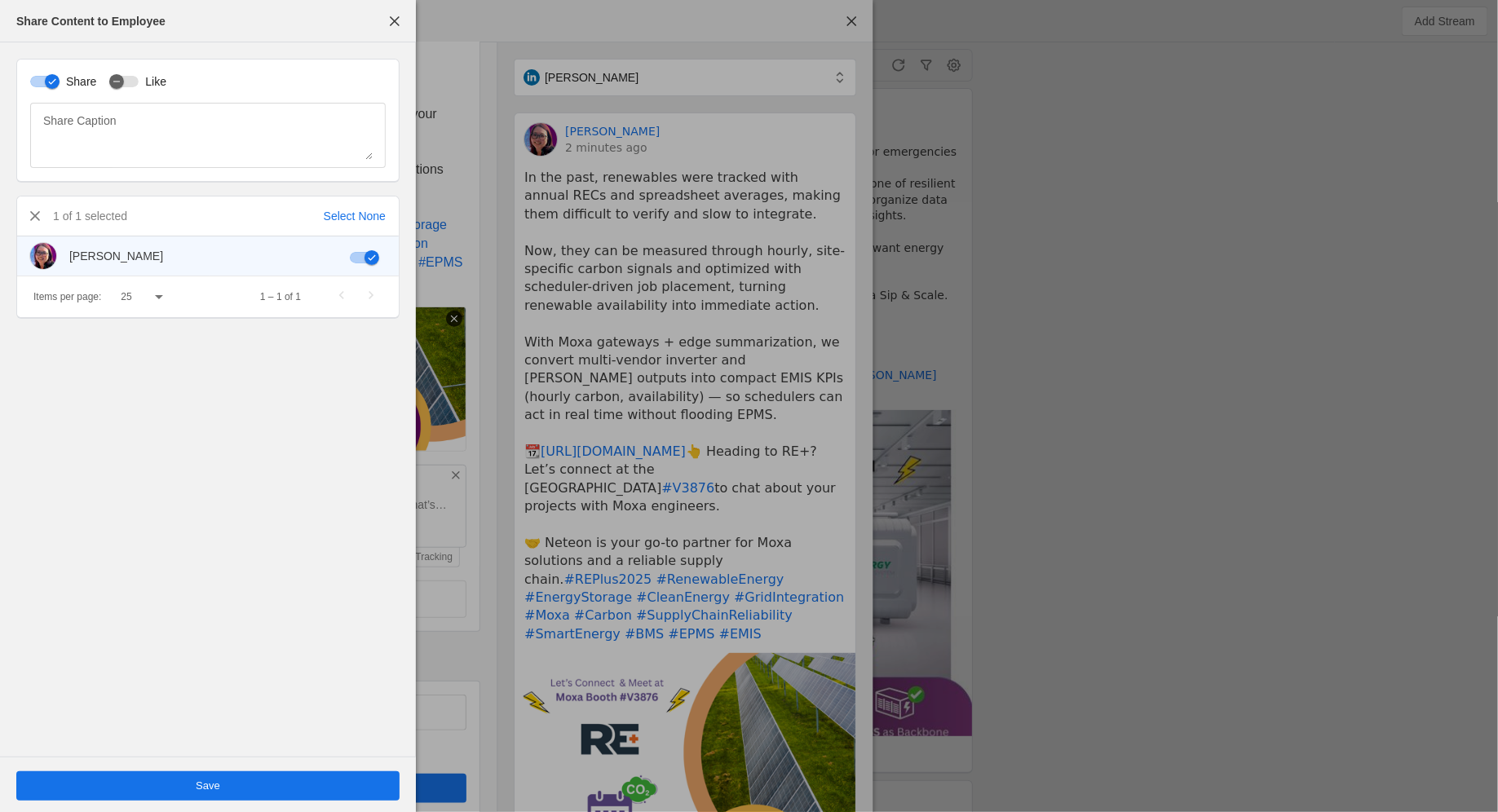
click at [222, 788] on span "undefined" at bounding box center [207, 786] width 383 height 29
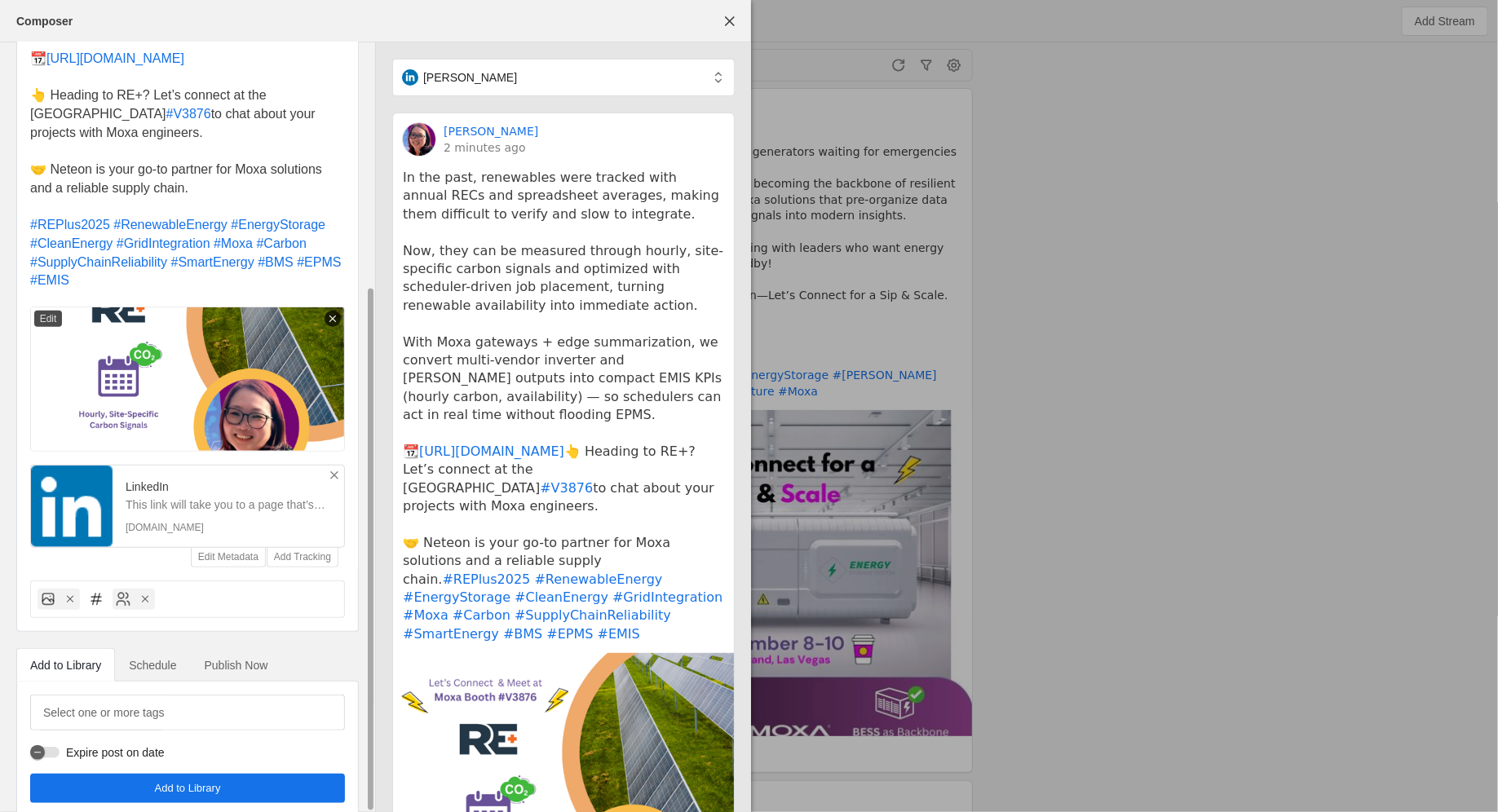
click at [221, 780] on span "Add to Library" at bounding box center [187, 788] width 66 height 16
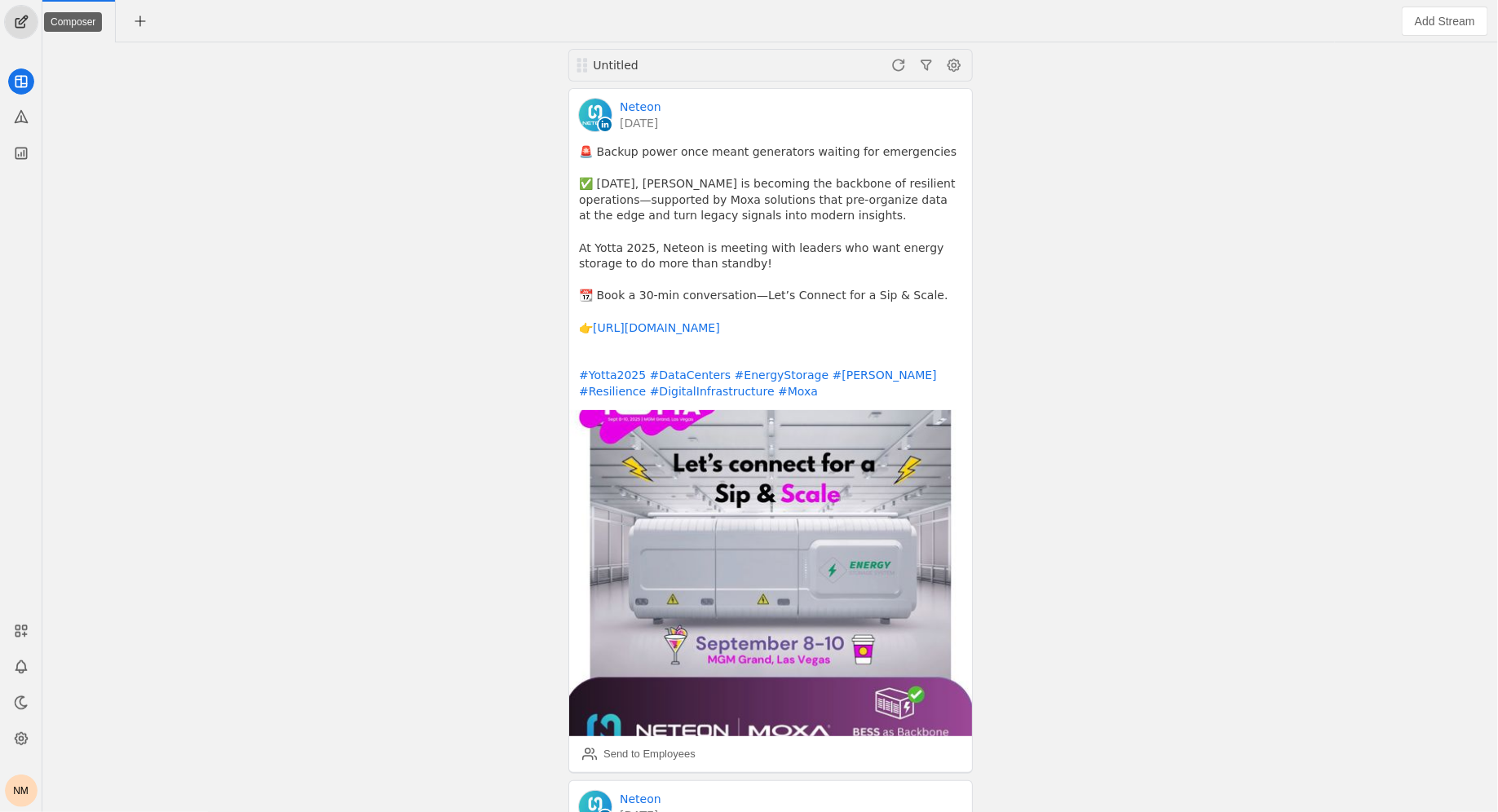
click at [23, 36] on span "undefined" at bounding box center [21, 21] width 33 height 33
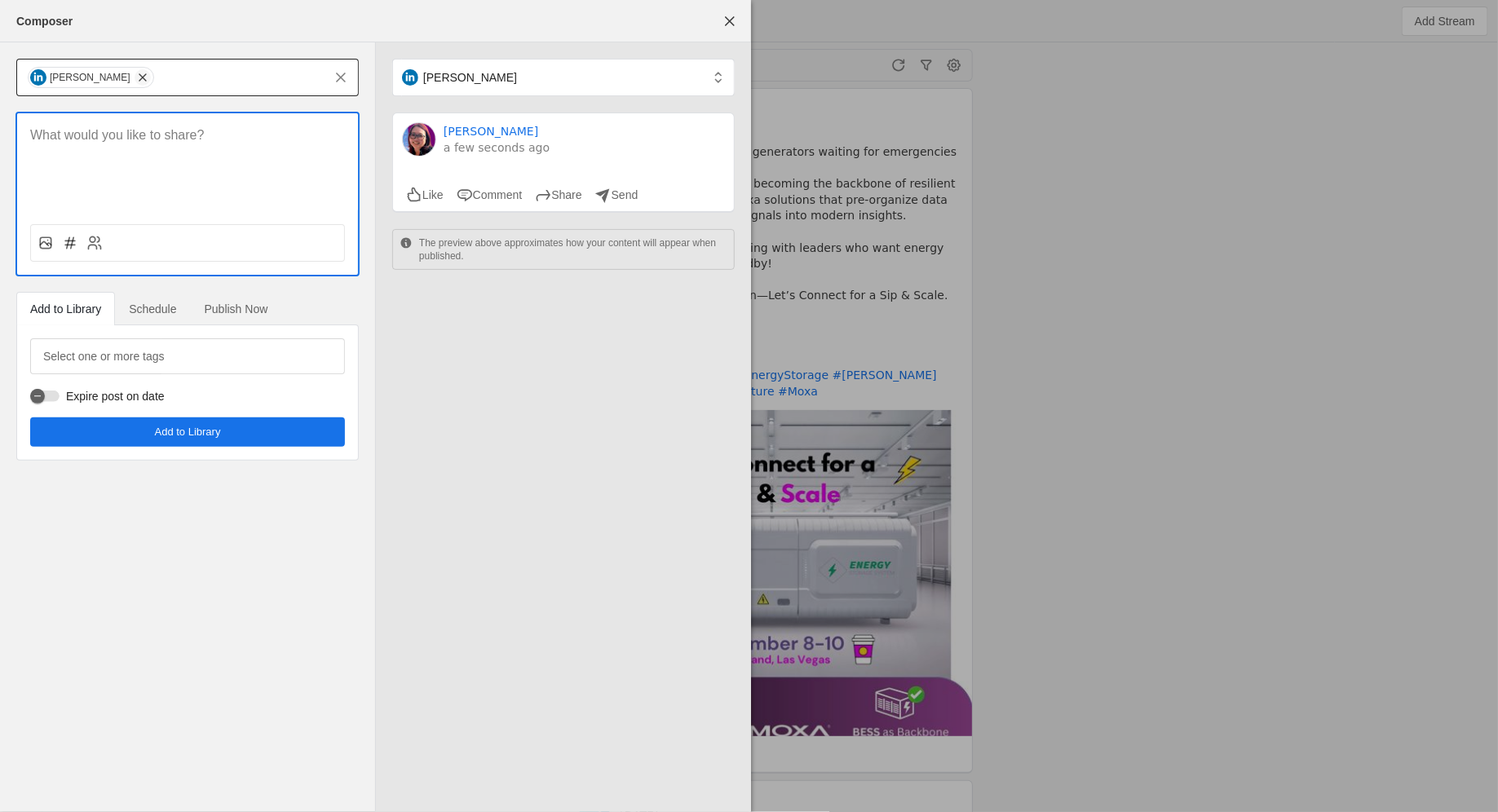
click at [139, 82] on span "undefined" at bounding box center [142, 78] width 16 height 16
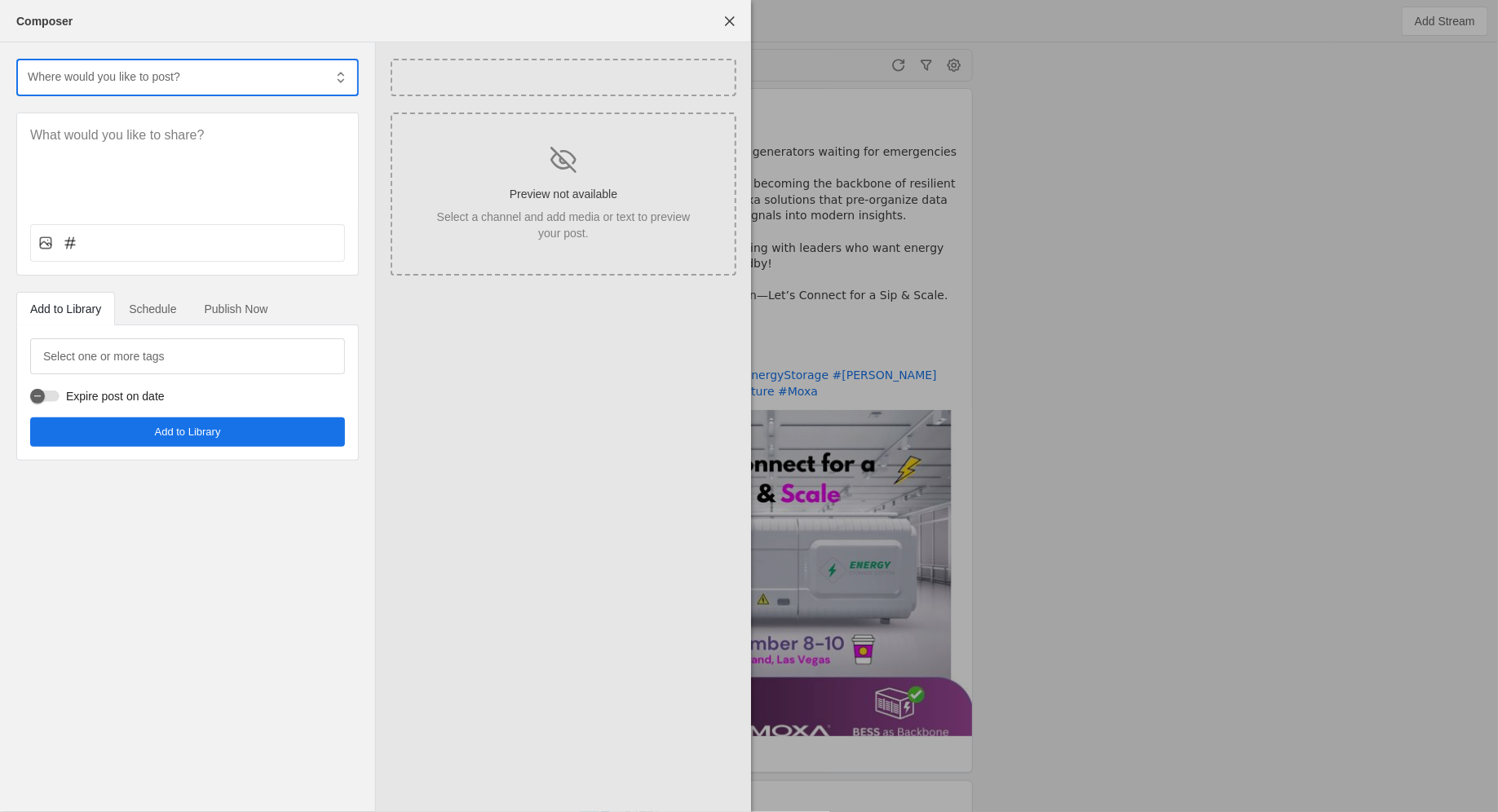
click at [139, 82] on input "text" at bounding box center [175, 77] width 297 height 19
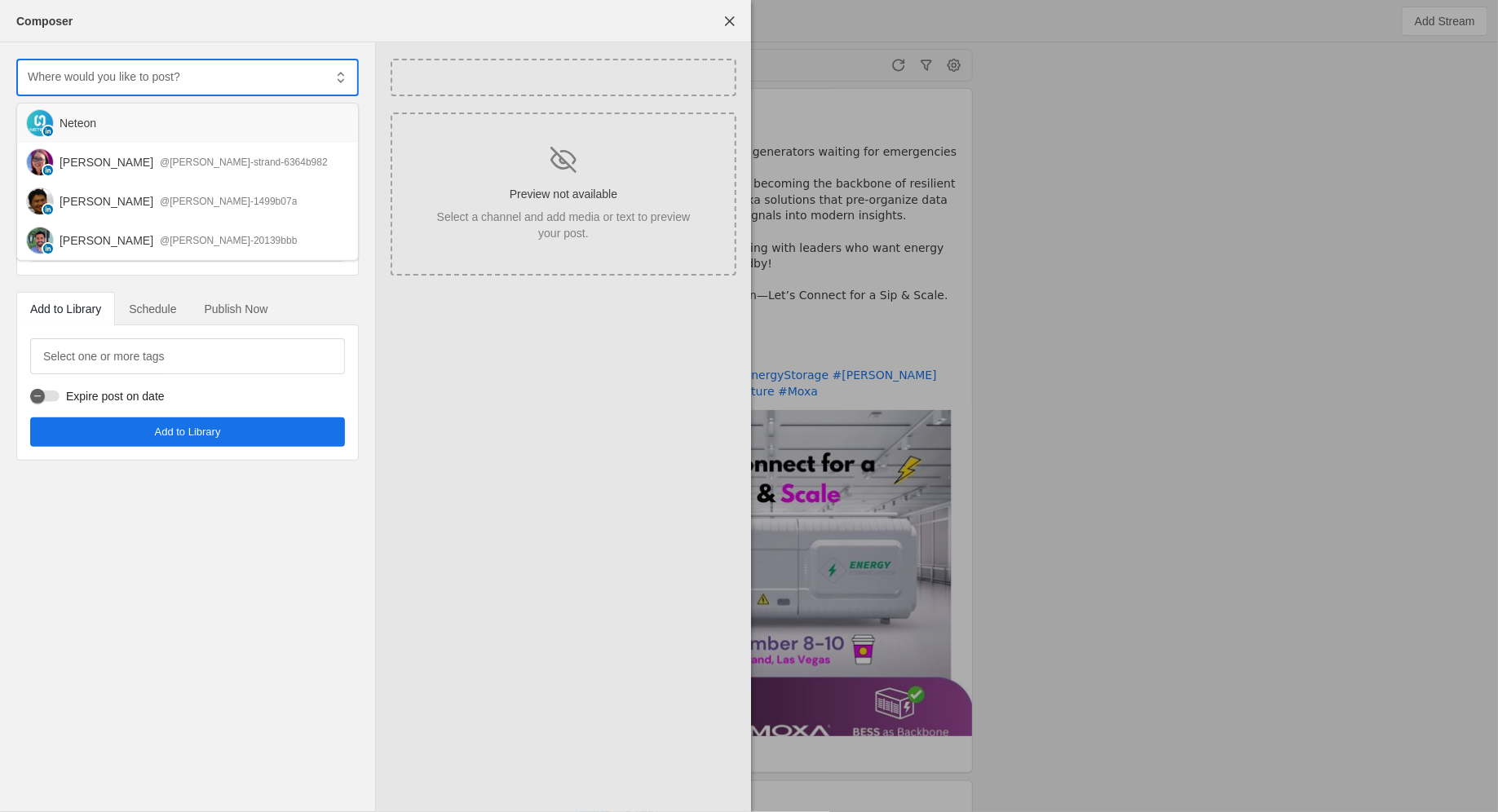
click at [133, 129] on div "Neteon" at bounding box center [201, 123] width 285 height 16
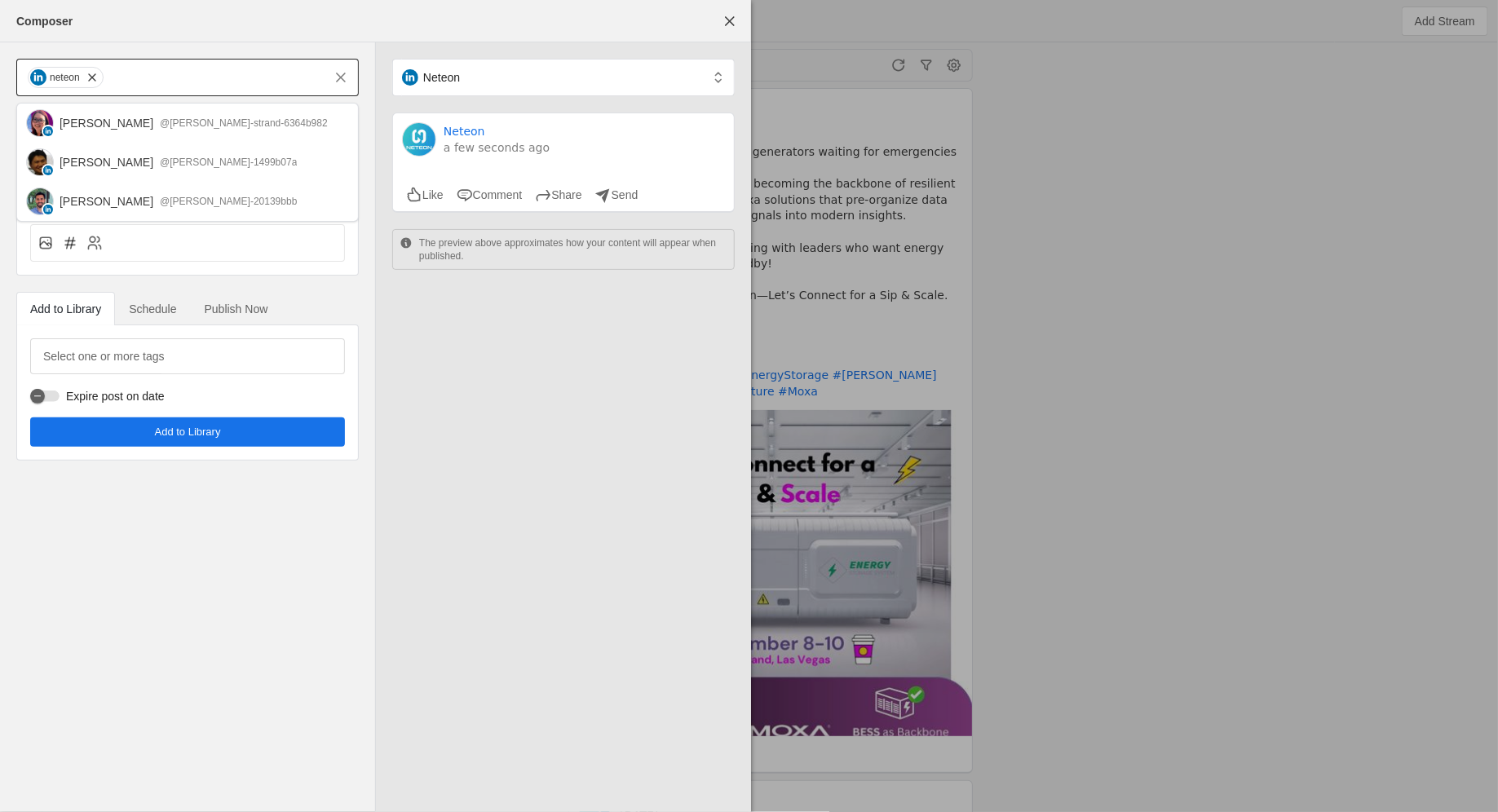
click at [533, 455] on div "Neteon Neteon a few seconds ago Like Comment Share Send The preview above appro…" at bounding box center [563, 427] width 375 height 770
click at [40, 246] on rect at bounding box center [45, 243] width 11 height 11
click at [0, 0] on input "file" at bounding box center [0, 0] width 0 height 0
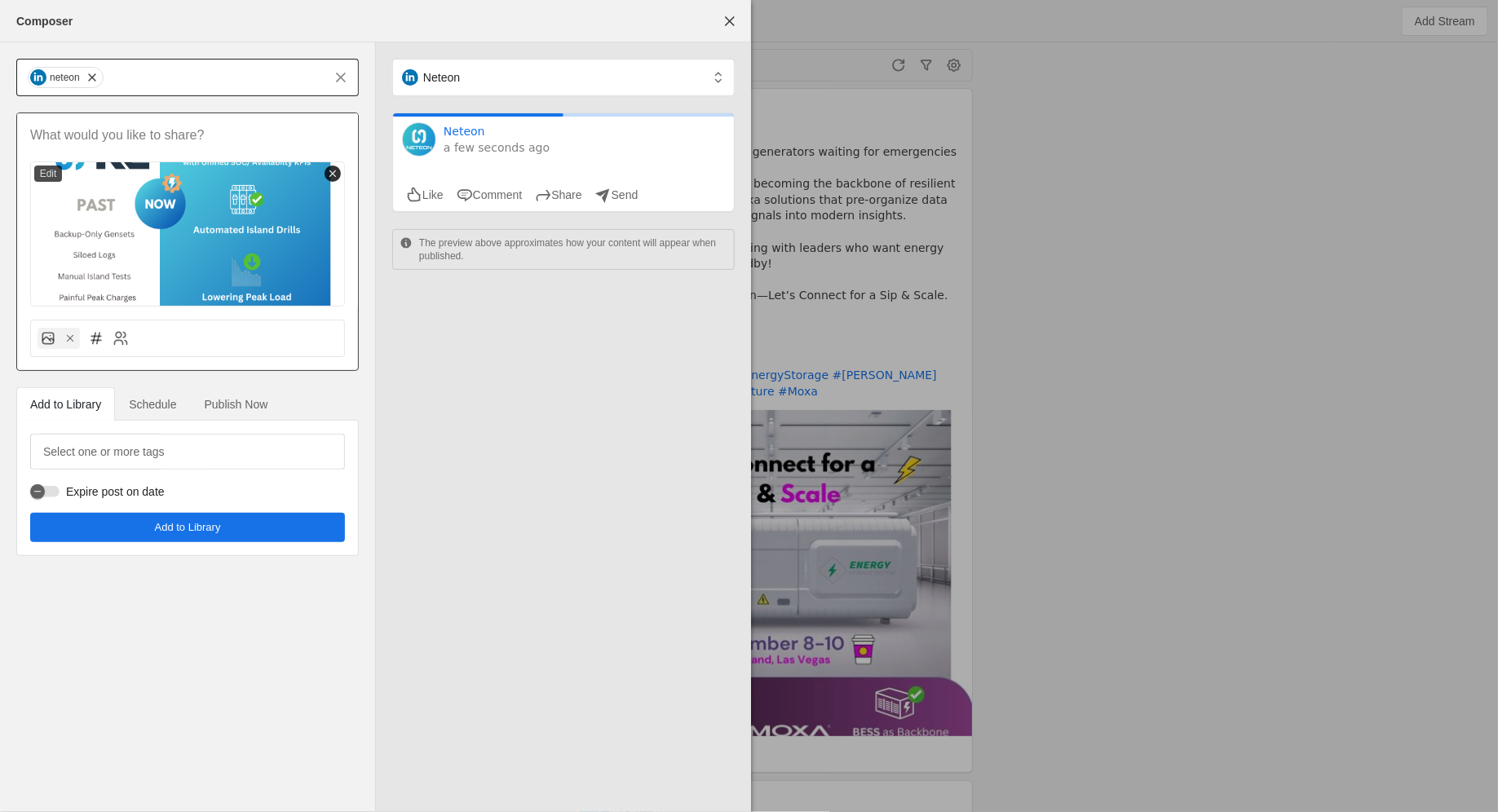
click at [330, 174] on icon at bounding box center [332, 173] width 11 height 11
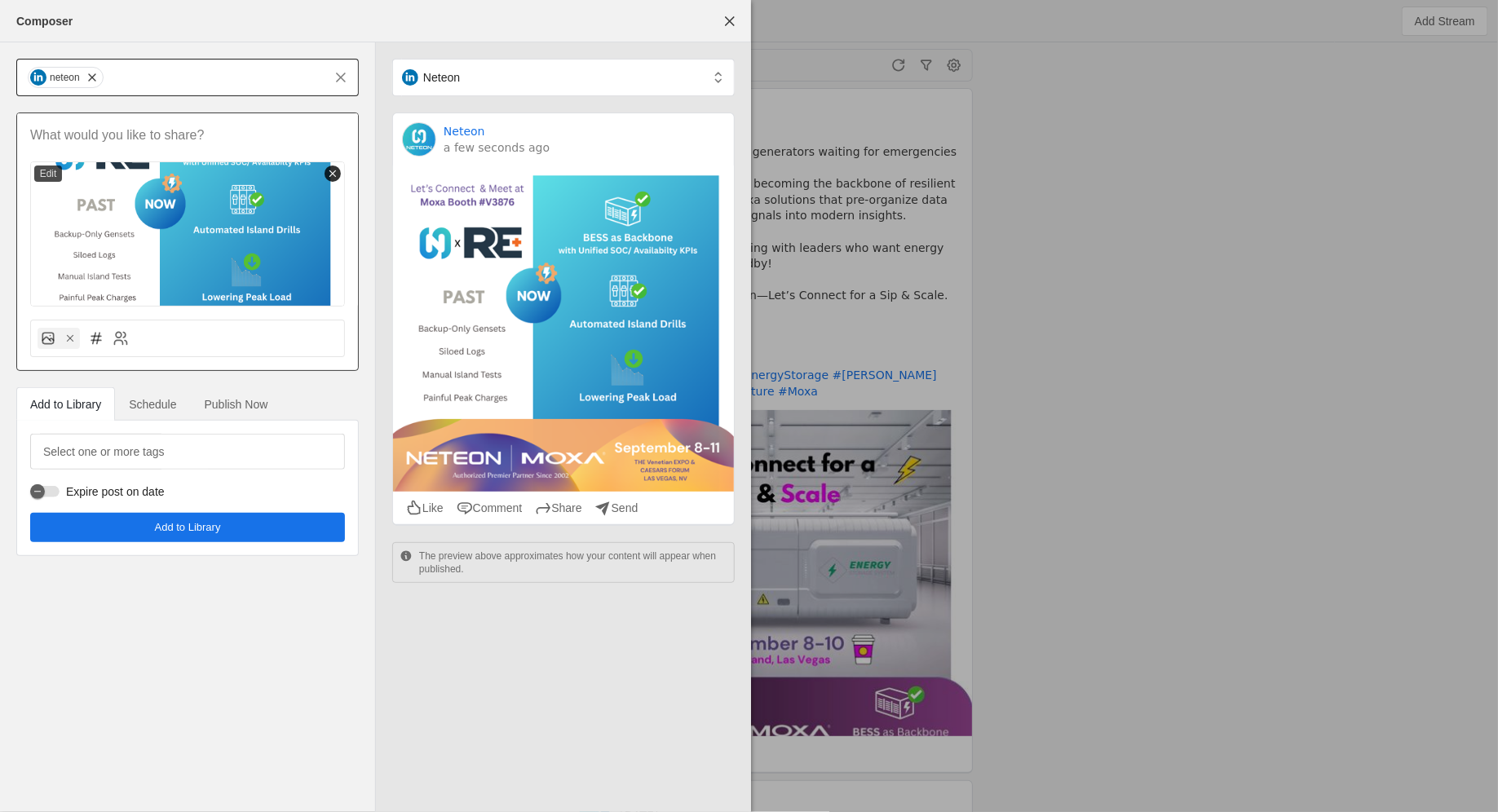
click at [333, 172] on line at bounding box center [333, 173] width 5 height 5
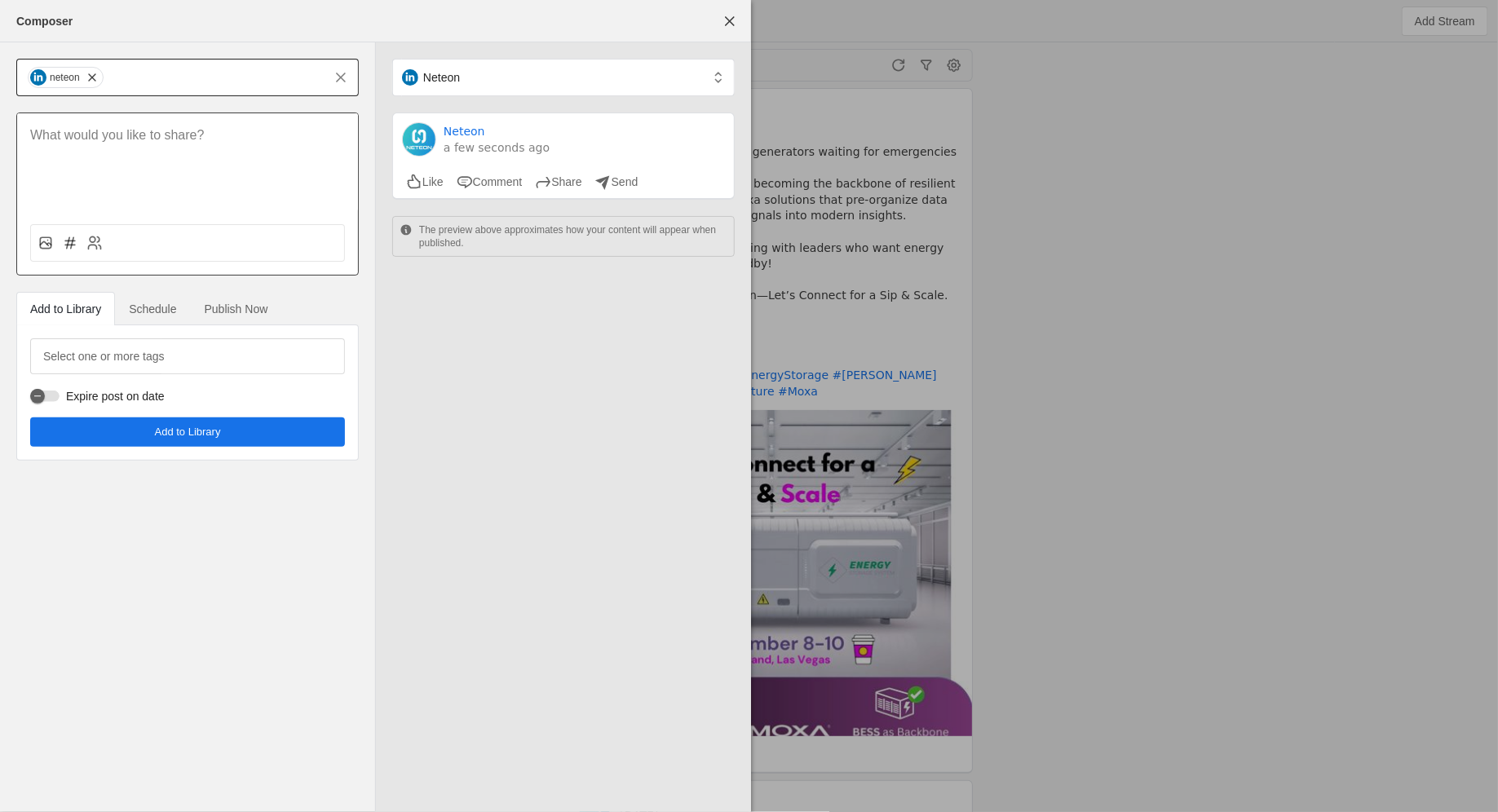
click at [35, 253] on div at bounding box center [187, 243] width 315 height 37
click at [45, 244] on icon at bounding box center [45, 243] width 16 height 16
click at [0, 0] on input "file" at bounding box center [0, 0] width 0 height 0
click at [34, 247] on div at bounding box center [187, 243] width 315 height 37
click at [53, 249] on div at bounding box center [49, 243] width 25 height 16
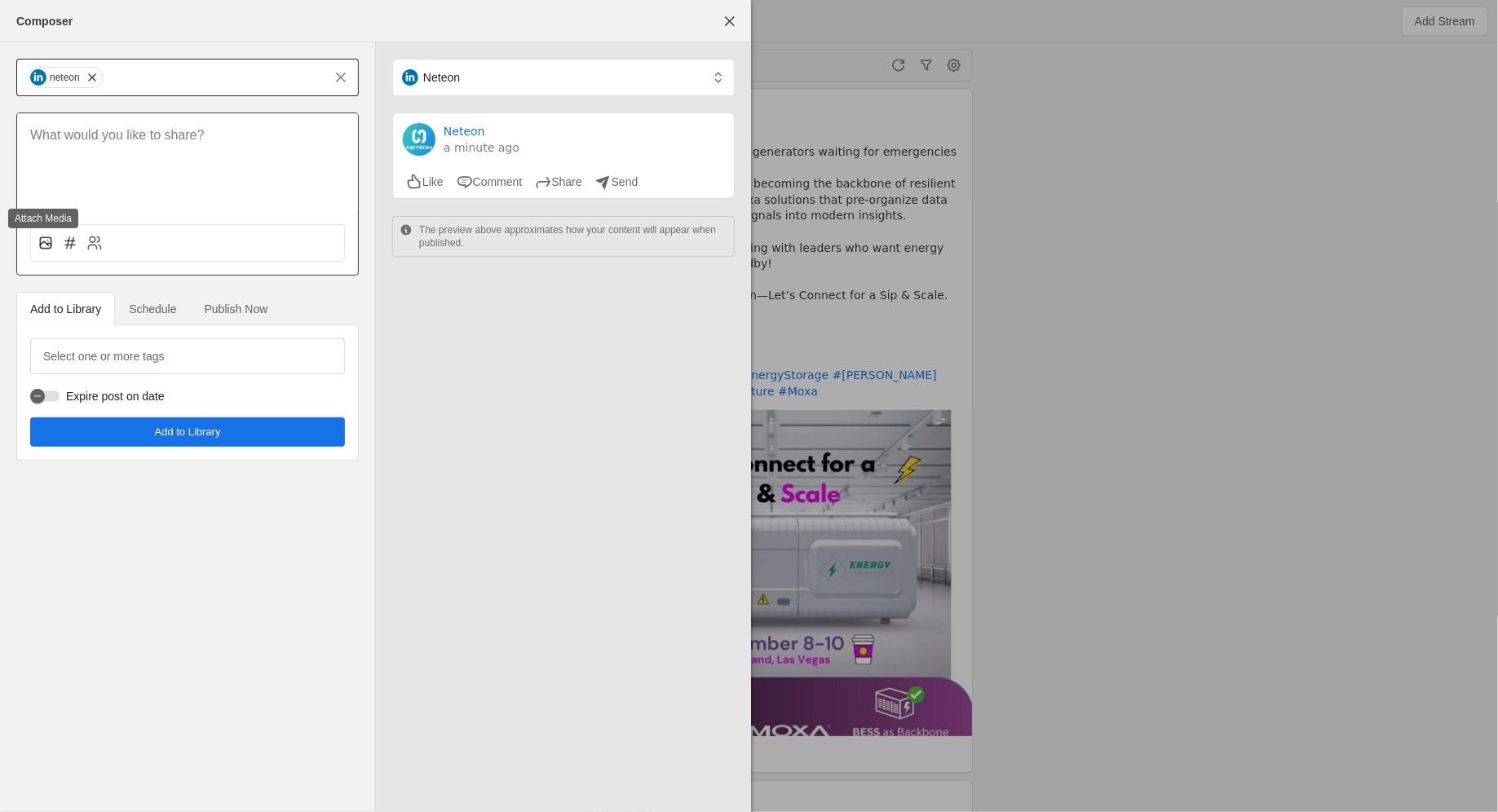
click at [48, 247] on icon at bounding box center [45, 243] width 16 height 16
click at [0, 0] on input "file" at bounding box center [0, 0] width 0 height 0
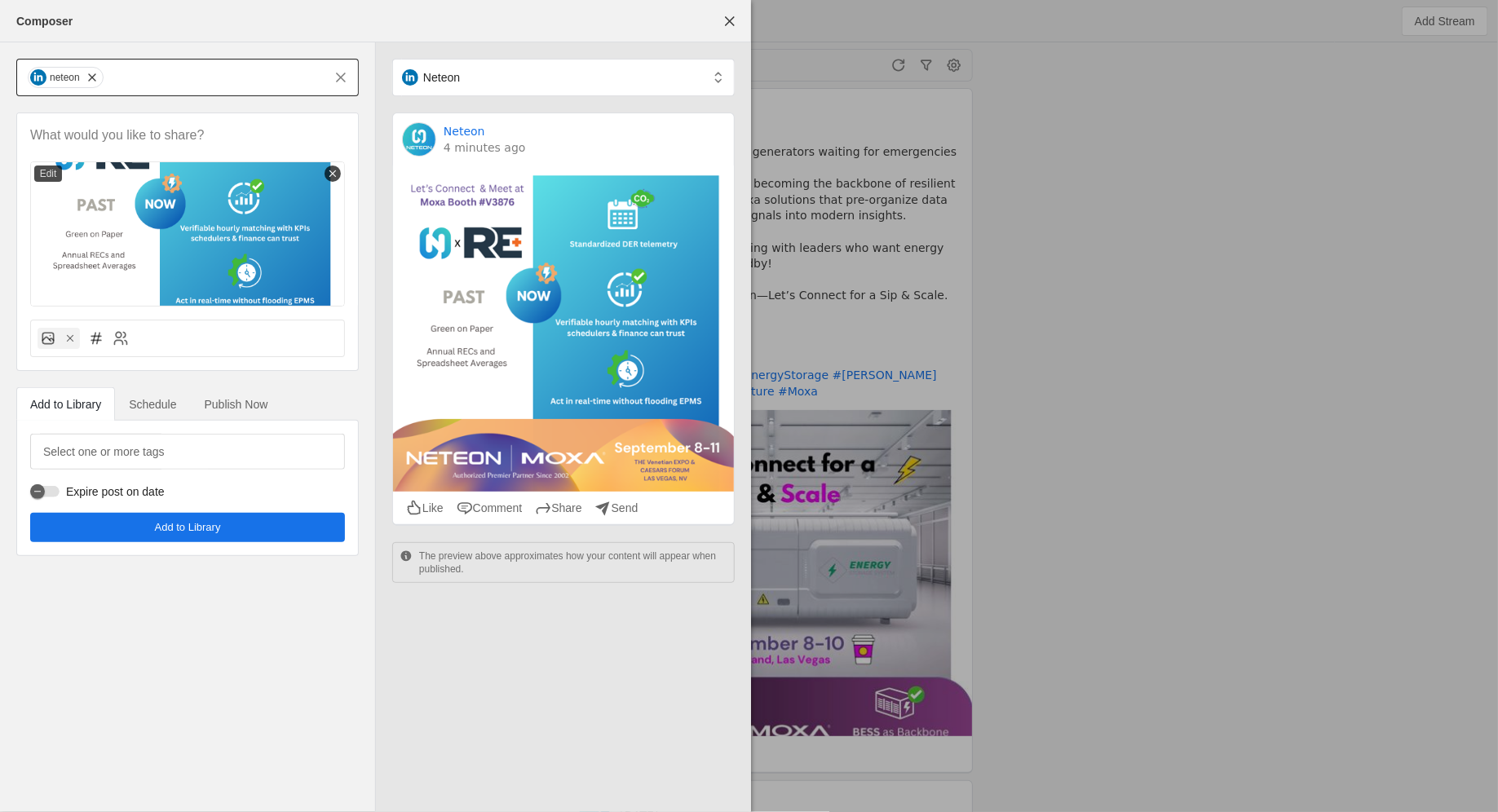
click at [208, 129] on p at bounding box center [187, 135] width 315 height 19
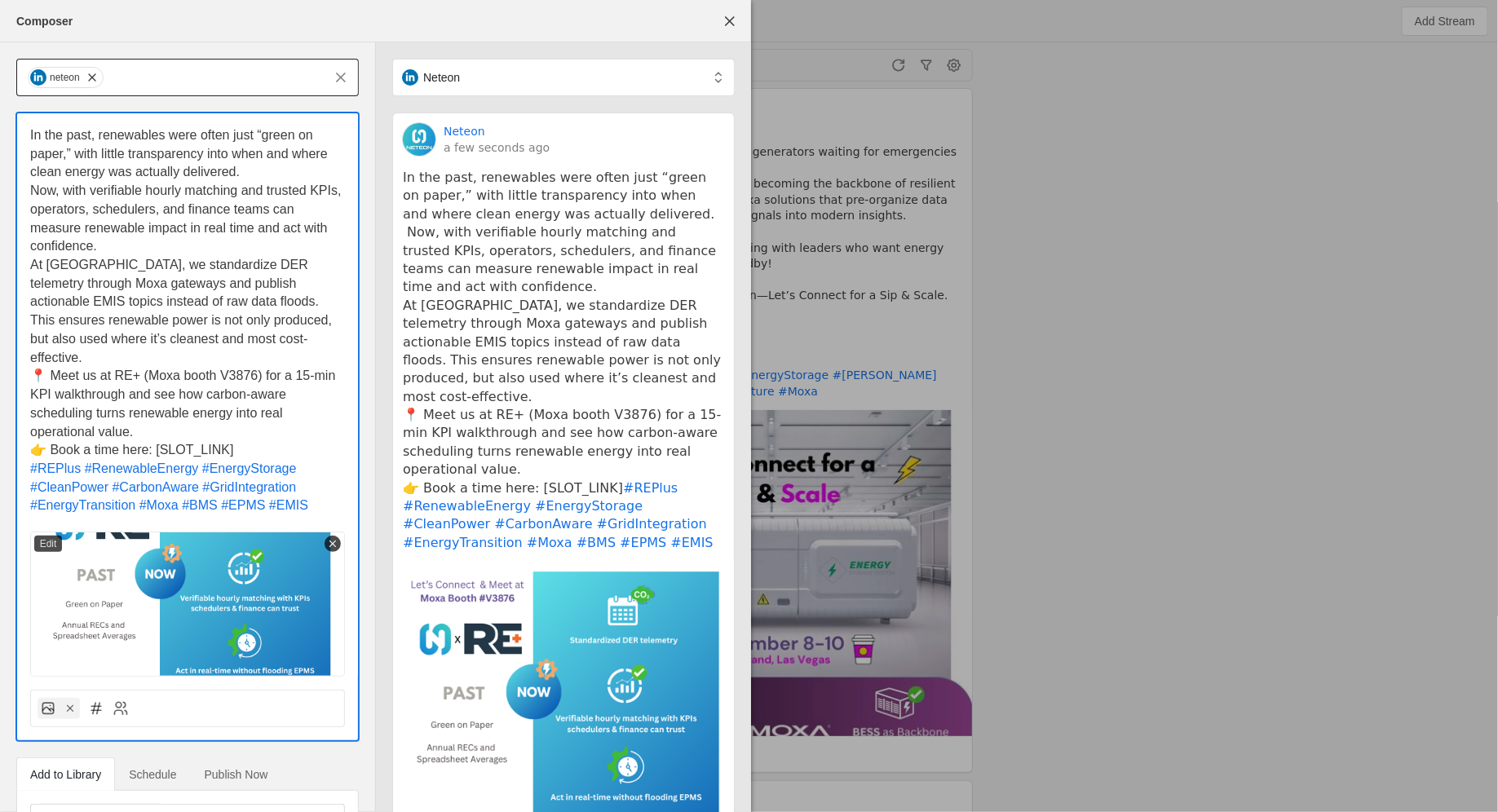
click at [261, 175] on p "In the past, renewables were often just “green on paper,” with little transpare…" at bounding box center [187, 154] width 315 height 56
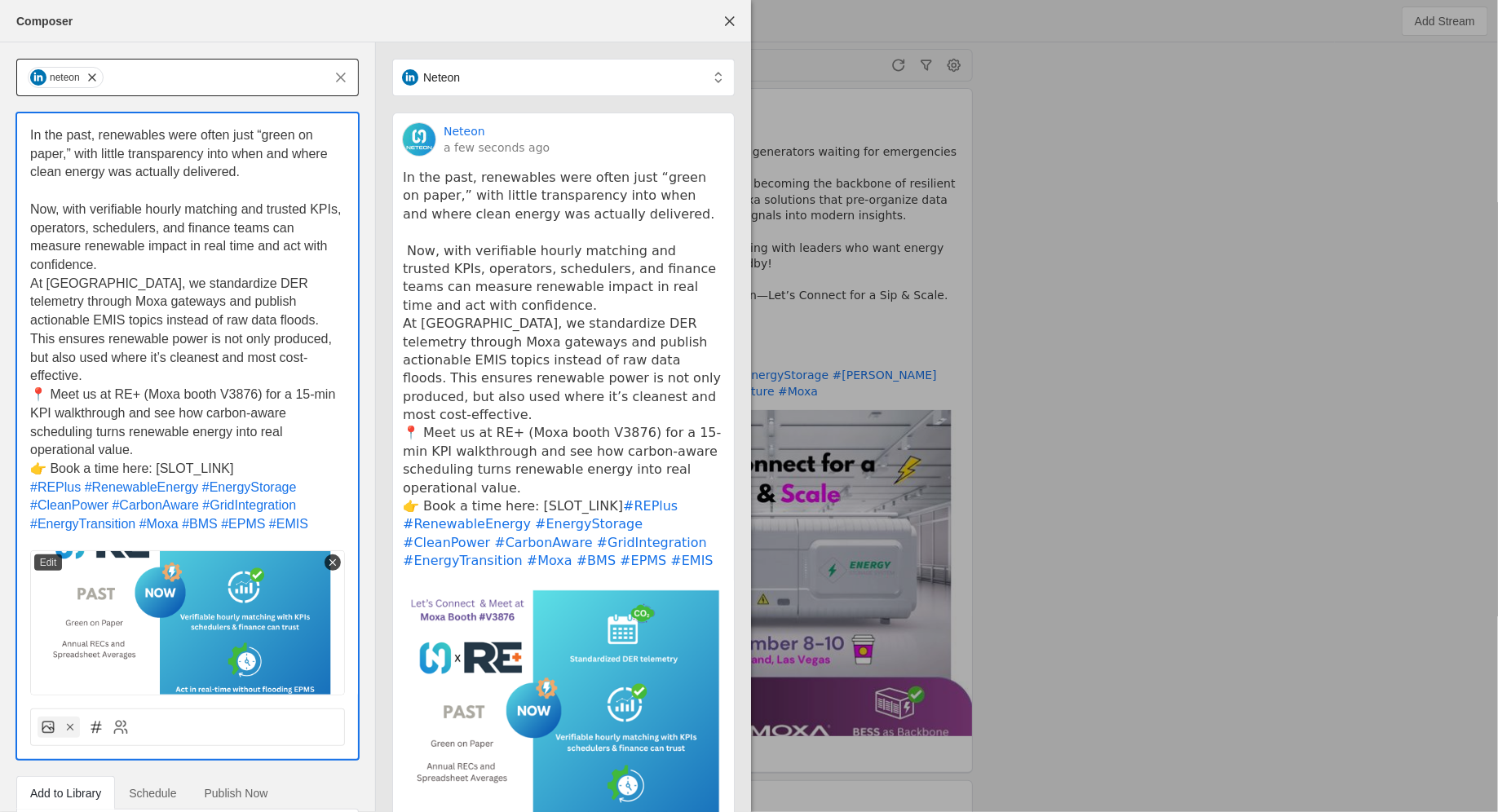
click at [37, 213] on span "Now, with verifiable hourly matching and trusted KPIs, operators, schedulers, a…" at bounding box center [187, 237] width 315 height 70
click at [32, 133] on span "In the past, renewables were often just “green on paper,” with little transpare…" at bounding box center [180, 153] width 301 height 50
click at [30, 132] on span "In the past, renewables were often just “green on paper,” with little transpare…" at bounding box center [180, 153] width 301 height 50
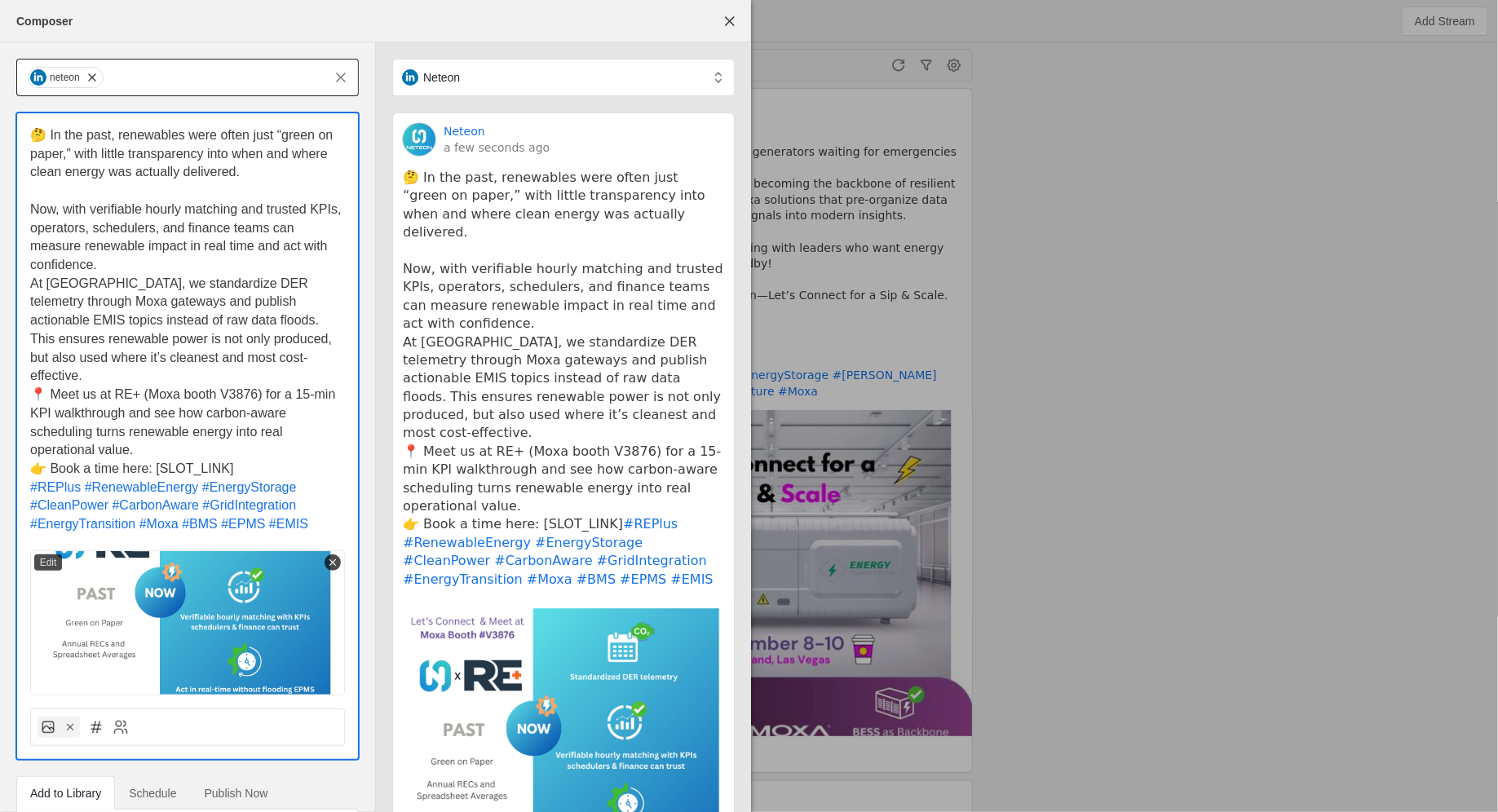
click at [35, 212] on span "Now, with verifiable hourly matching and trusted KPIs, operators, schedulers, a…" at bounding box center [187, 237] width 315 height 70
click at [31, 208] on span "Now, with verifiable hourly matching and trusted KPIs, operators, schedulers, a…" at bounding box center [187, 237] width 315 height 70
click at [138, 263] on p "🌱 Now, with verifiable hourly matching and trusted KPIs, operators, schedulers,…" at bounding box center [187, 237] width 315 height 74
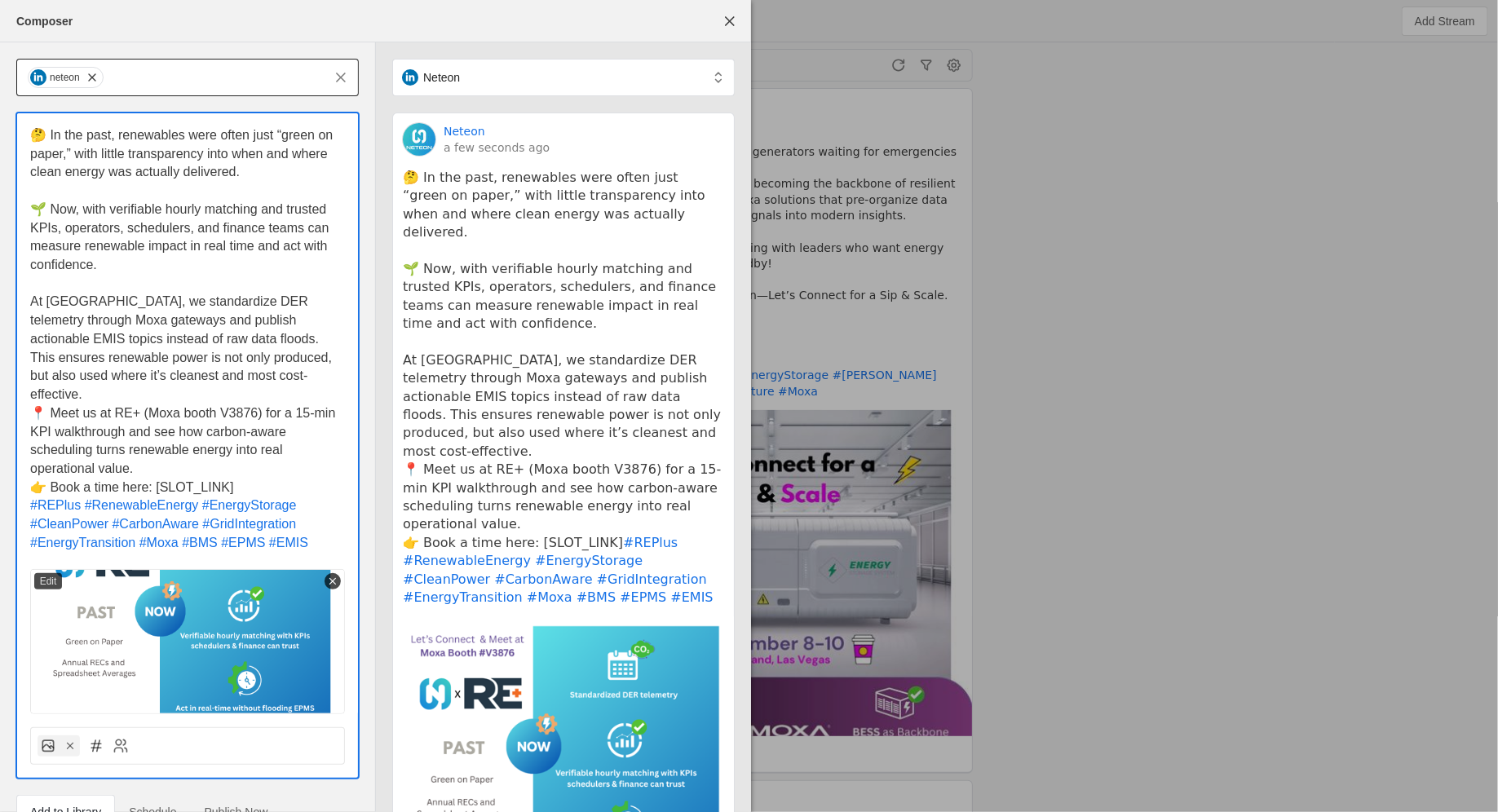
drag, startPoint x: 122, startPoint y: 304, endPoint x: 273, endPoint y: 308, distance: 151.1
click at [273, 308] on span "At [GEOGRAPHIC_DATA], we standardize DER telemetry through Moxa gateways and pu…" at bounding box center [182, 347] width 305 height 107
click at [156, 304] on span "At [GEOGRAPHIC_DATA], we standardize DER telemetry through Moxa gateways and pu…" at bounding box center [182, 347] width 305 height 107
click at [117, 301] on span "At [GEOGRAPHIC_DATA], we standardize DER telemetry through Moxa gateways and pu…" at bounding box center [182, 347] width 305 height 107
click at [269, 368] on p "At [GEOGRAPHIC_DATA], we standardize DER telemetry through Moxa gateways and pu…" at bounding box center [187, 349] width 315 height 111
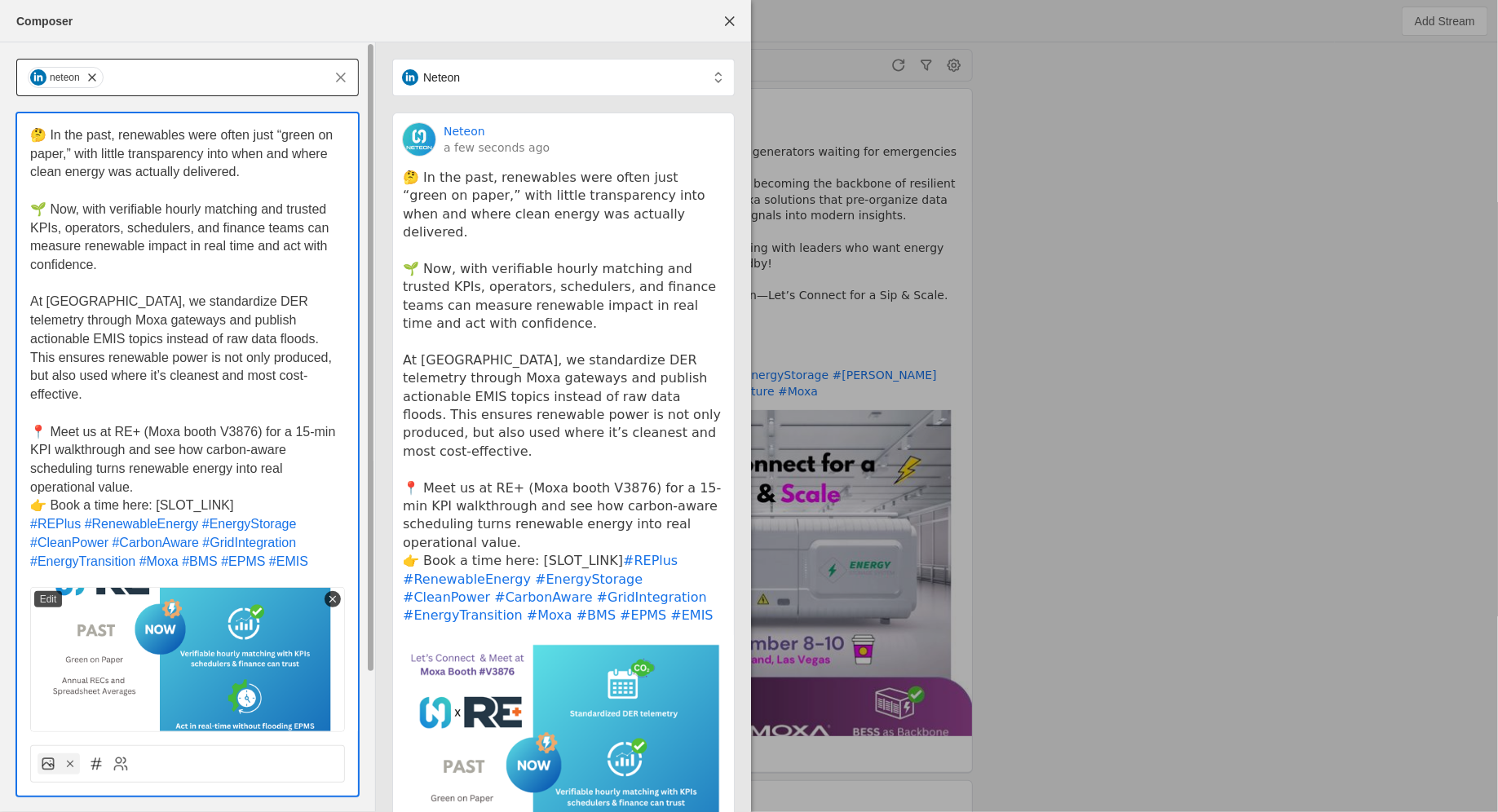
drag, startPoint x: 242, startPoint y: 375, endPoint x: 22, endPoint y: 299, distance: 232.8
click at [22, 299] on div "🤔 In the past, renewables were often just “green on paper,” with little transpa…" at bounding box center [187, 422] width 341 height 619
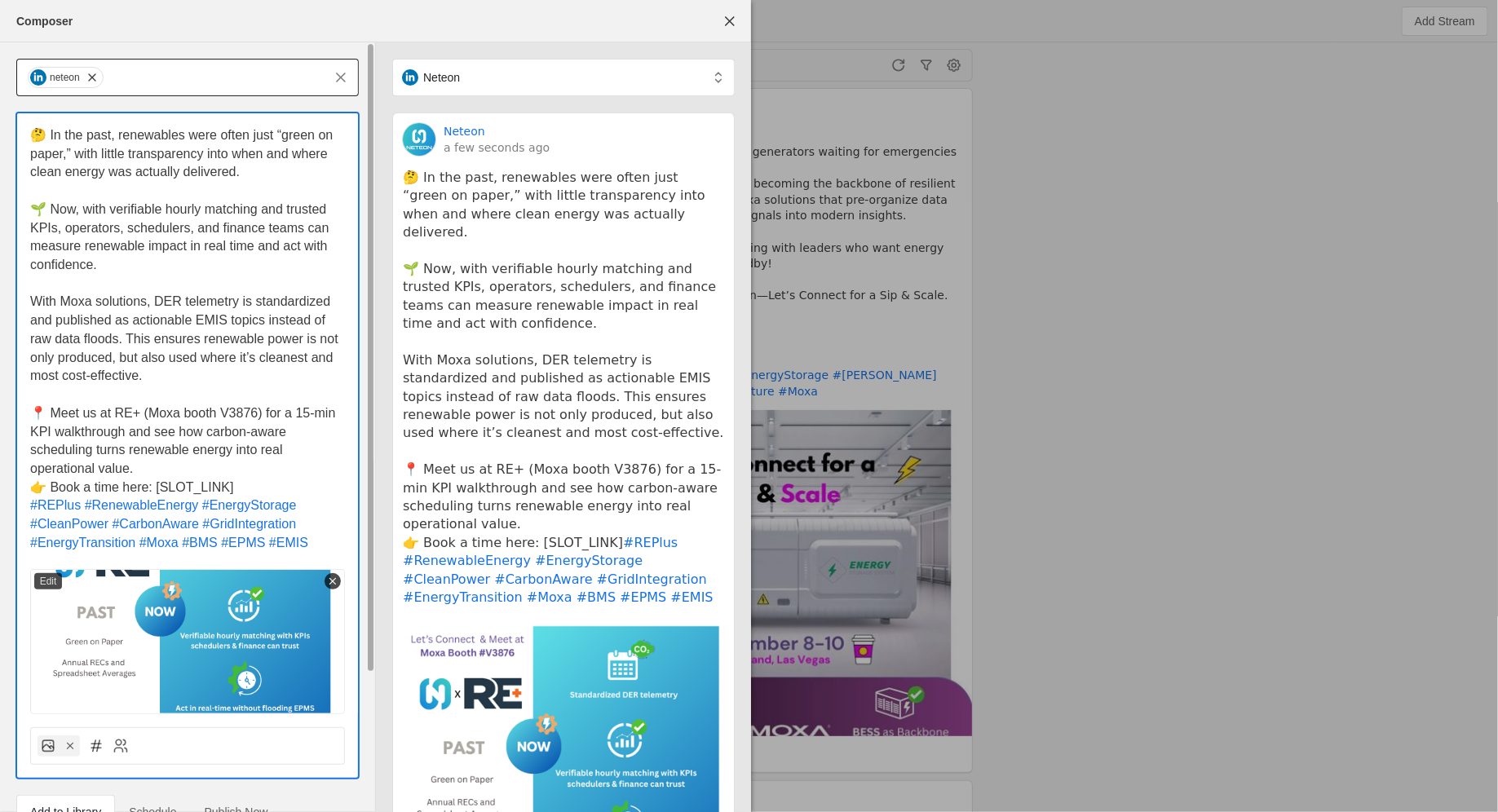
click at [34, 300] on span "With Moxa solutions, DER telemetry is standardized and published as actionable …" at bounding box center [185, 338] width 312 height 88
click at [176, 459] on p "📍 Meet us at RE+ (Moxa booth V3876) for a 15-min KPI walkthrough and see how ca…" at bounding box center [187, 441] width 315 height 74
click at [176, 464] on p "📍 Meet us at RE+ (Moxa booth V3876) for a 15-min KPI walkthrough and see how ca…" at bounding box center [187, 441] width 315 height 74
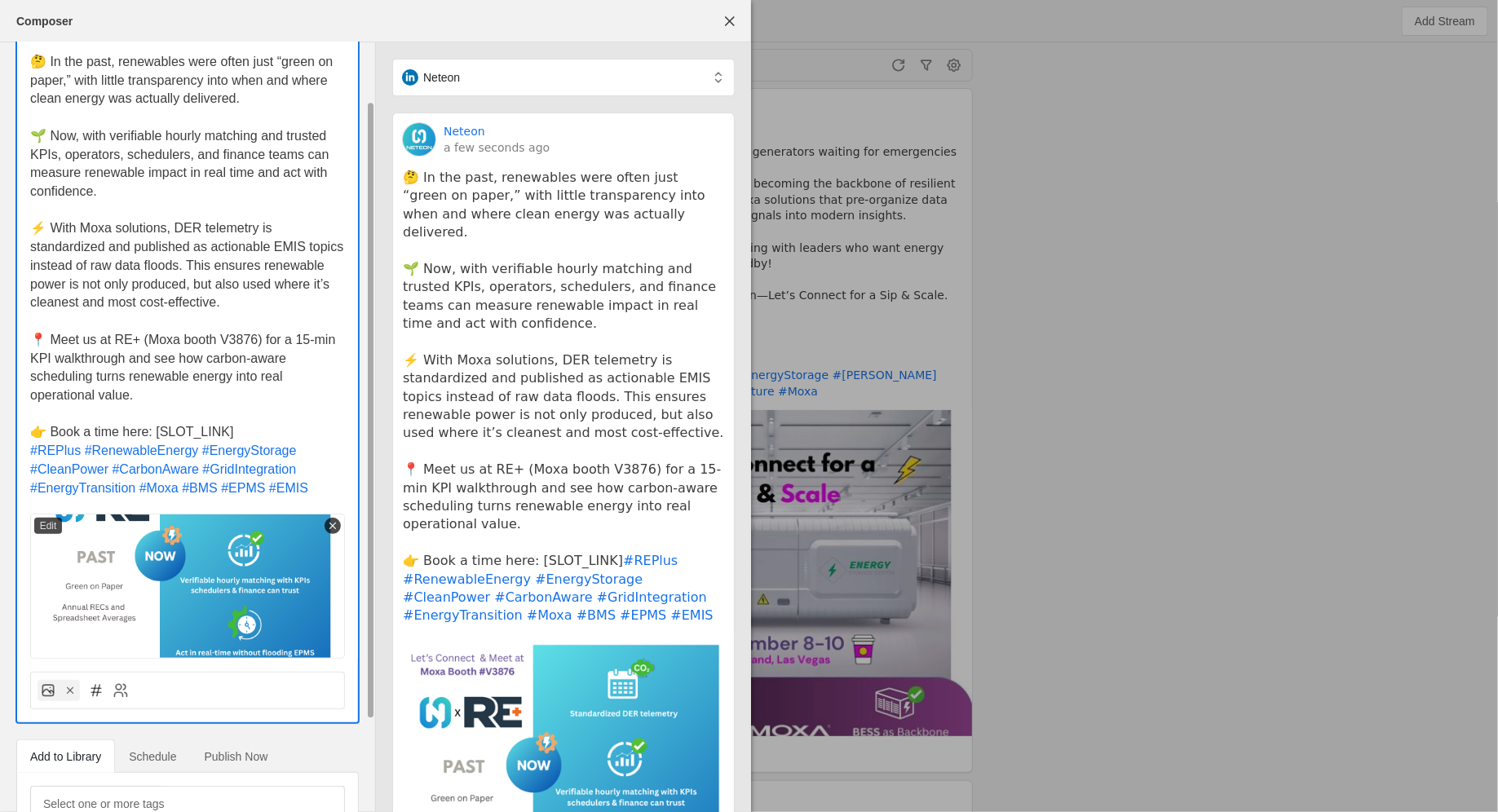
scroll to position [70, 0]
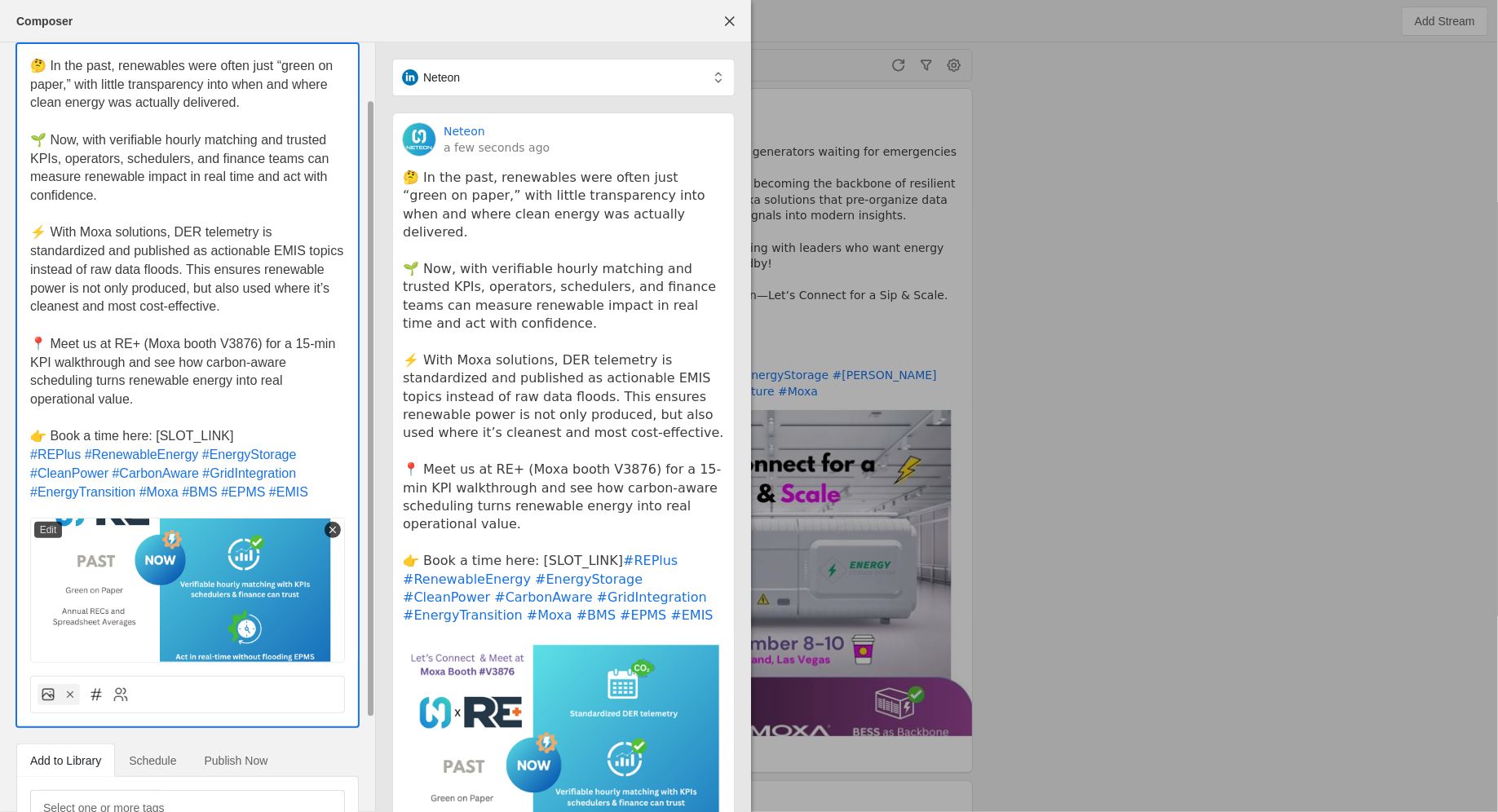
drag, startPoint x: 261, startPoint y: 341, endPoint x: 154, endPoint y: 360, distance: 108.7
click at [154, 360] on span "📍 Meet us at RE+ (Moxa booth V3876) for a 15-min KPI walkthrough and see how ca…" at bounding box center [184, 371] width 309 height 70
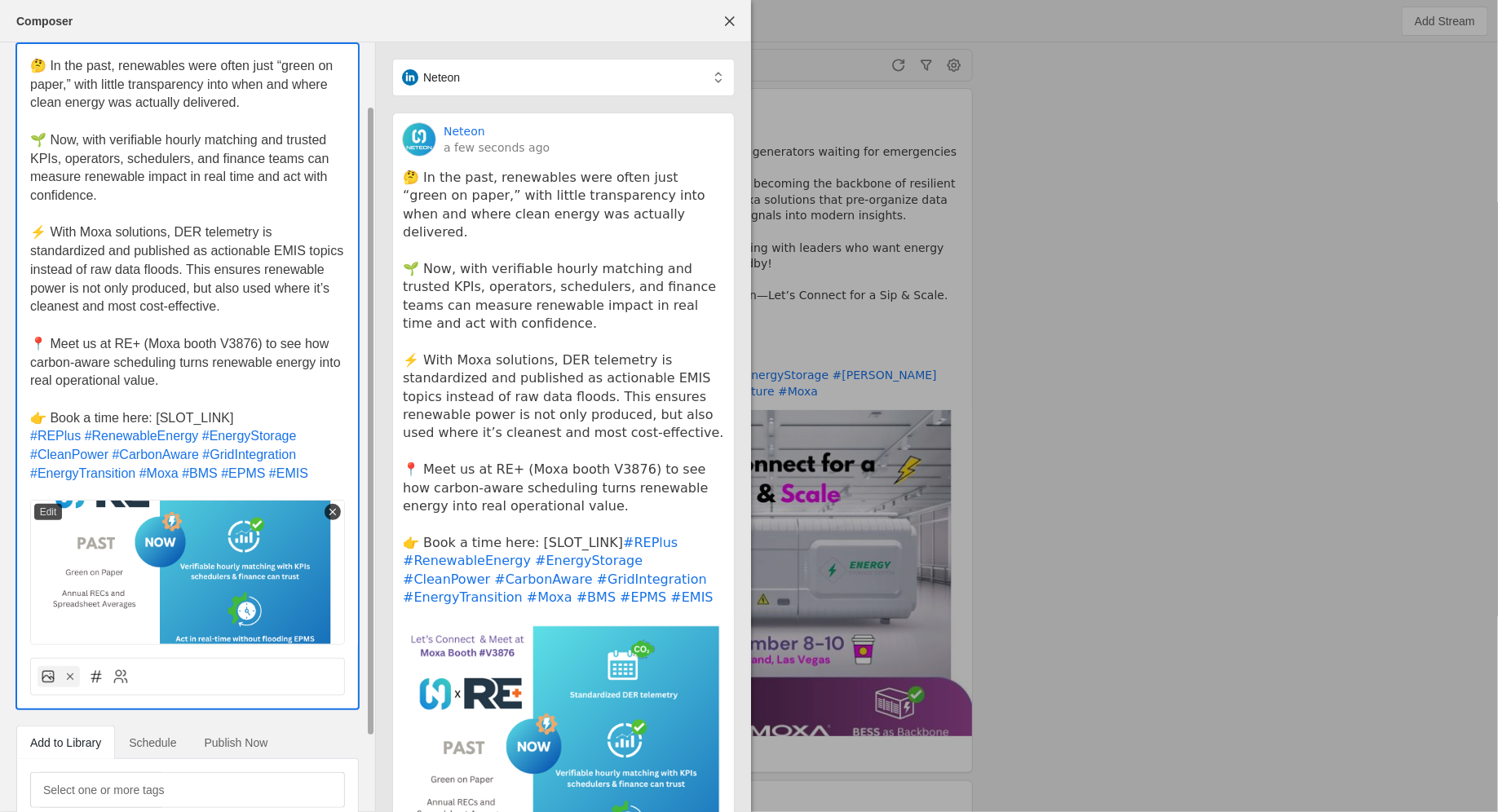
click at [179, 364] on span "📍 Meet us at RE+ (Moxa booth V3876) to see how carbon-aware scheduling turns re…" at bounding box center [187, 361] width 314 height 50
drag, startPoint x: 148, startPoint y: 418, endPoint x: 258, endPoint y: 415, distance: 110.0
click at [258, 415] on p "👉 Book a time here: [SLOT_LINK]" at bounding box center [187, 418] width 315 height 19
drag, startPoint x: 46, startPoint y: 416, endPoint x: 26, endPoint y: 416, distance: 20.0
click at [26, 416] on div "🤔 In the past, renewables were often just “green on paper,” with little transpa…" at bounding box center [187, 344] width 341 height 601
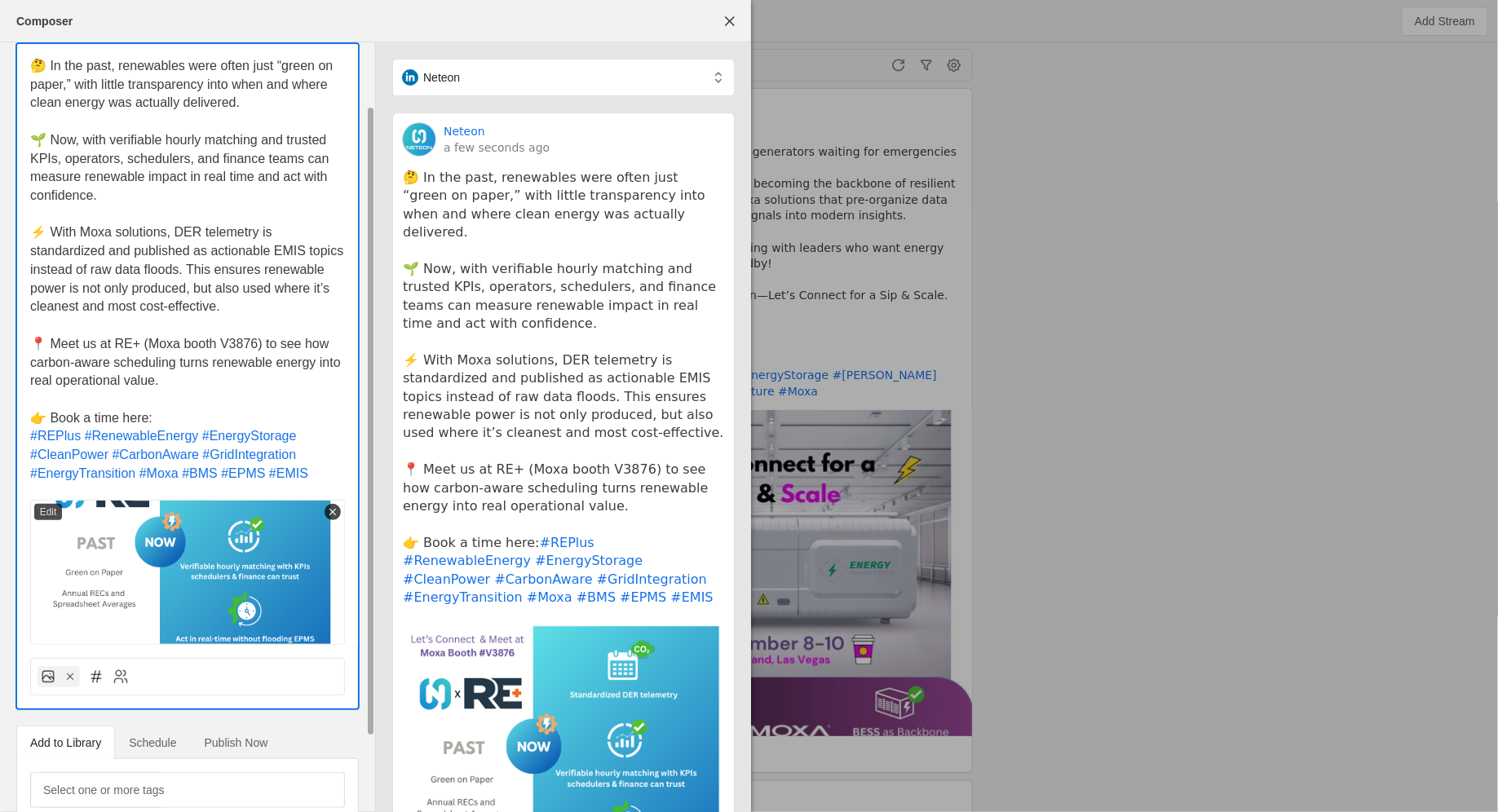
copy span "👉 B"
drag, startPoint x: 44, startPoint y: 342, endPoint x: 22, endPoint y: 342, distance: 22.0
click at [22, 342] on div "🤔 In the past, renewables were often just “green on paper,” with little transpa…" at bounding box center [187, 344] width 341 height 601
drag, startPoint x: 156, startPoint y: 421, endPoint x: 12, endPoint y: 421, distance: 144.0
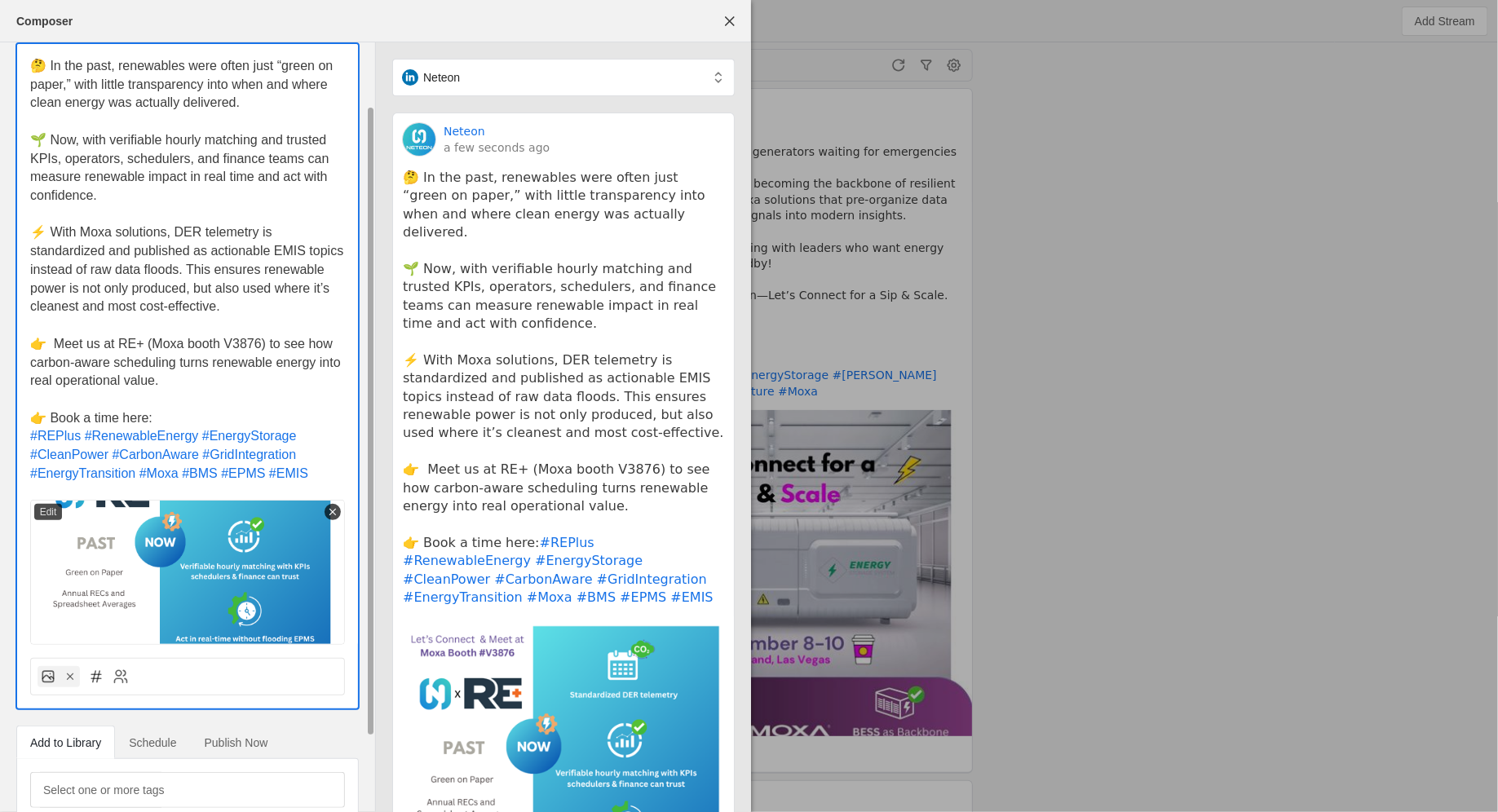
click at [12, 421] on div "neteon 🤔 In the past, renewables were often just “green on paper,” with little …" at bounding box center [187, 442] width 375 height 937
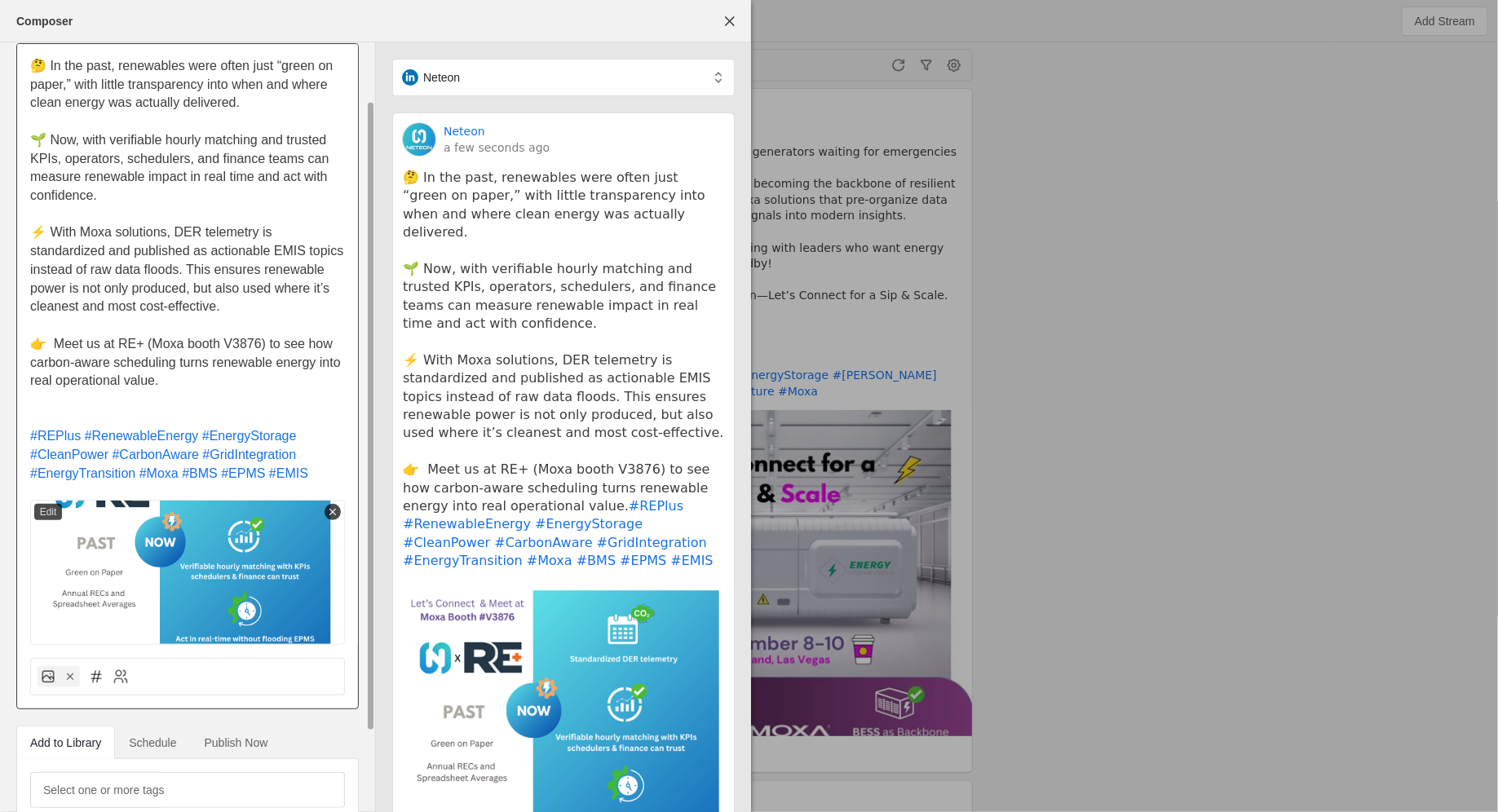
drag, startPoint x: 41, startPoint y: 343, endPoint x: 26, endPoint y: 343, distance: 15.0
click at [26, 343] on div "🤔 In the past, renewables were often just “green on paper,” with little transpa…" at bounding box center [187, 344] width 341 height 601
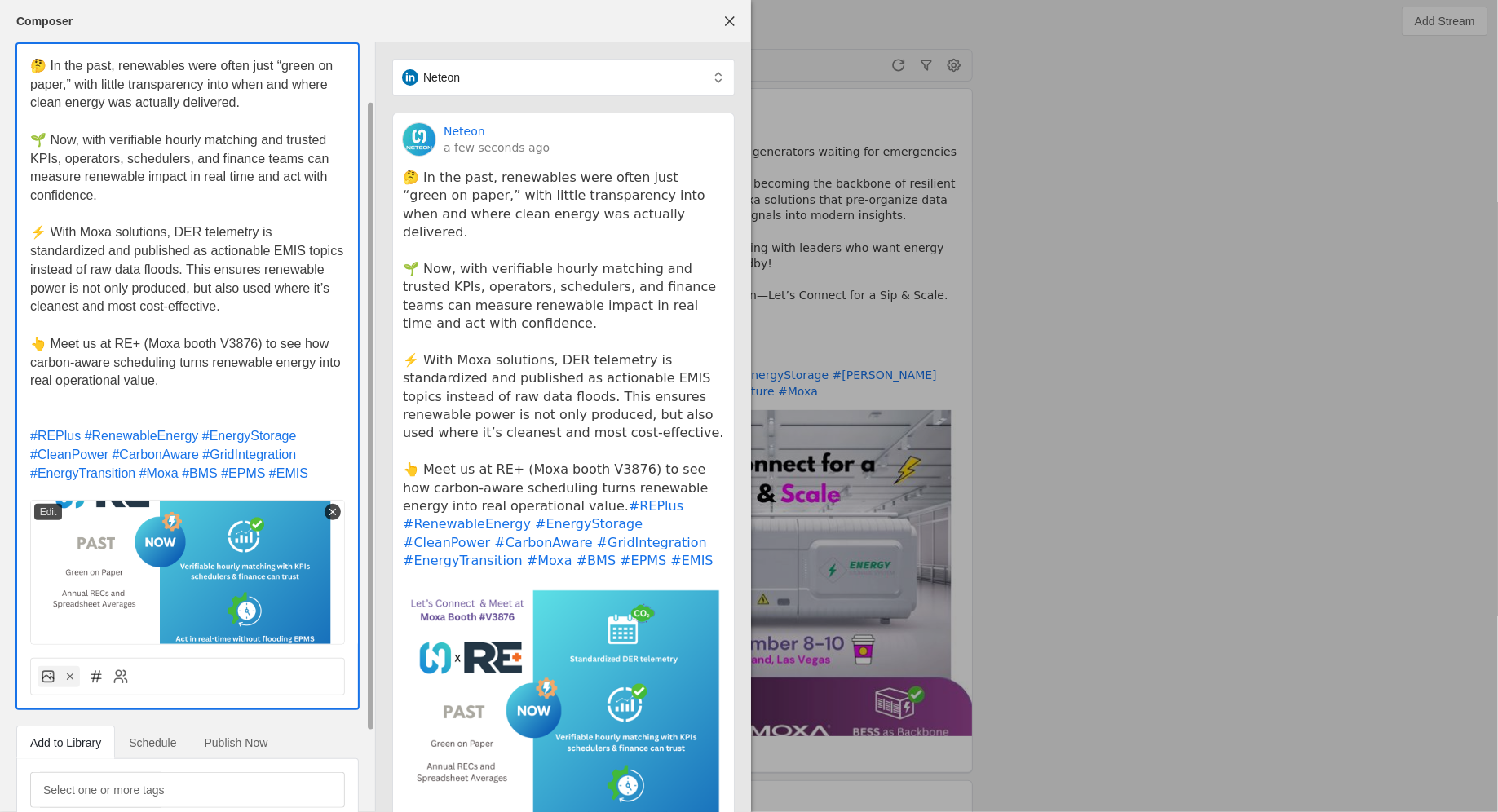
click at [233, 311] on p "⚡️ With Moxa solutions, DER telemetry is standardized and published as actionab…" at bounding box center [187, 269] width 315 height 93
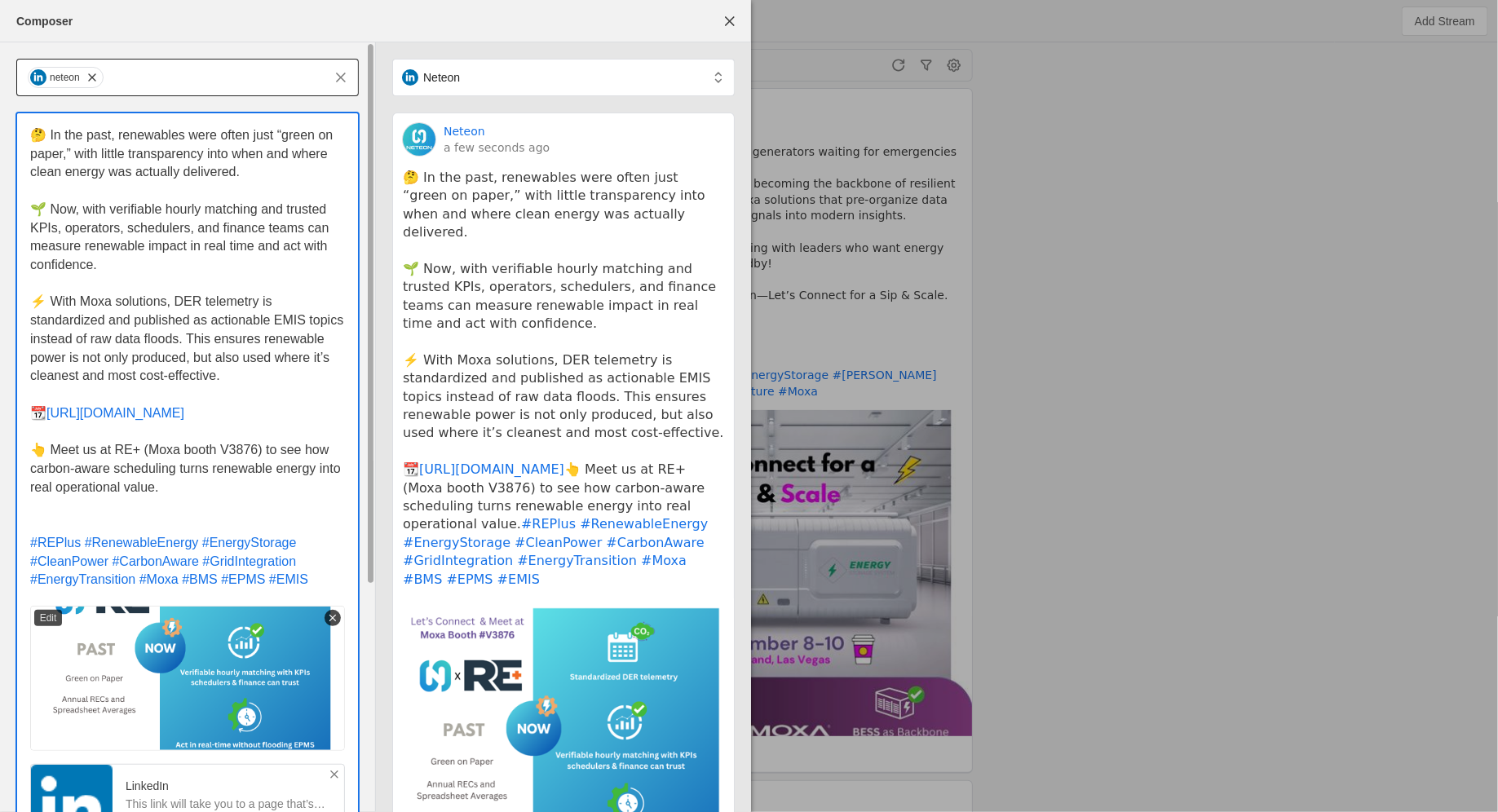
drag, startPoint x: 92, startPoint y: 446, endPoint x: 80, endPoint y: 445, distance: 12.0
click at [80, 445] on span "👆 Meet us at RE+ (Moxa booth V3876) to see how carbon-aware scheduling turns re…" at bounding box center [187, 468] width 314 height 50
click at [290, 451] on span "👆 Meet Neteon at RE+ (Moxa booth V3876) to see how carbon-aware scheduling turn…" at bounding box center [188, 468] width 317 height 50
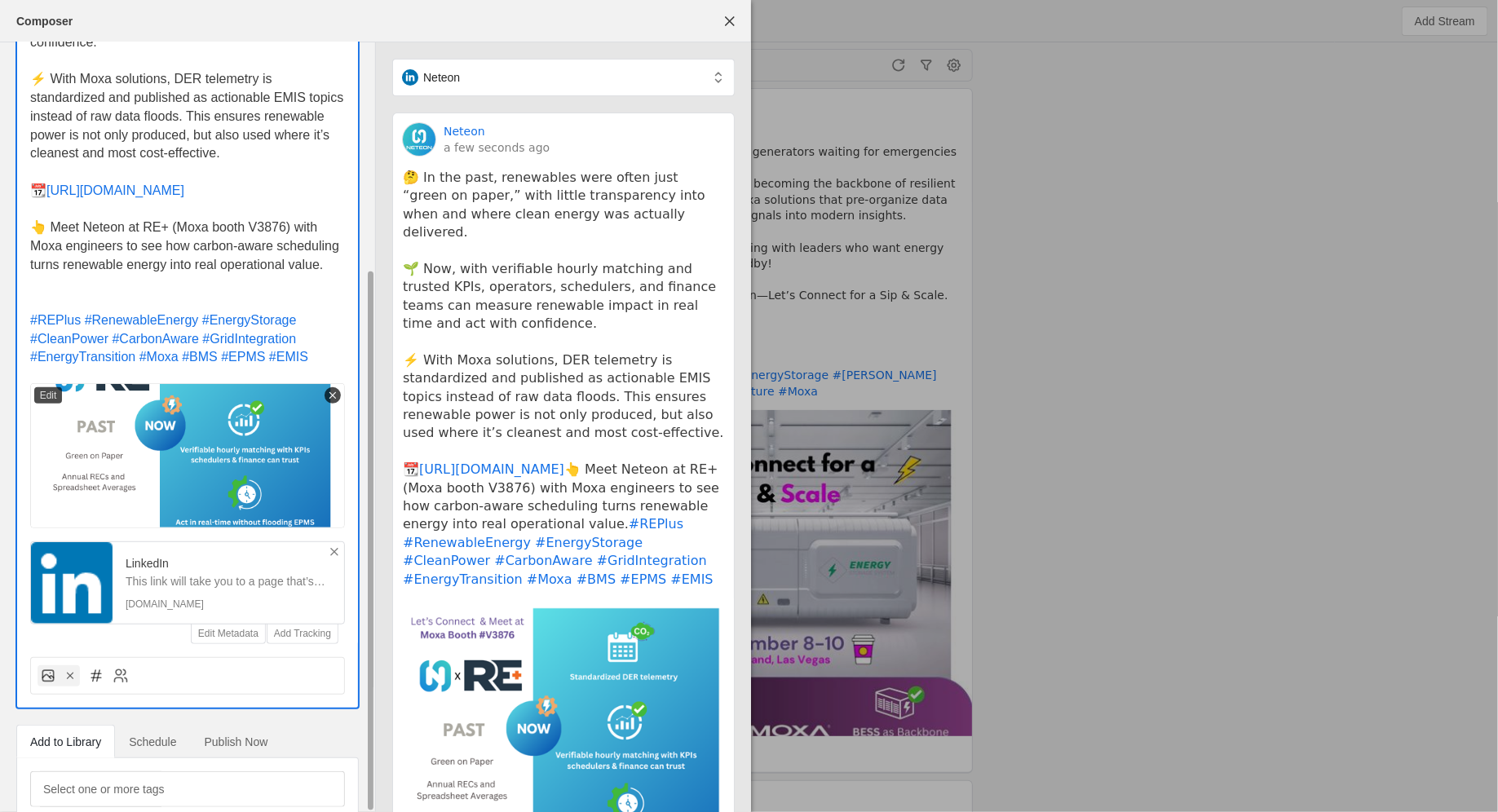
scroll to position [318, 0]
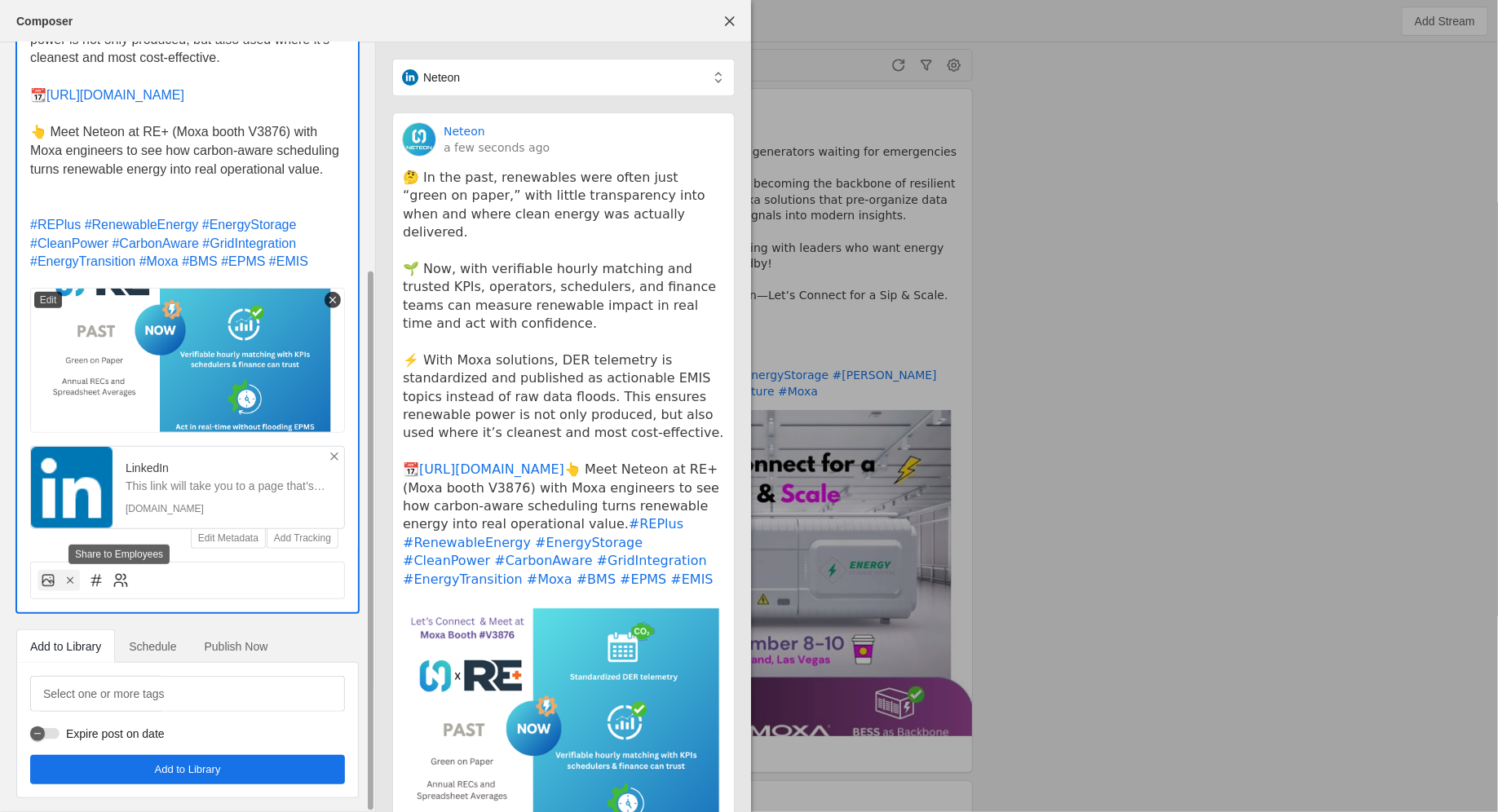
click at [123, 583] on icon at bounding box center [120, 580] width 16 height 16
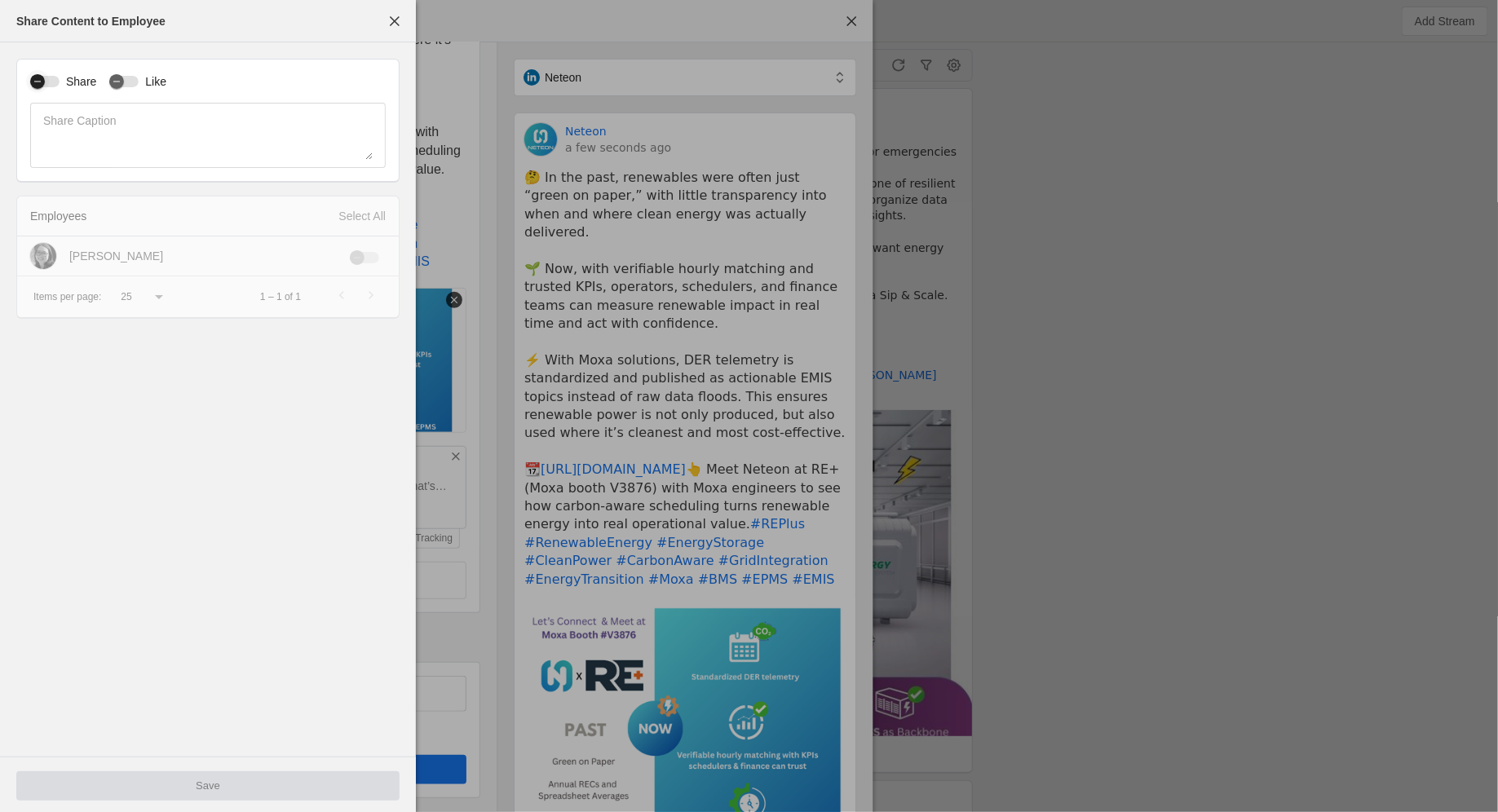
click at [48, 82] on div "button" at bounding box center [38, 81] width 23 height 23
click at [365, 260] on div "button" at bounding box center [357, 258] width 15 height 15
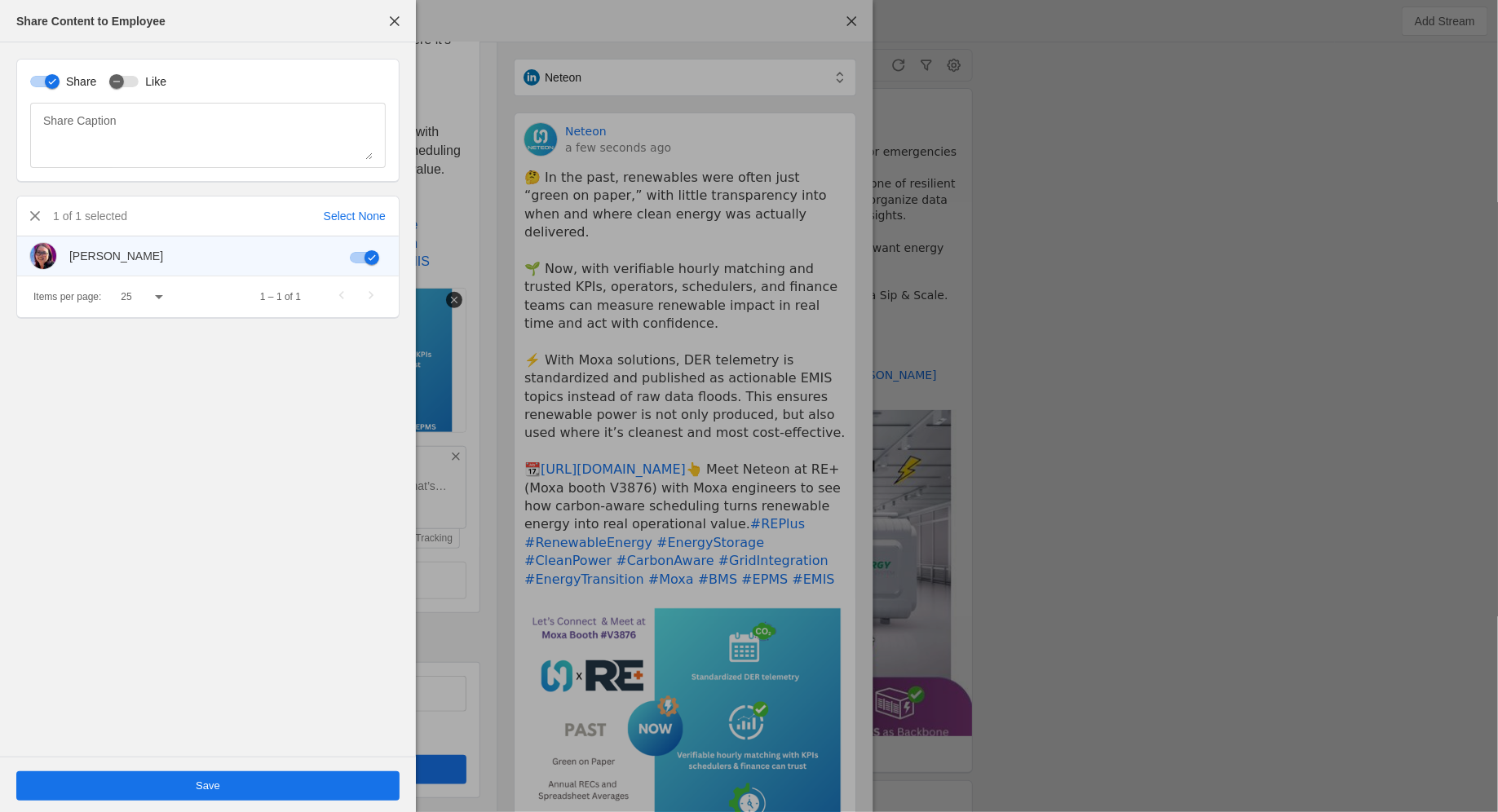
click at [240, 795] on span "undefined" at bounding box center [207, 786] width 383 height 29
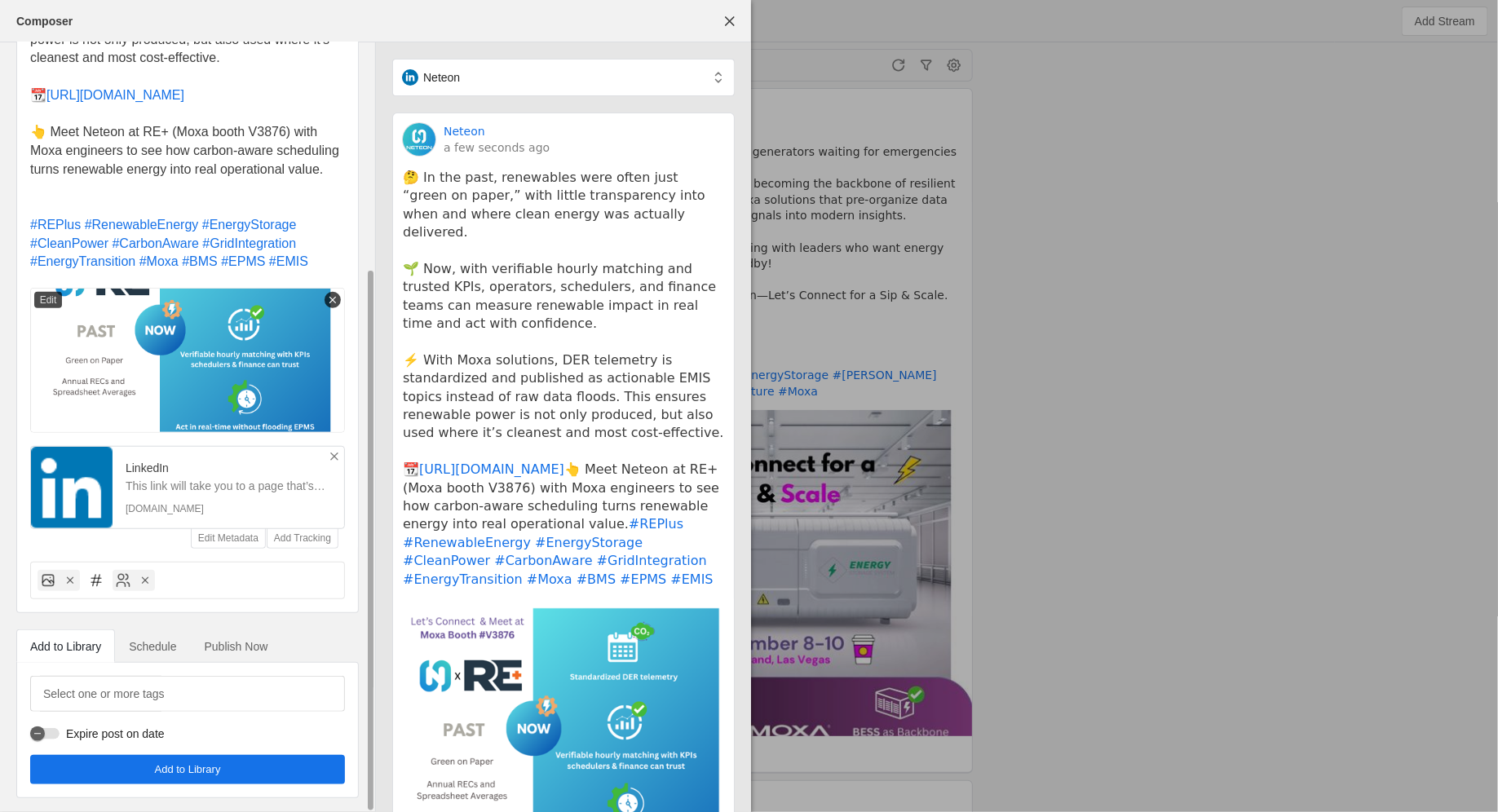
click at [220, 768] on span "Add to Library" at bounding box center [187, 770] width 66 height 16
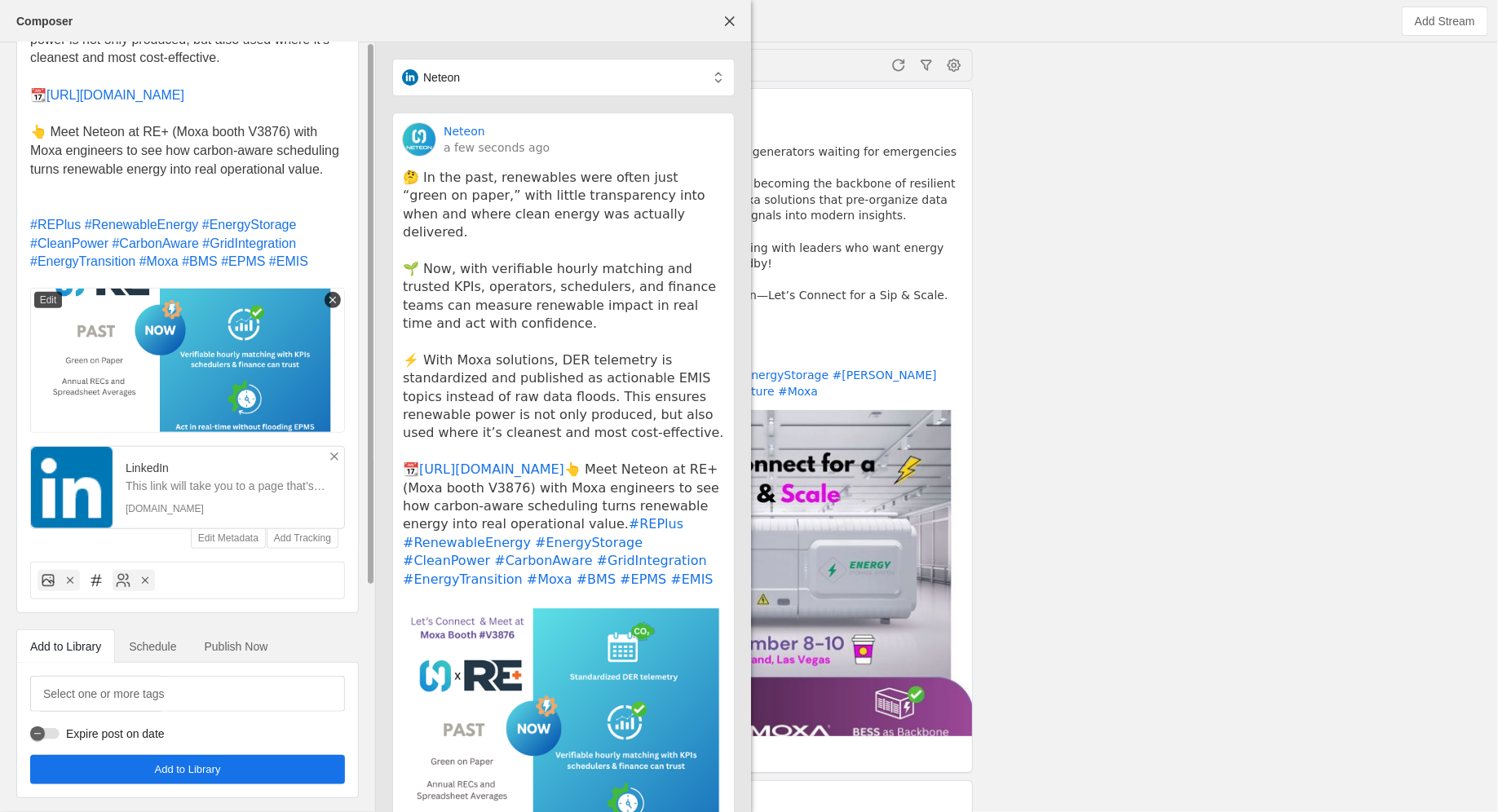
scroll to position [0, 0]
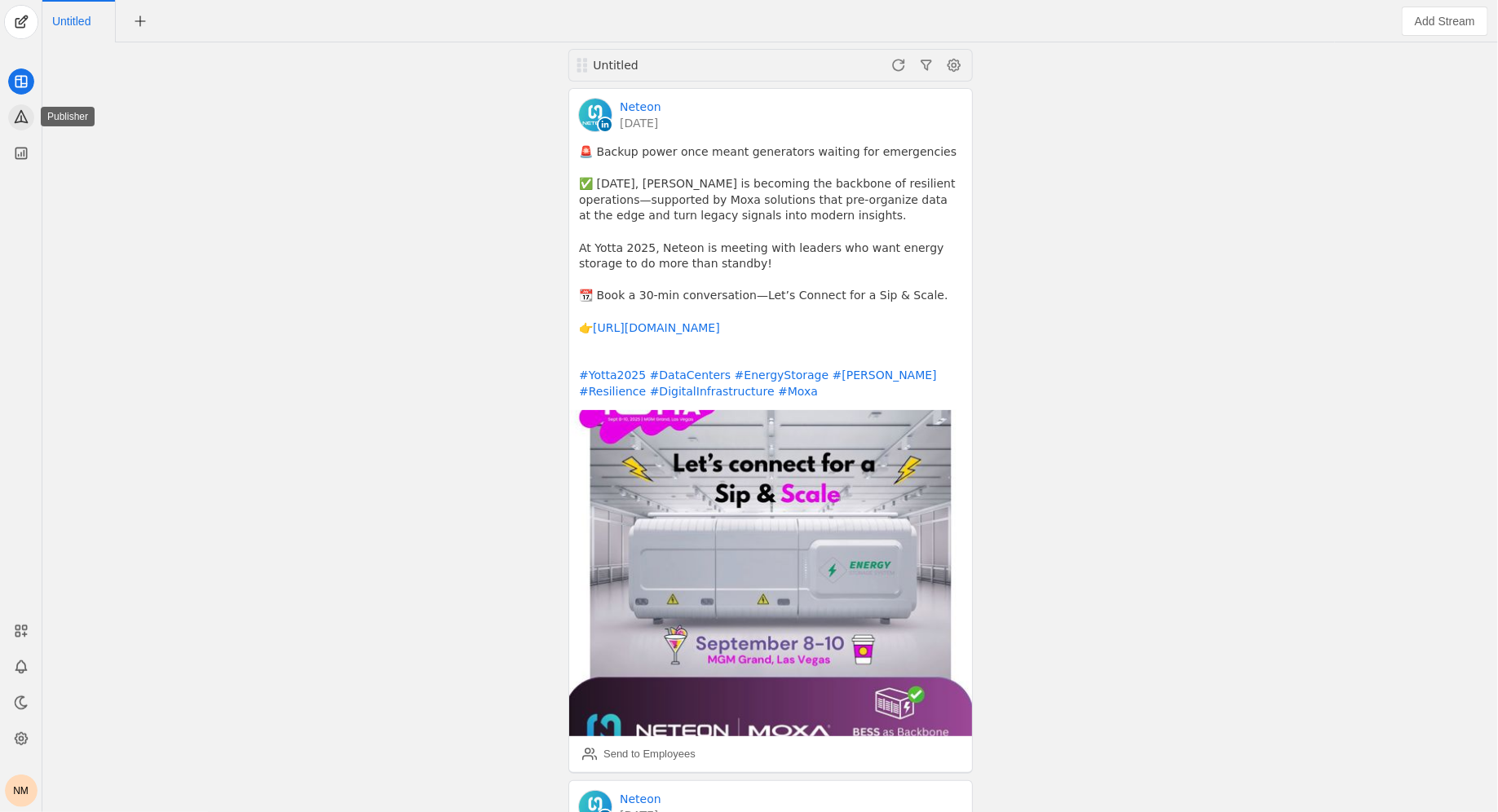
click at [20, 115] on icon at bounding box center [21, 117] width 12 height 12
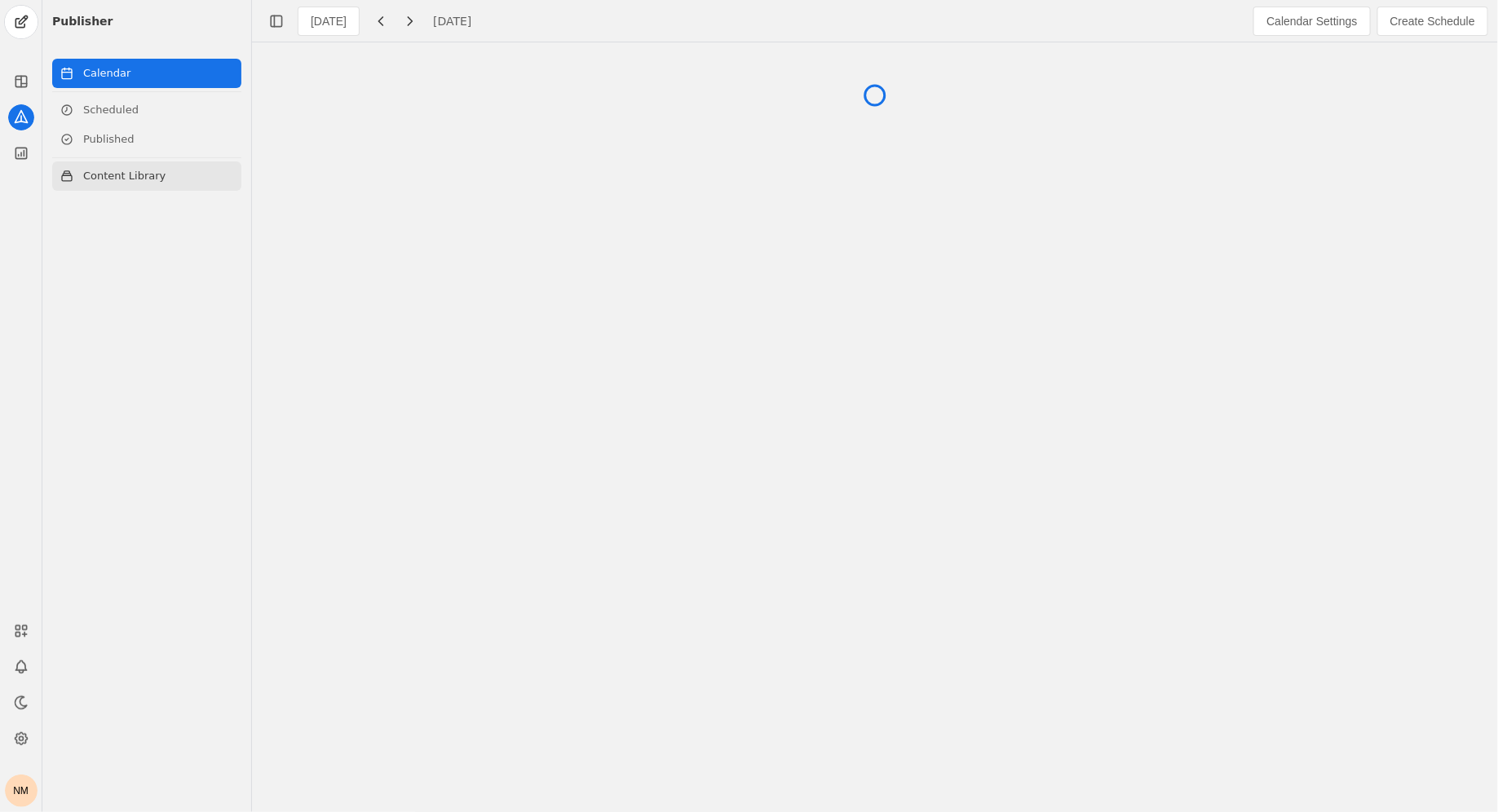
click at [109, 173] on link "Content Library" at bounding box center [147, 176] width 189 height 29
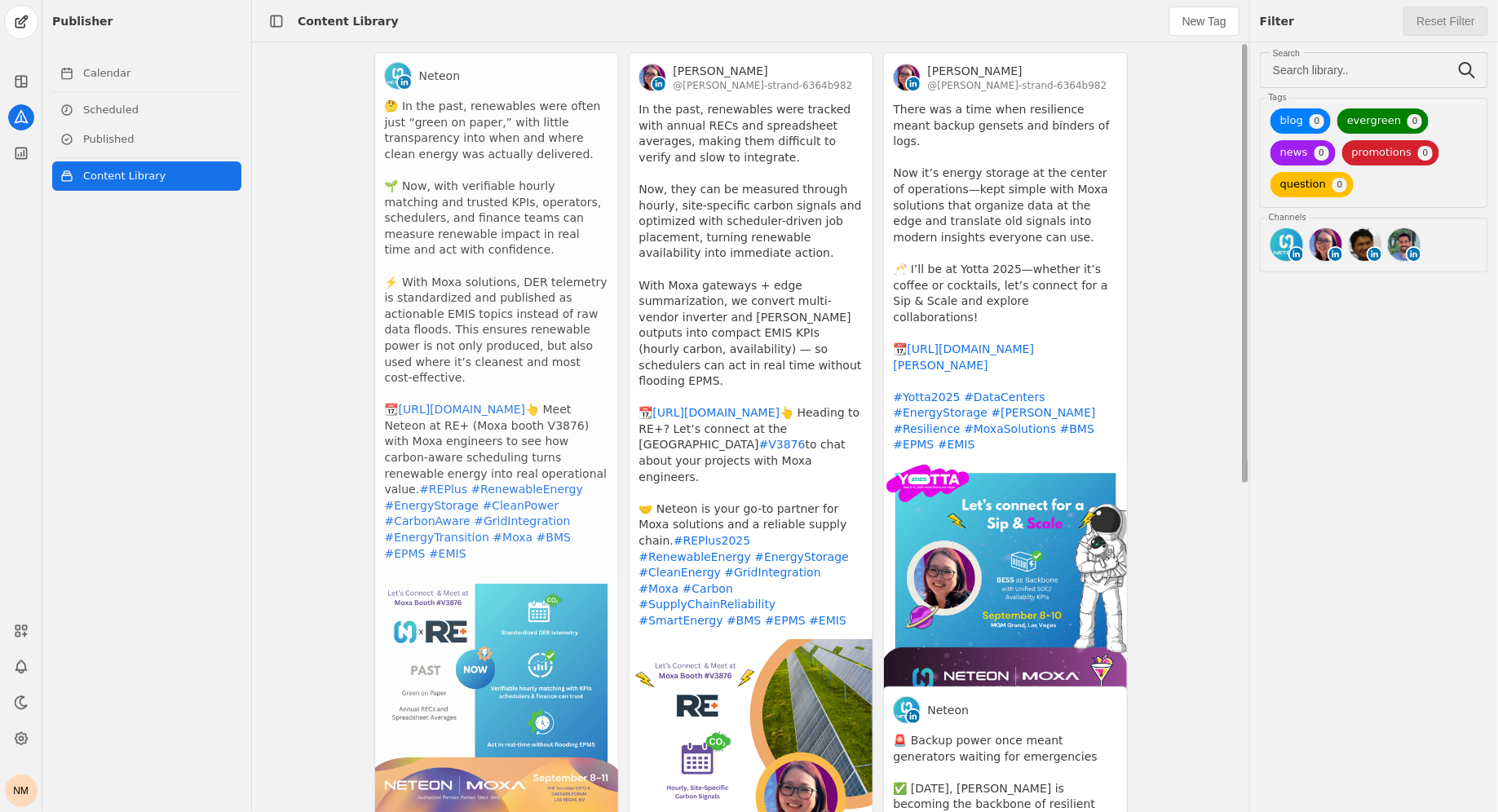
click at [562, 127] on app-activity "Neteon 🤔 In the past, renewables were often just “green on paper,” with little …" at bounding box center [496, 433] width 245 height 763
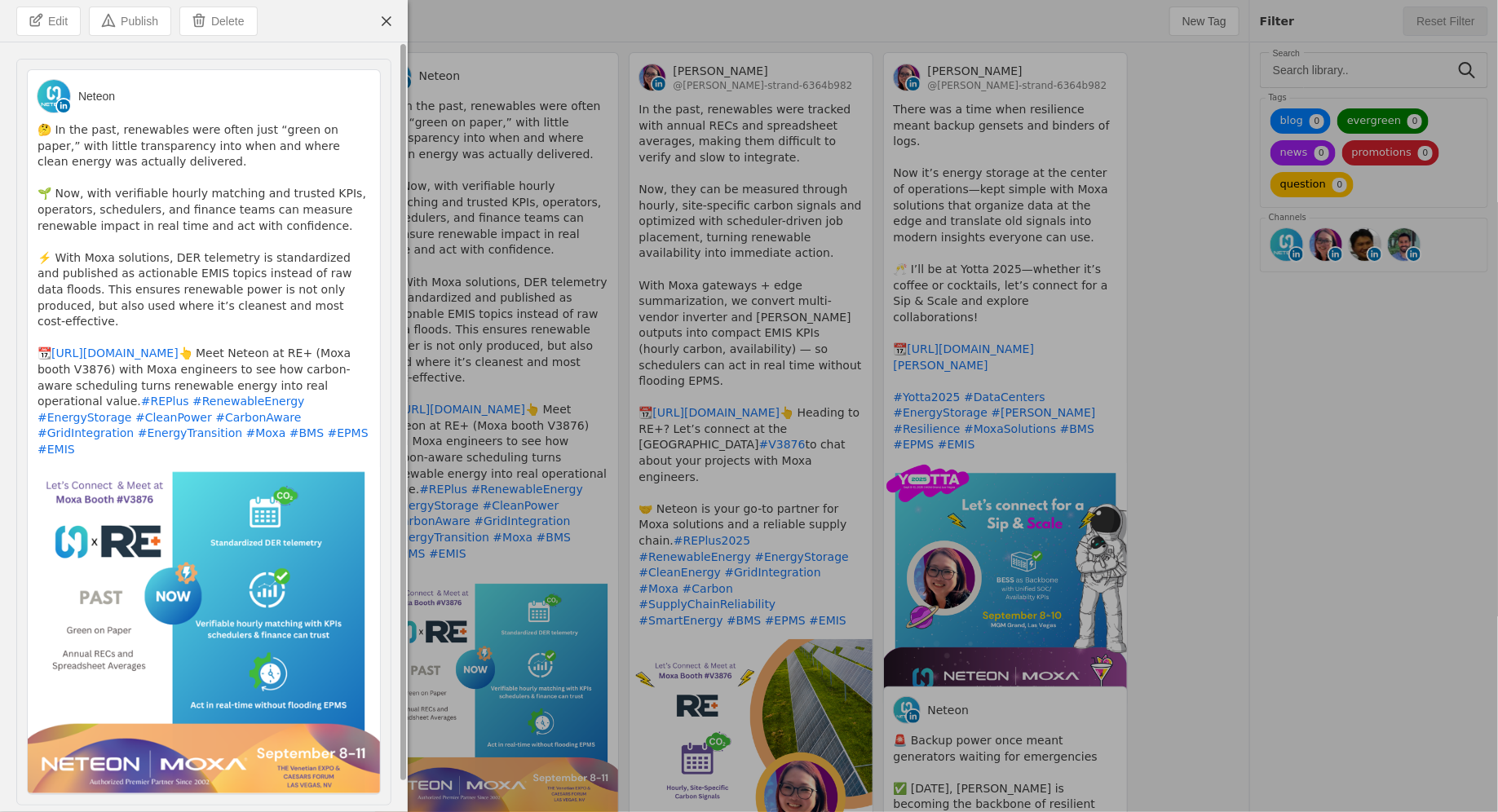
scroll to position [34, 0]
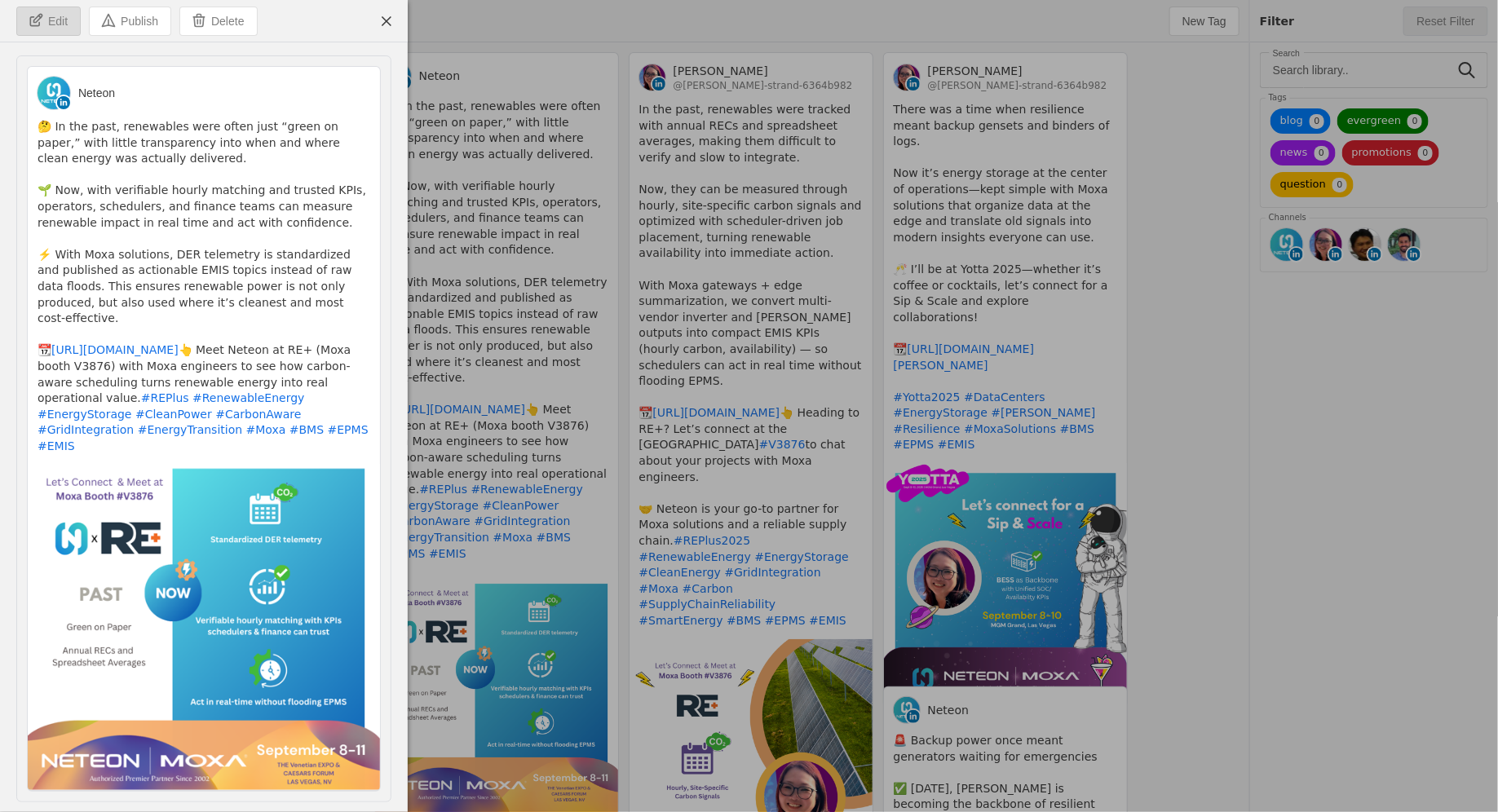
click at [49, 26] on span "Edit" at bounding box center [57, 21] width 19 height 16
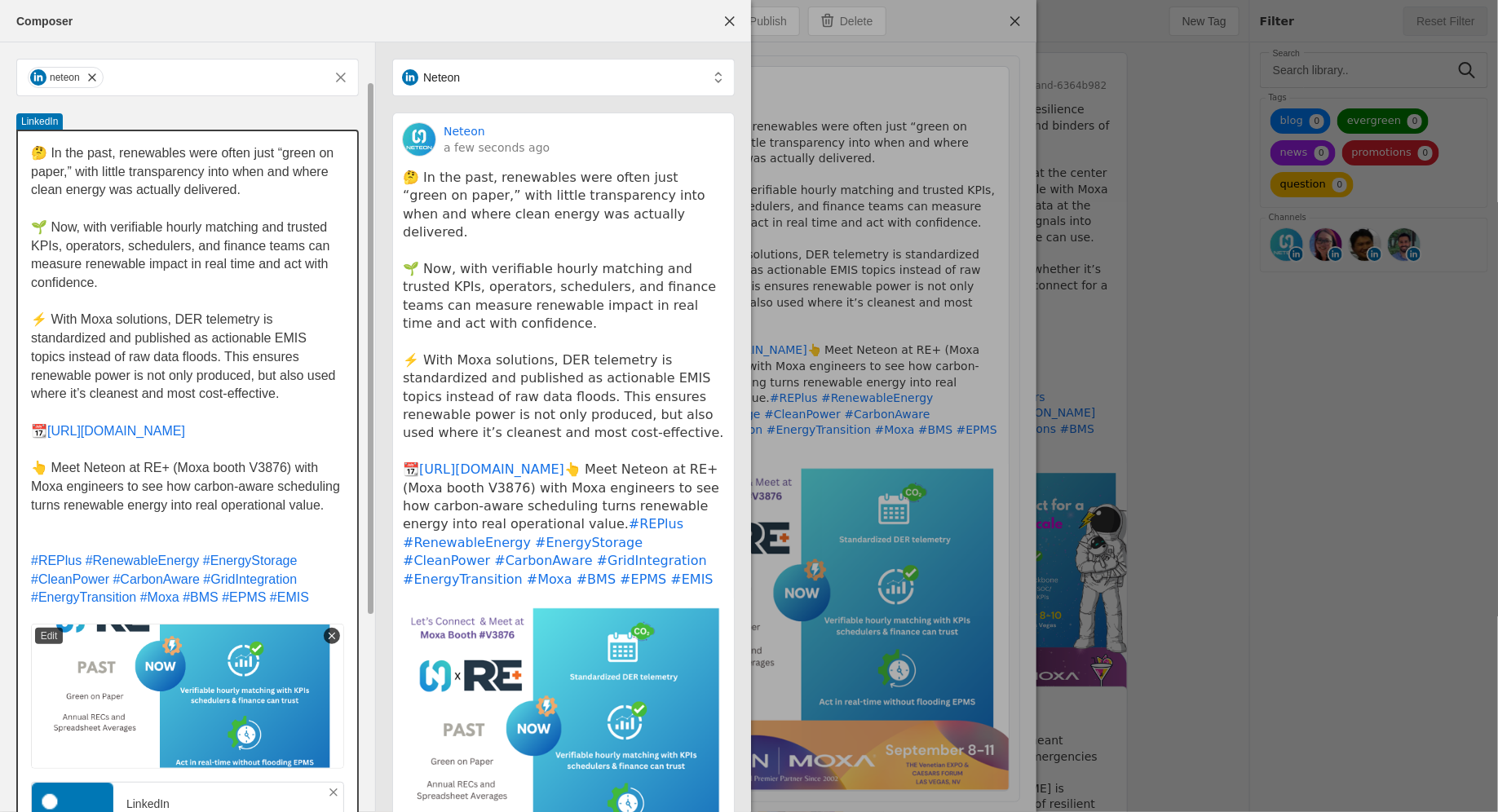
scroll to position [336, 0]
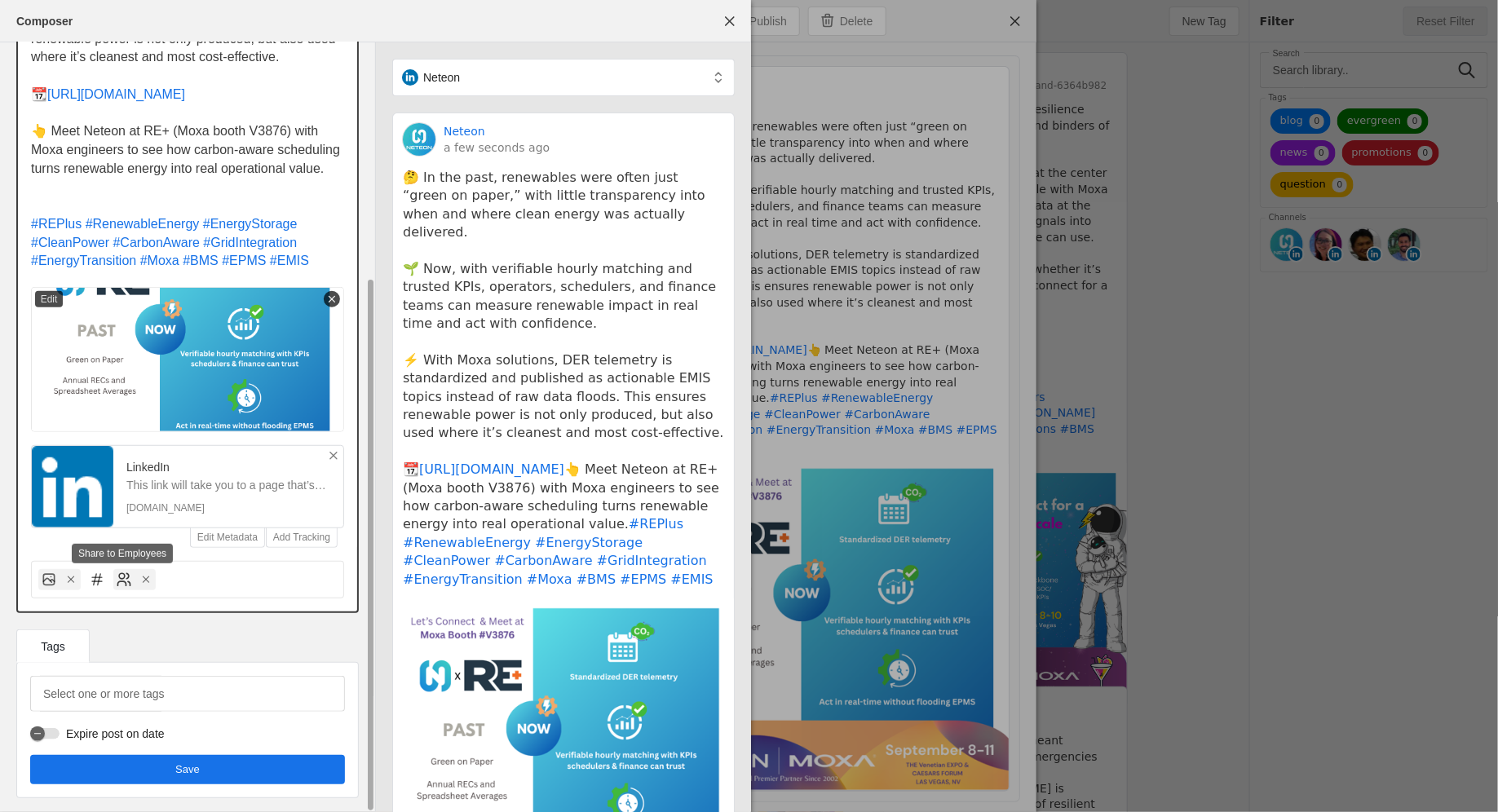
click at [123, 582] on icon at bounding box center [122, 583] width 8 height 4
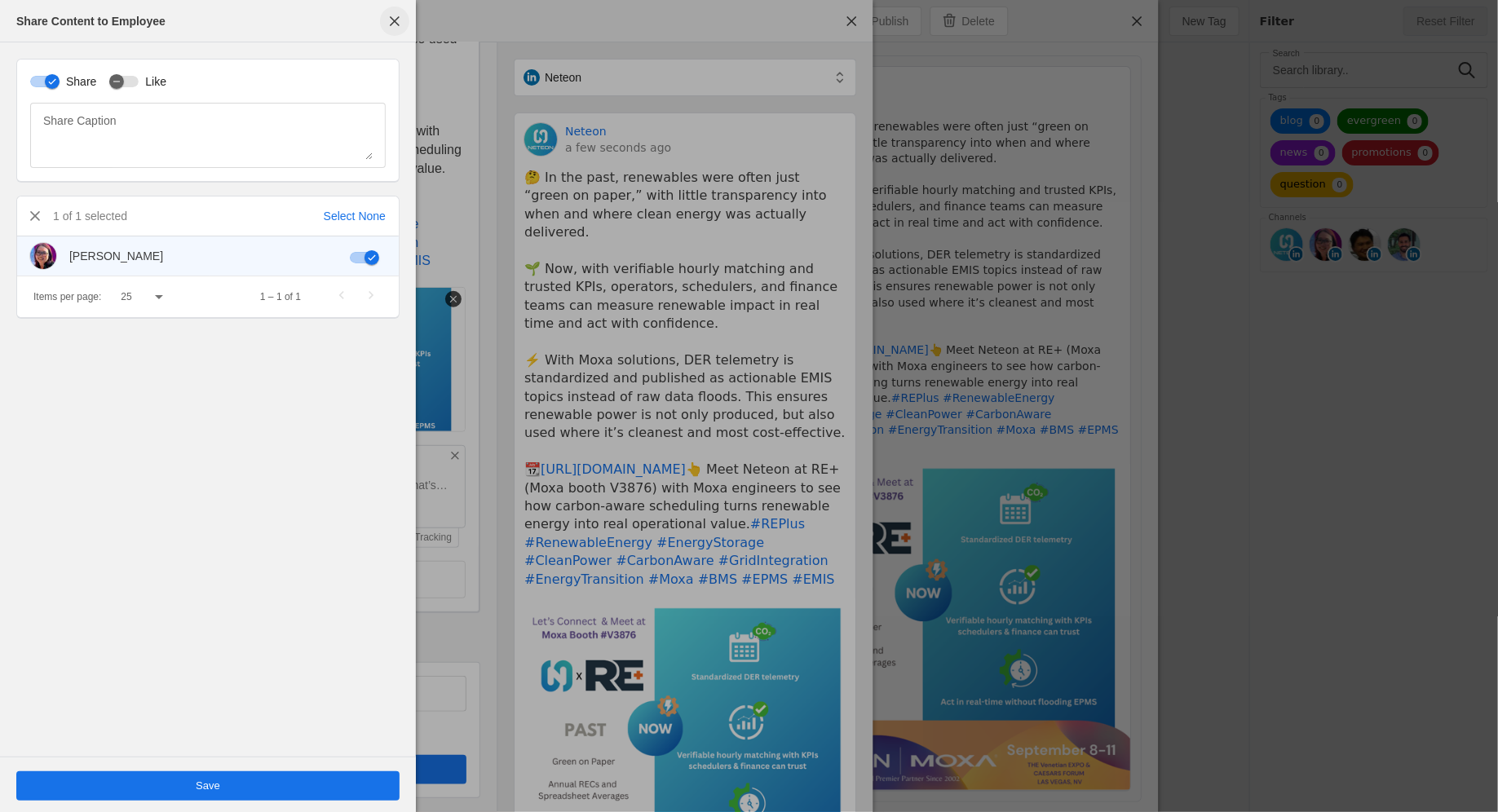
click at [388, 18] on span "button" at bounding box center [394, 20] width 29 height 29
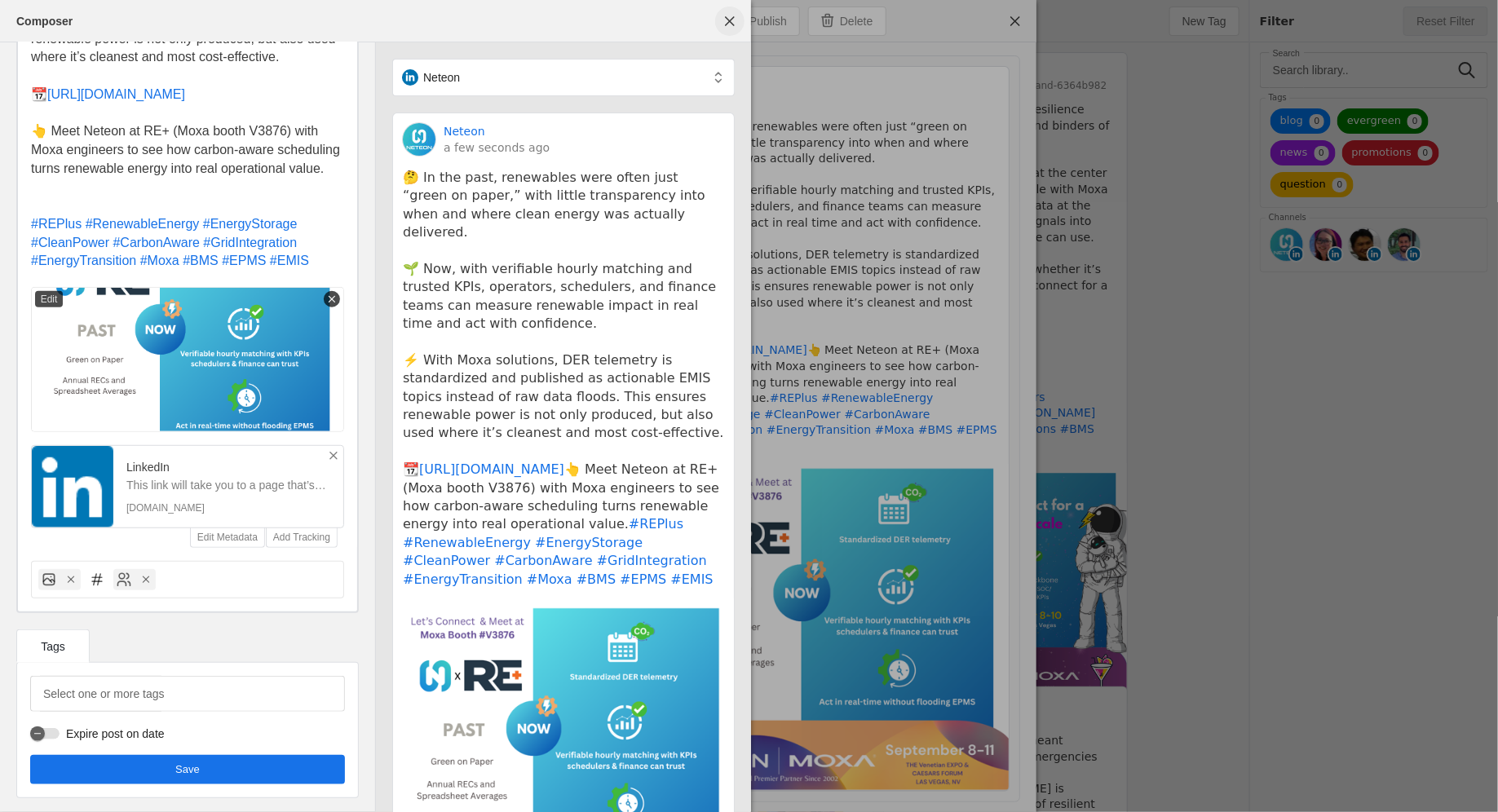
click at [732, 13] on span "undefined" at bounding box center [729, 20] width 29 height 29
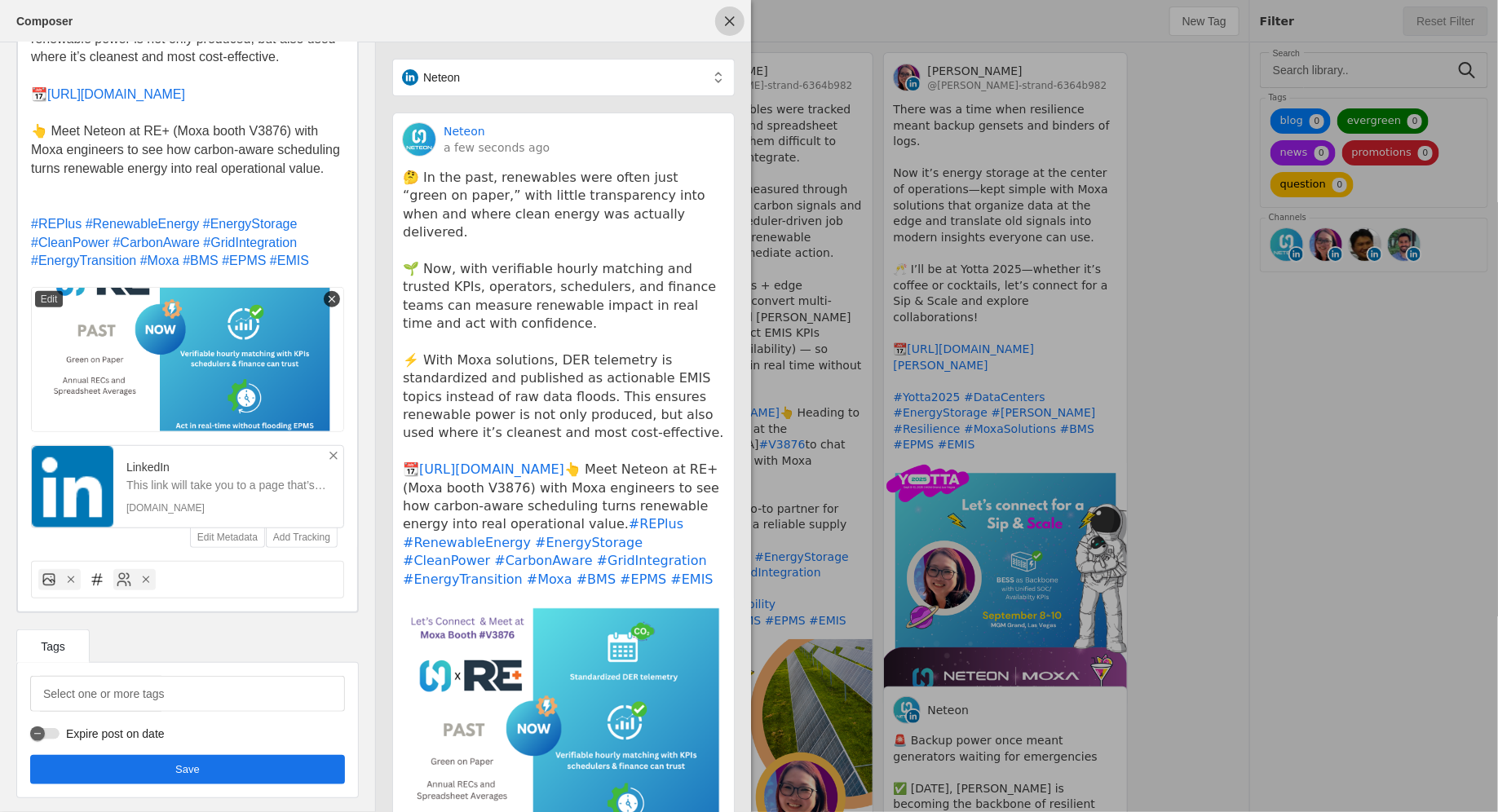
scroll to position [0, 0]
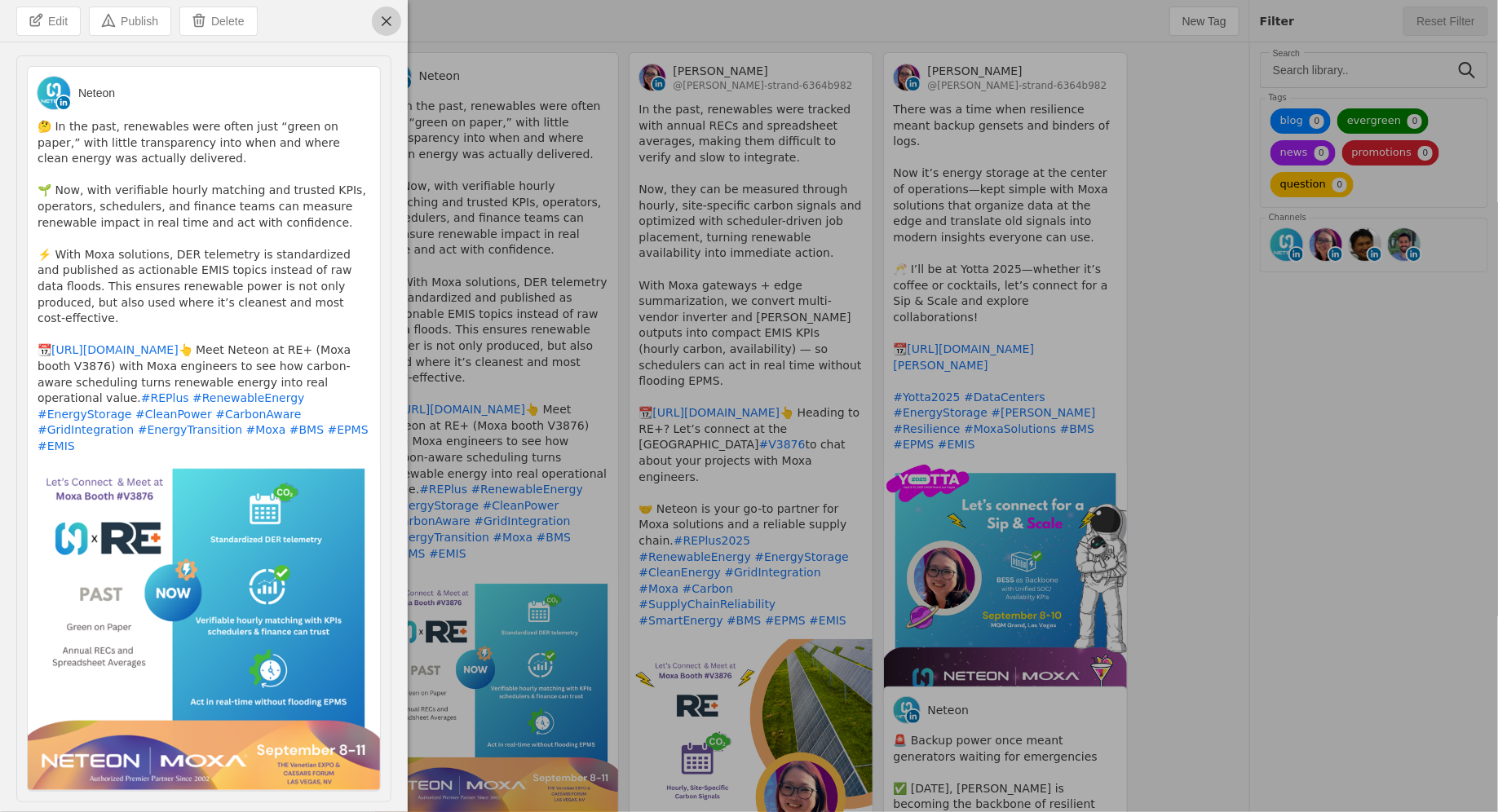
click at [373, 34] on span "undefined" at bounding box center [386, 20] width 29 height 29
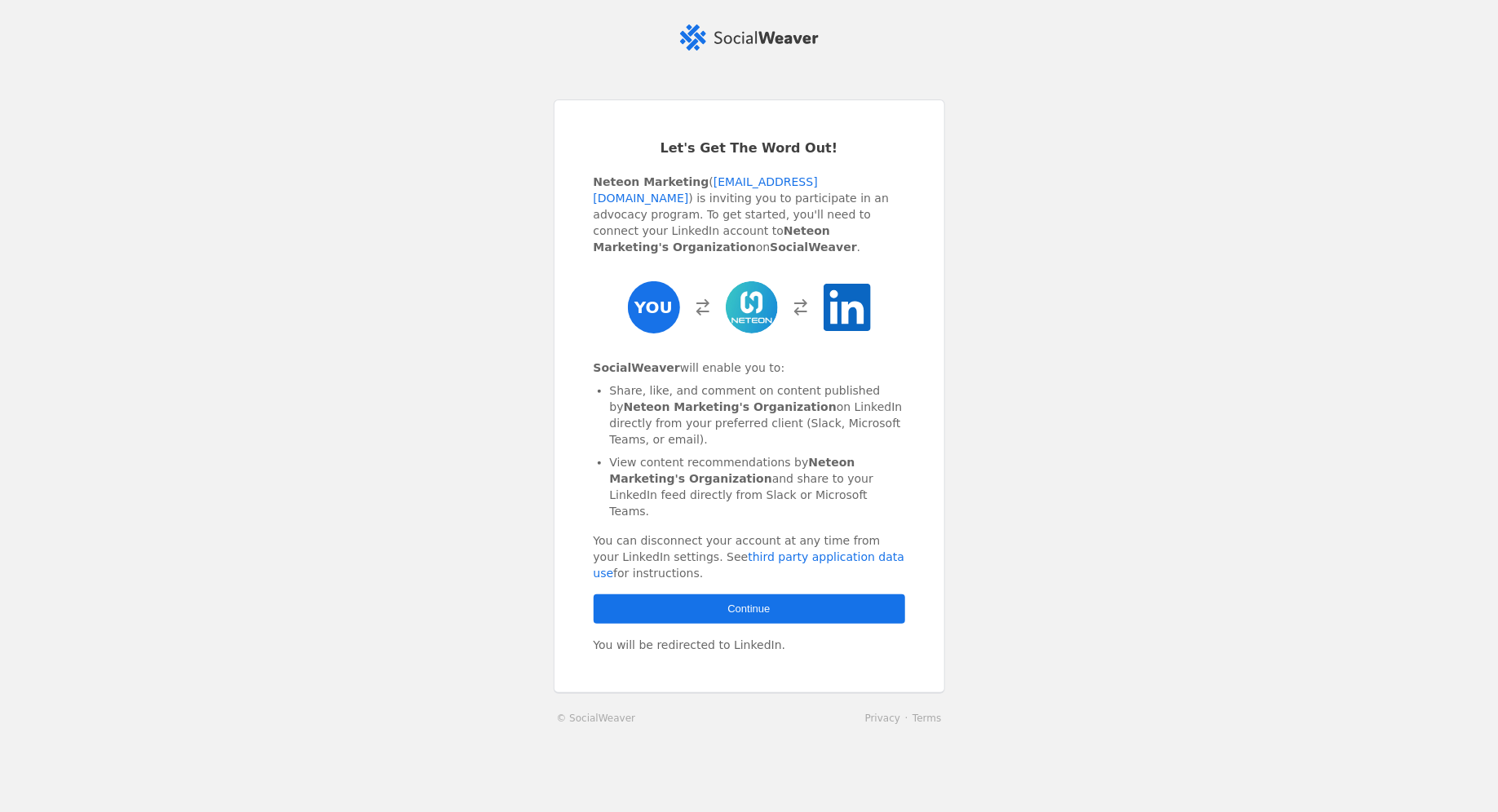
click at [847, 614] on span "button" at bounding box center [749, 608] width 312 height 29
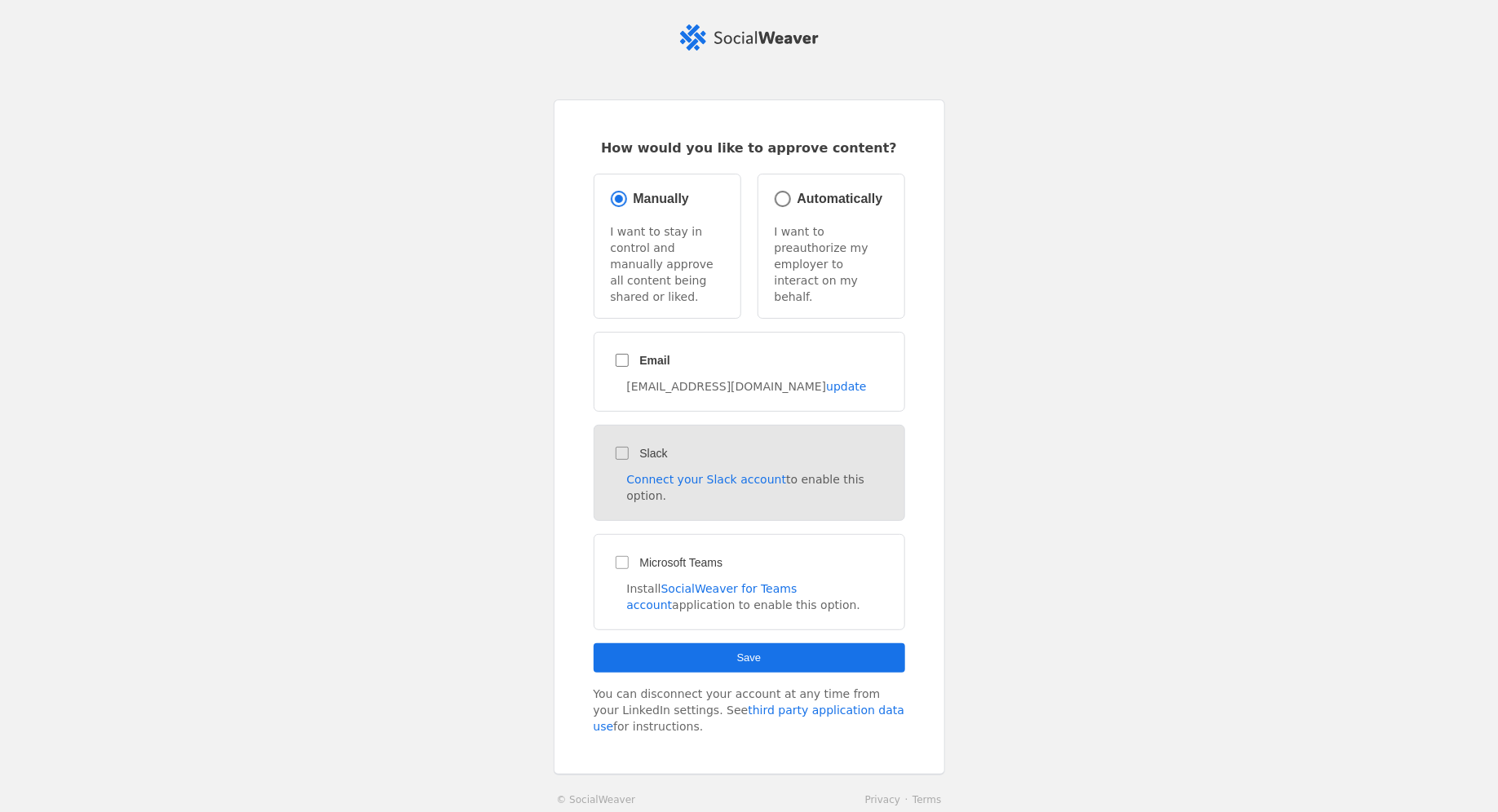
click at [625, 440] on div "Slack Connect your Slack account to enable this option." at bounding box center [749, 472] width 312 height 96
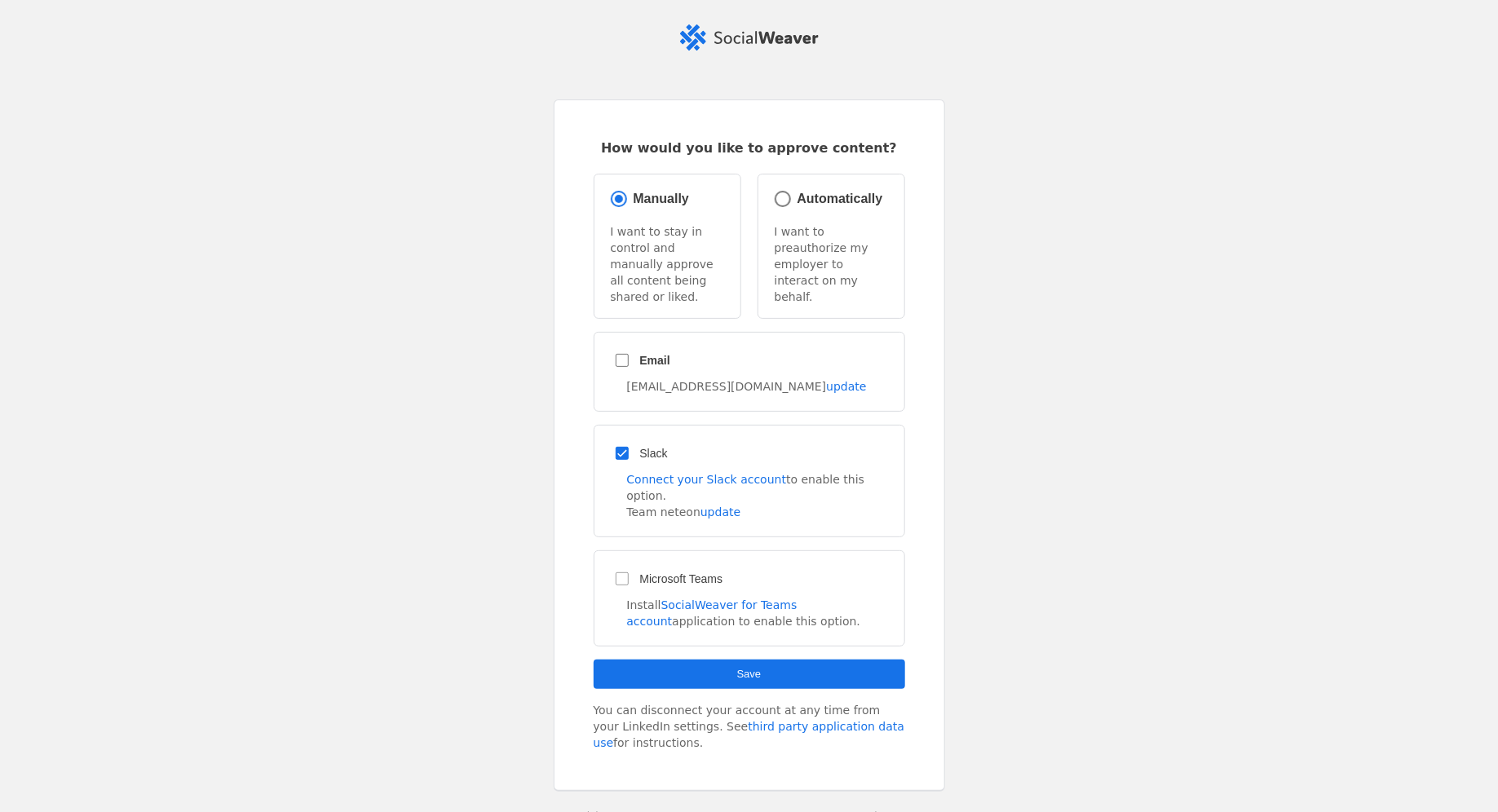
drag, startPoint x: 0, startPoint y: 0, endPoint x: 789, endPoint y: 635, distance: 1012.8
click at [789, 659] on span "submit" at bounding box center [749, 673] width 312 height 29
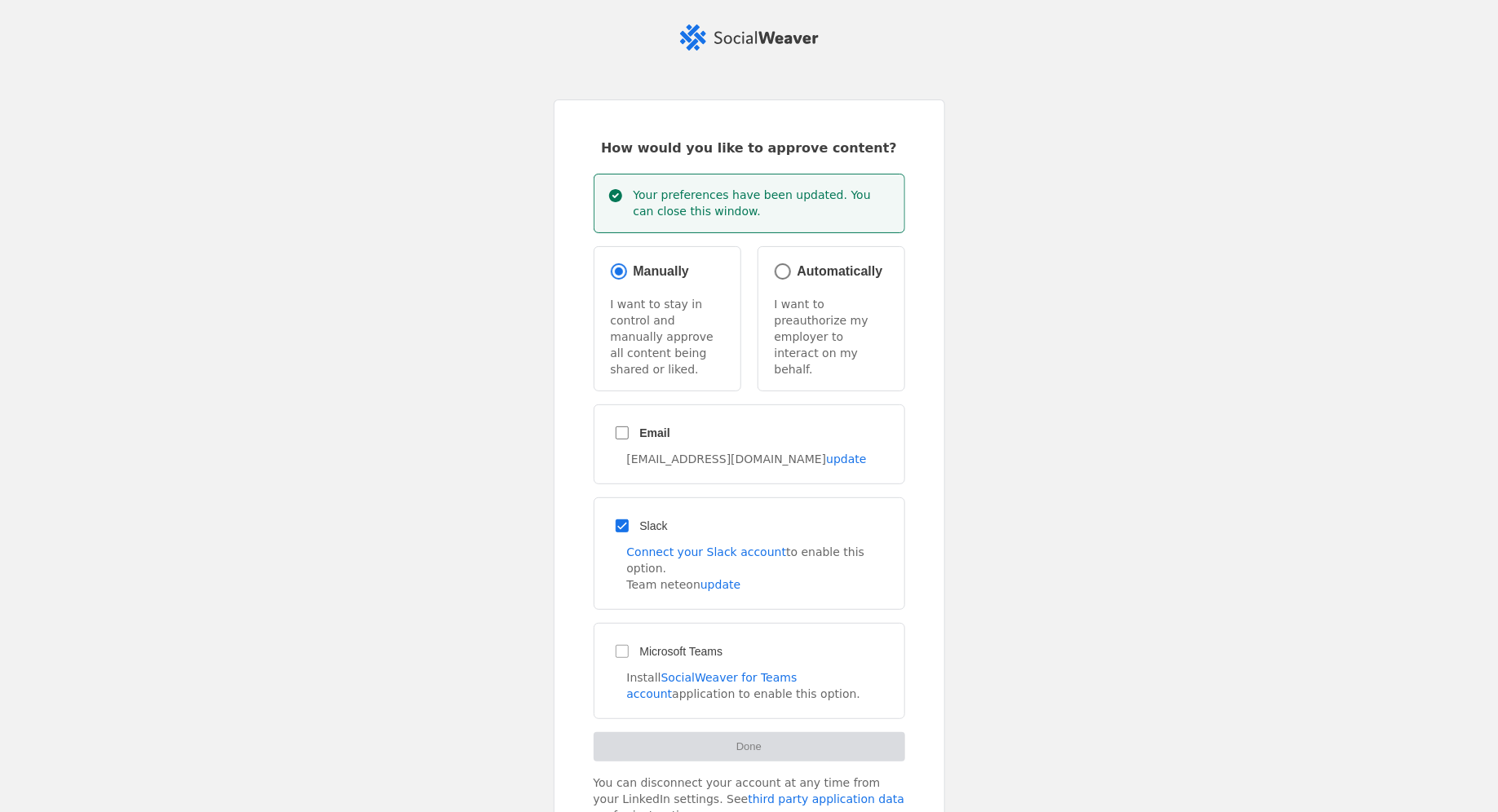
scroll to position [139, 0]
